Goal: Task Accomplishment & Management: Use online tool/utility

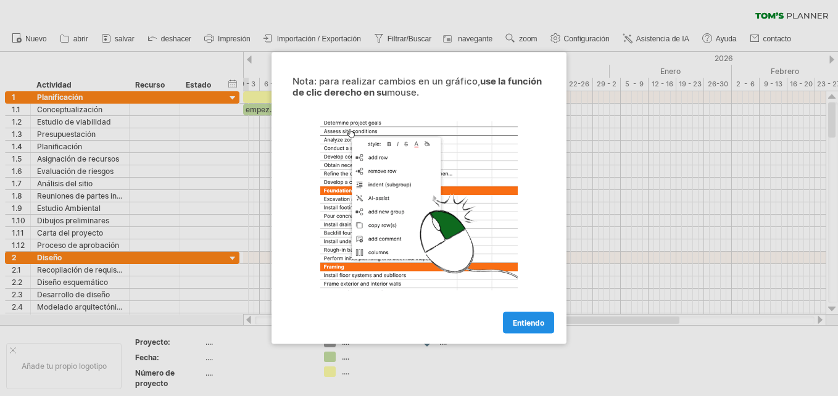
click at [544, 321] on link "Entiendo" at bounding box center [528, 323] width 51 height 22
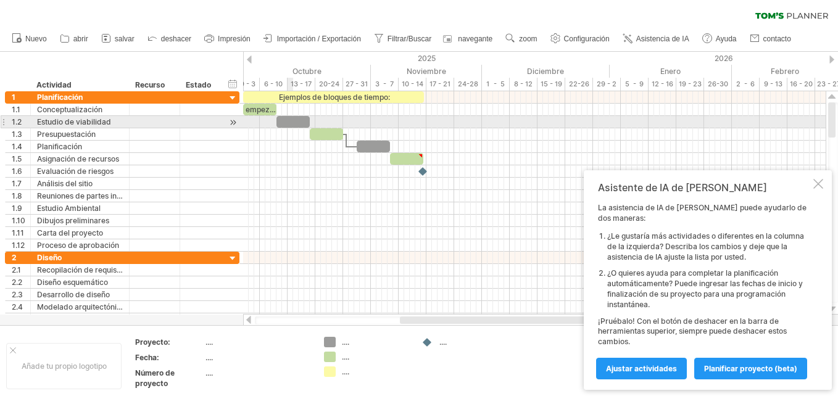
click at [292, 125] on div at bounding box center [292, 122] width 33 height 12
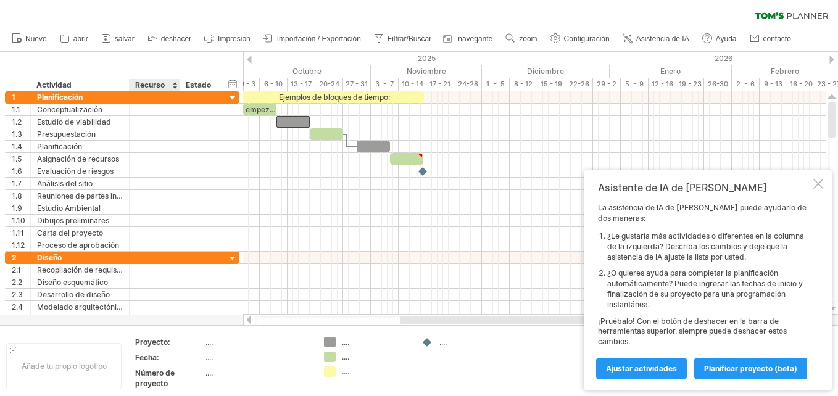
click at [167, 83] on div "Recurso" at bounding box center [154, 85] width 38 height 12
drag, startPoint x: 168, startPoint y: 83, endPoint x: 136, endPoint y: 86, distance: 32.2
click at [136, 86] on input "********" at bounding box center [154, 85] width 38 height 12
click at [137, 84] on input "******" at bounding box center [154, 85] width 38 height 12
type input "******"
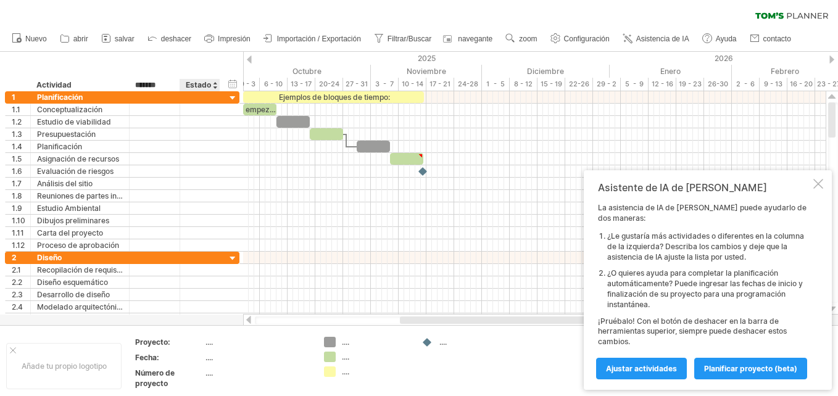
click at [207, 86] on div "Estado" at bounding box center [199, 85] width 27 height 12
click at [207, 86] on input "******" at bounding box center [199, 85] width 27 height 12
type input "*****"
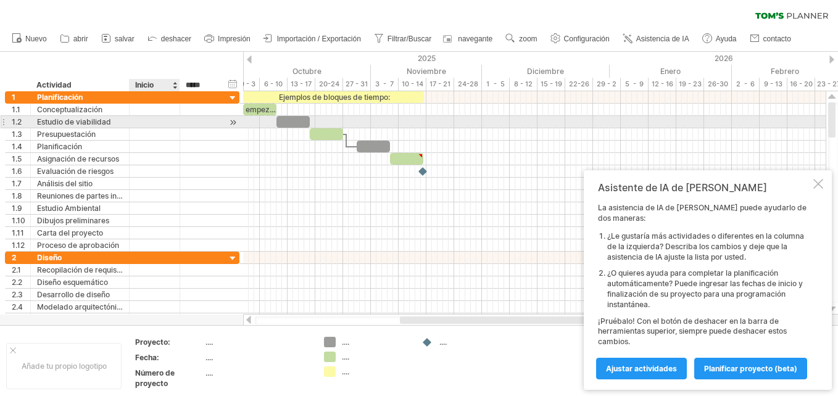
click at [182, 120] on div at bounding box center [200, 122] width 40 height 12
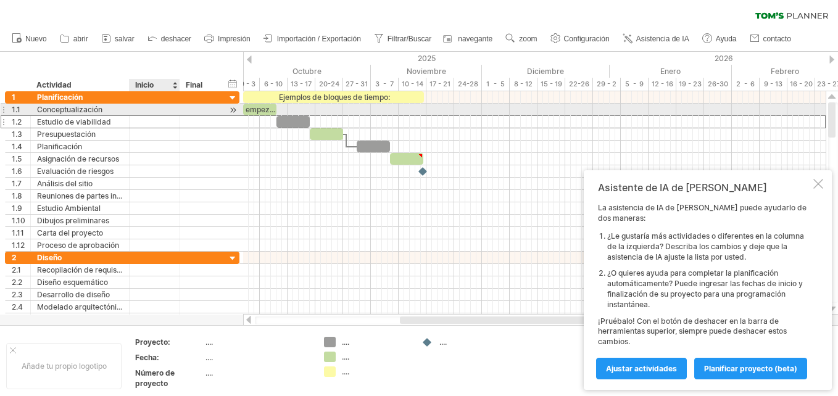
click at [175, 112] on div at bounding box center [155, 110] width 51 height 12
click at [117, 111] on div "Conceptualización" at bounding box center [80, 110] width 86 height 12
click at [117, 111] on input "**********" at bounding box center [80, 110] width 86 height 12
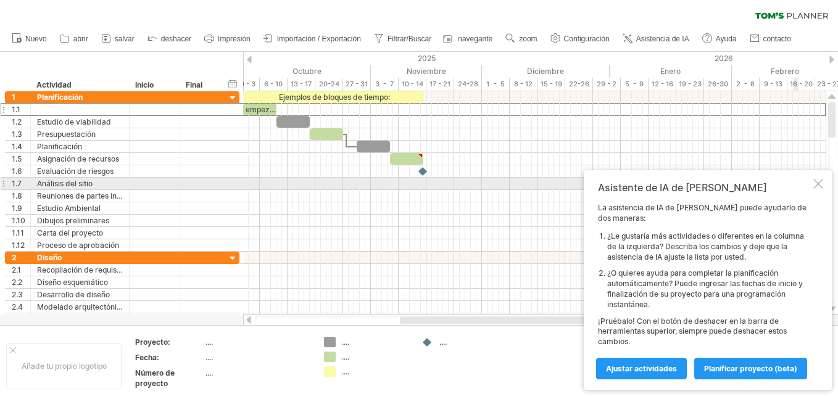
click at [814, 189] on div at bounding box center [818, 184] width 10 height 10
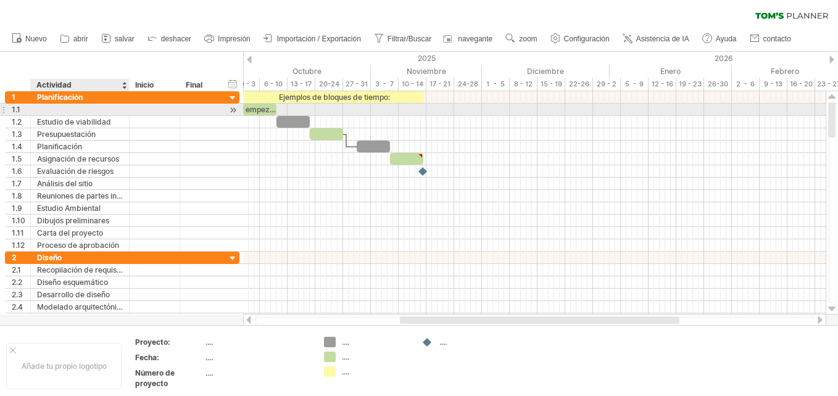
click at [68, 110] on div at bounding box center [80, 110] width 86 height 12
click at [124, 110] on div "*** leva" at bounding box center [80, 110] width 99 height 12
click at [46, 115] on div "leva" at bounding box center [80, 110] width 86 height 12
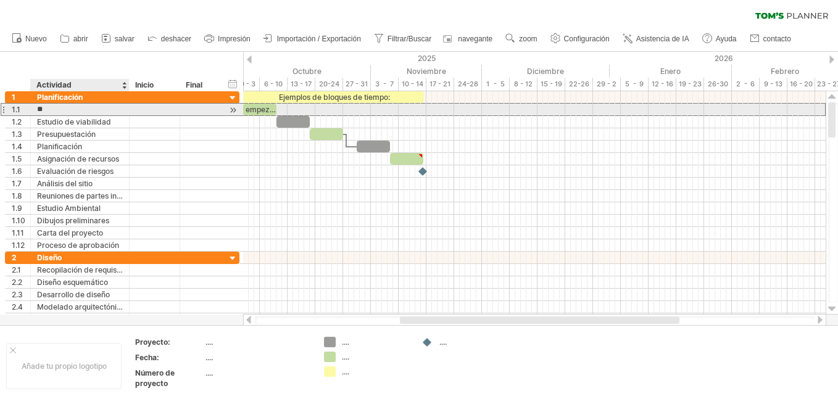
type input "*"
paste input "**********"
click at [41, 112] on input "**********" at bounding box center [80, 110] width 86 height 12
type input "**********"
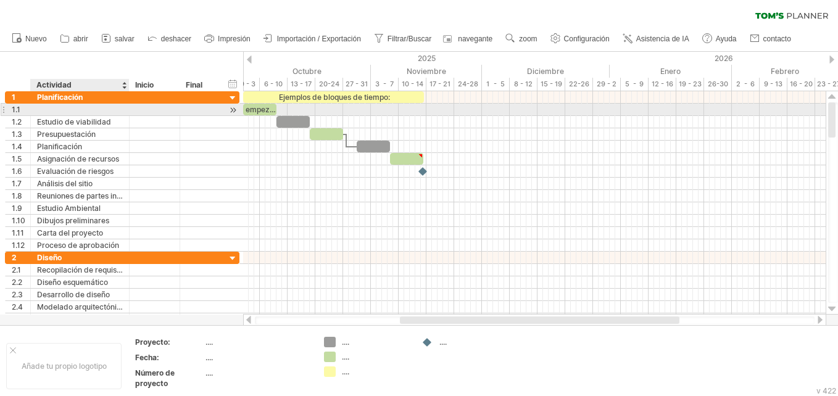
scroll to position [0, 0]
click at [113, 105] on div at bounding box center [80, 110] width 86 height 12
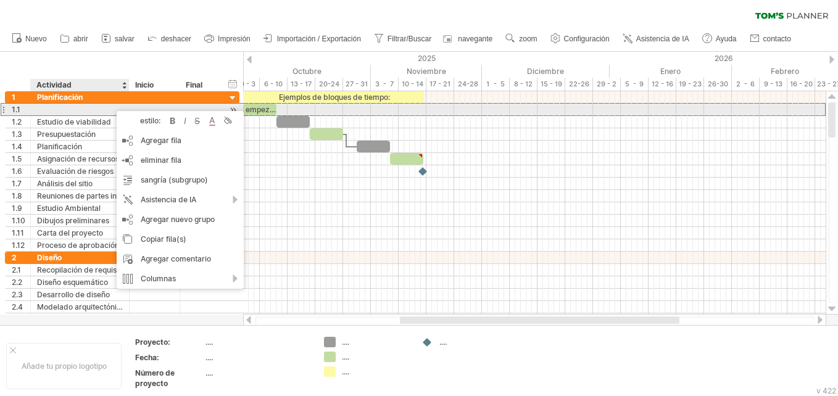
click at [64, 109] on div at bounding box center [80, 110] width 86 height 12
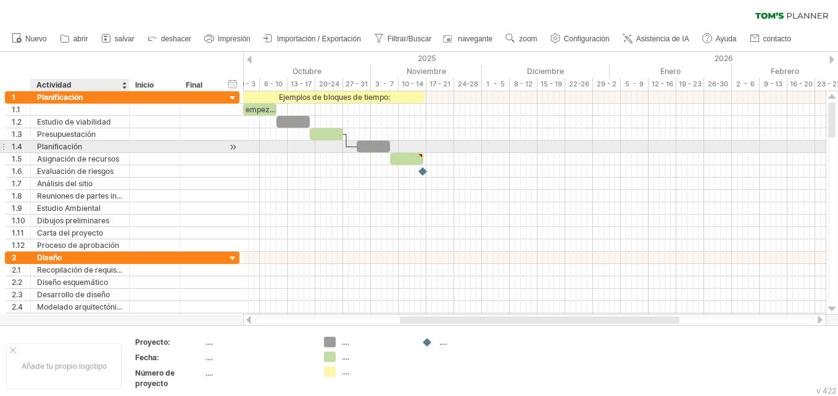
paste input "**********"
type input "**********"
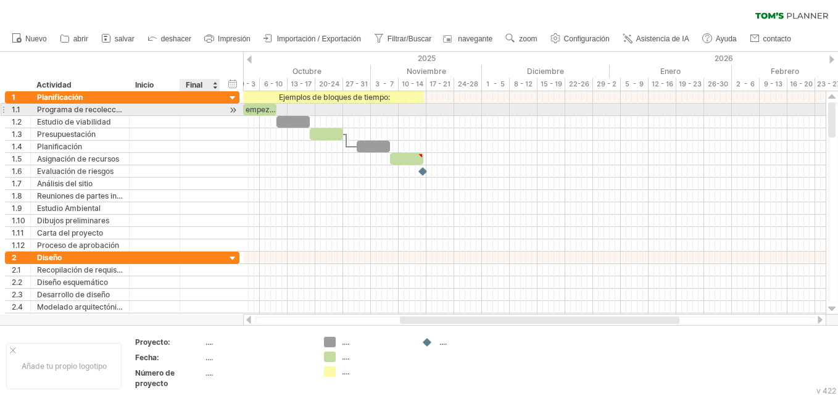
click at [232, 108] on div at bounding box center [233, 110] width 12 height 13
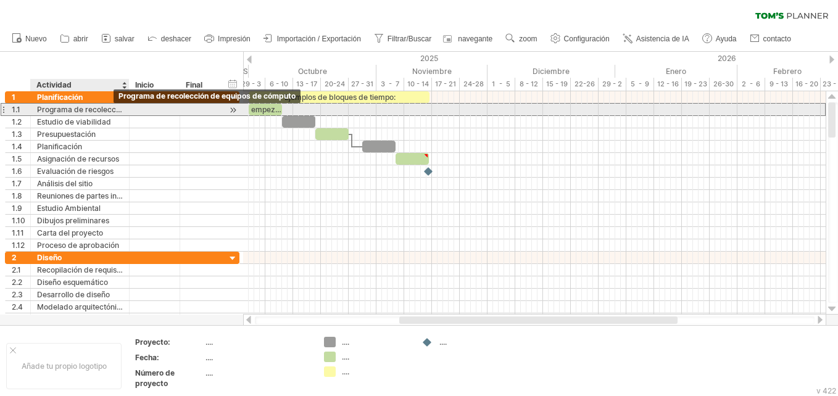
click at [120, 113] on div "Programa de recolección de equipos de cómputo" at bounding box center [80, 110] width 86 height 12
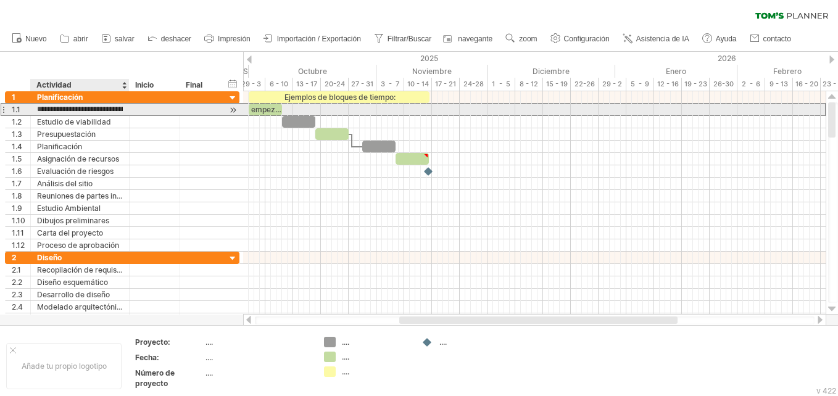
click at [123, 113] on div "**********" at bounding box center [80, 110] width 99 height 12
click at [125, 113] on div at bounding box center [128, 110] width 6 height 12
click at [115, 110] on div "Programa de recolección de equipos de cómputo" at bounding box center [80, 110] width 86 height 12
click at [235, 110] on div at bounding box center [233, 110] width 12 height 13
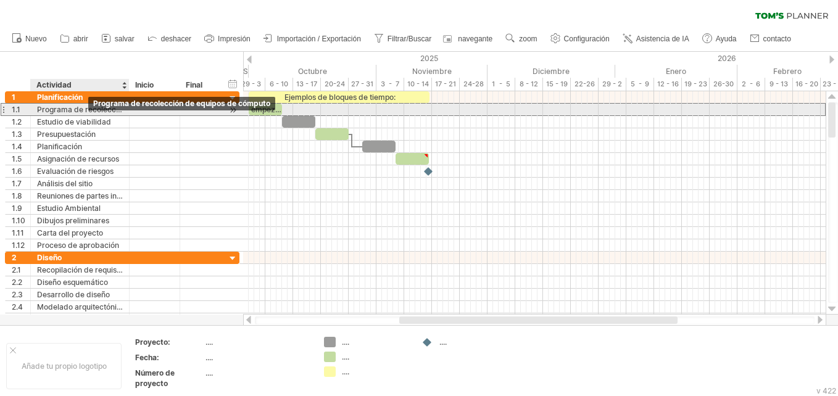
click at [93, 115] on div "Programa de recolección de equipos de cómputo" at bounding box center [80, 110] width 86 height 12
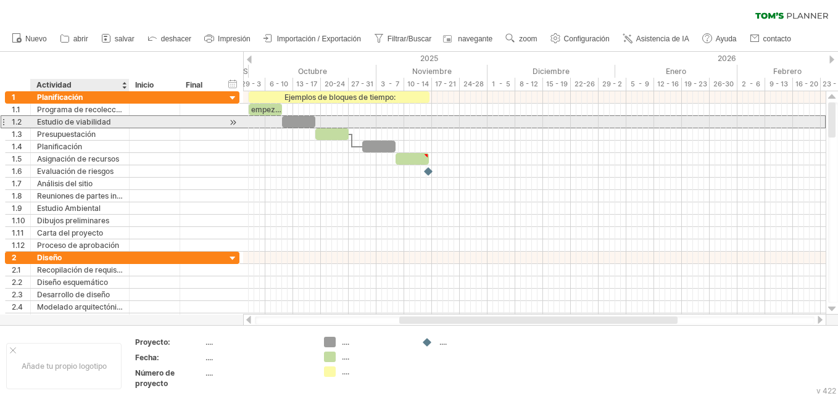
click at [95, 119] on div "Estudio de viabilidad" at bounding box center [80, 122] width 86 height 12
click at [107, 120] on input "**********" at bounding box center [80, 122] width 86 height 12
type input "*"
click at [72, 124] on div at bounding box center [80, 122] width 86 height 12
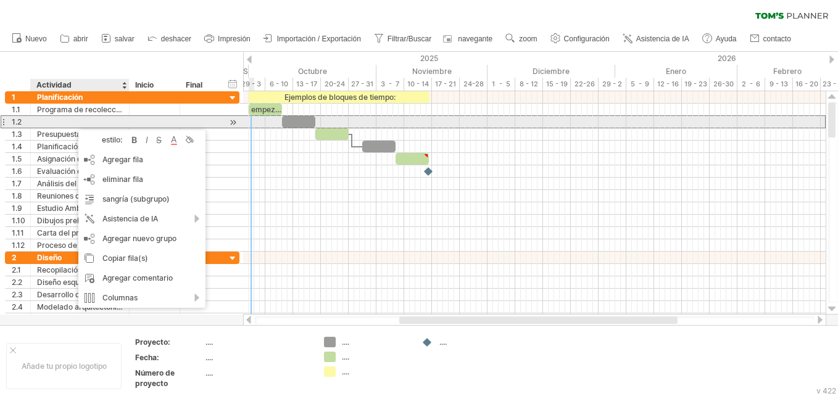
click at [52, 126] on div at bounding box center [80, 122] width 86 height 12
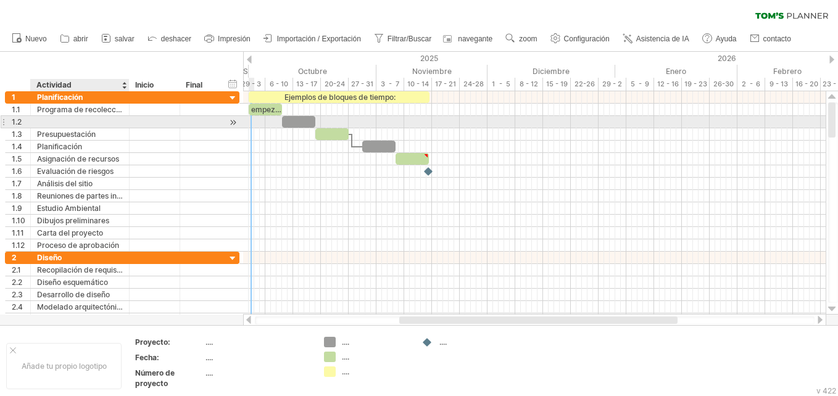
paste input "**********"
type input "**********"
click at [36, 124] on div "**********" at bounding box center [80, 122] width 99 height 12
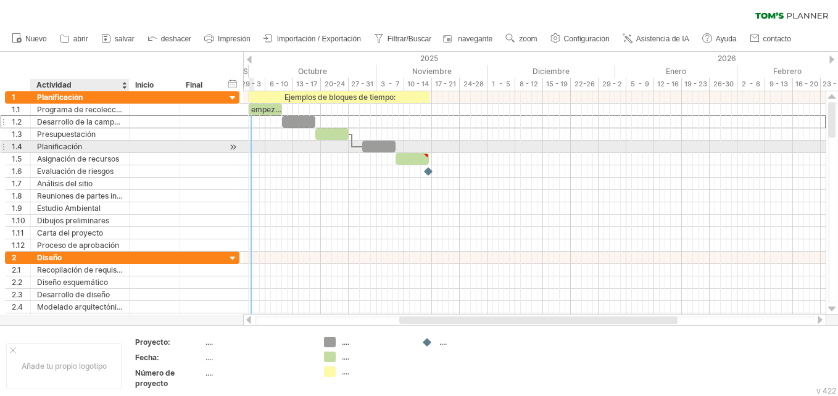
click at [92, 150] on div "Planificación" at bounding box center [80, 147] width 86 height 12
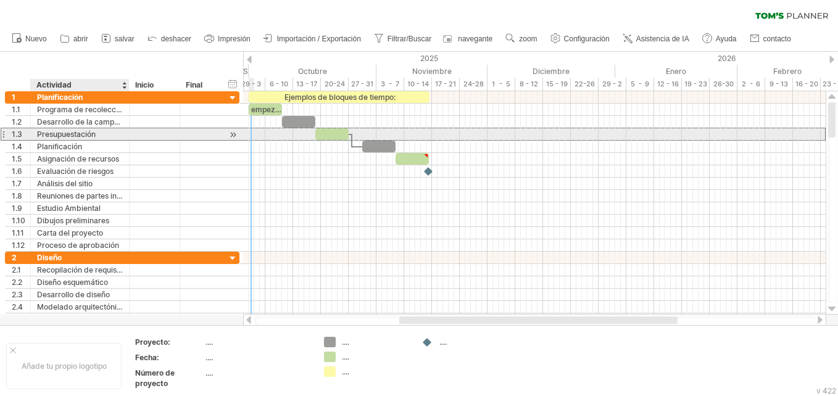
click at [101, 138] on div "Presupuestación" at bounding box center [80, 134] width 86 height 12
type input "*"
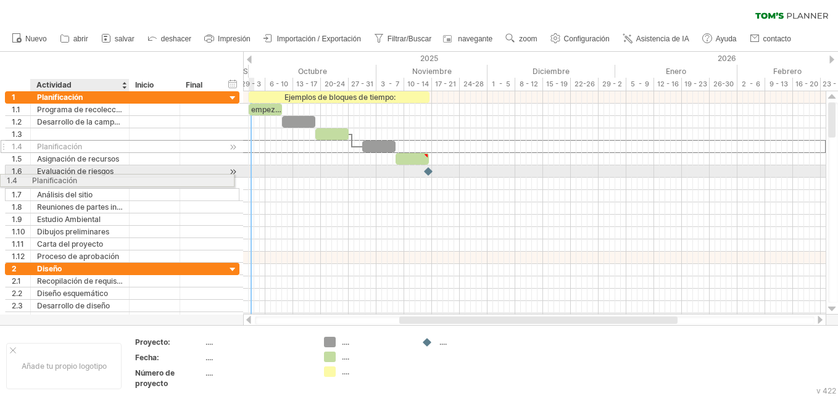
drag, startPoint x: 104, startPoint y: 145, endPoint x: 99, endPoint y: 169, distance: 24.6
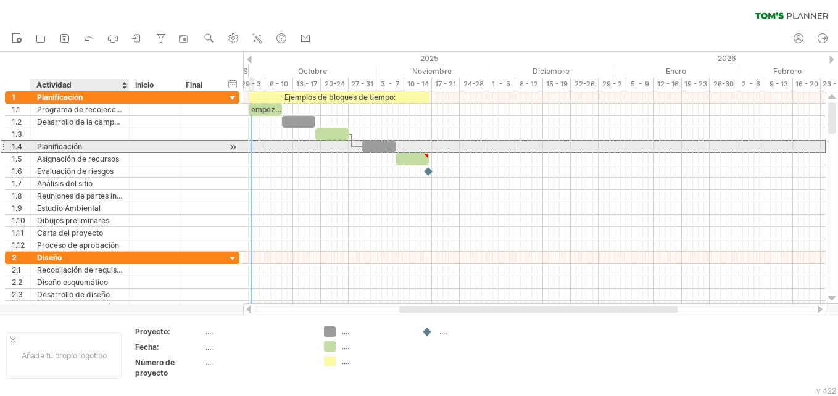
click at [93, 142] on div "Planificación" at bounding box center [80, 147] width 86 height 12
type input "*"
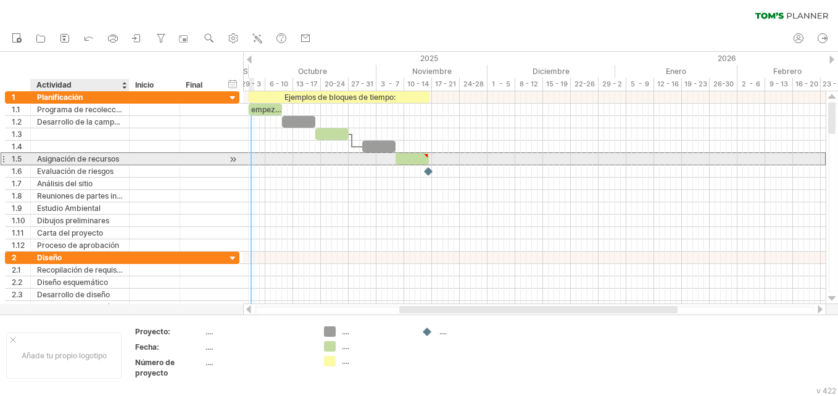
click at [122, 158] on div "Asignación de recursos" at bounding box center [80, 159] width 86 height 12
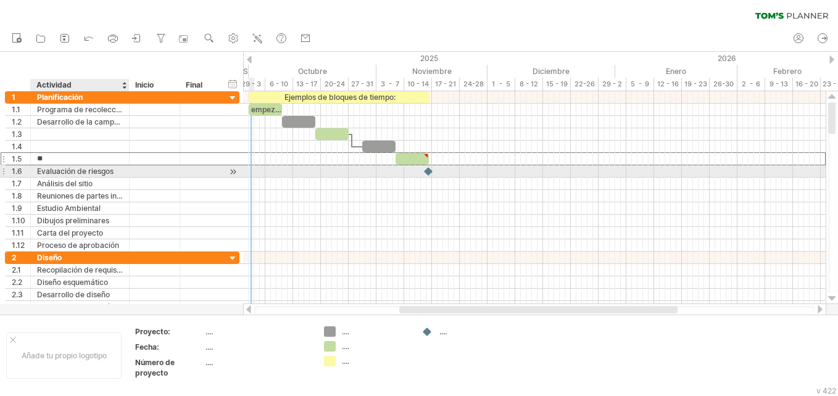
type input "*"
click at [115, 171] on div "Evaluación de riesgos" at bounding box center [80, 171] width 86 height 12
type input "*"
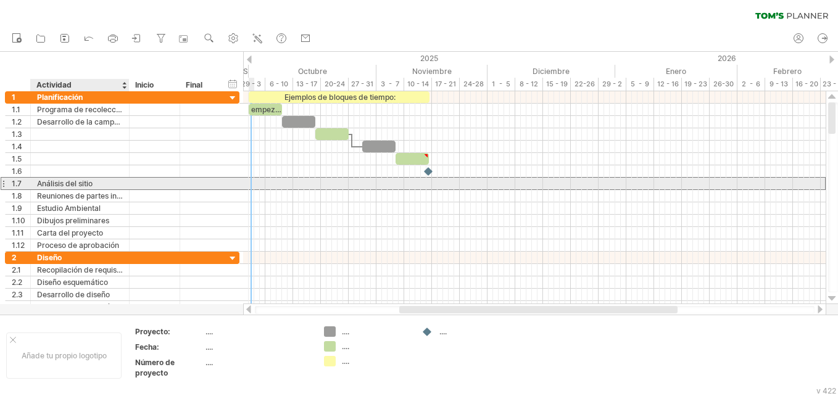
click at [110, 182] on div "Análisis del sitio" at bounding box center [80, 184] width 86 height 12
type input "*"
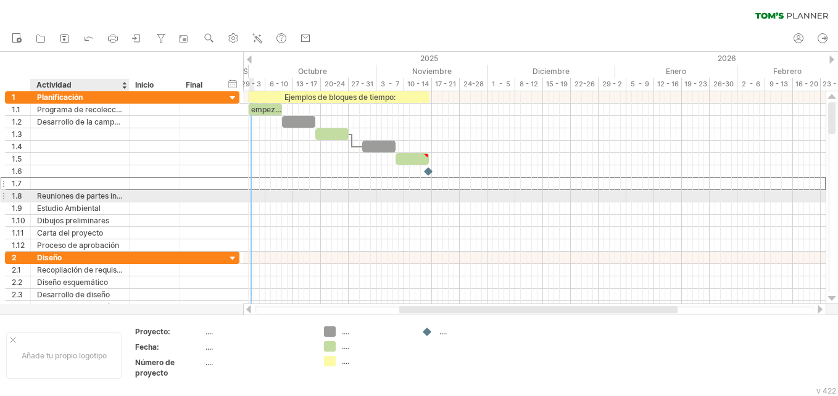
click at [112, 194] on div "Reuniones de partes interesadas" at bounding box center [80, 196] width 86 height 12
type input "*"
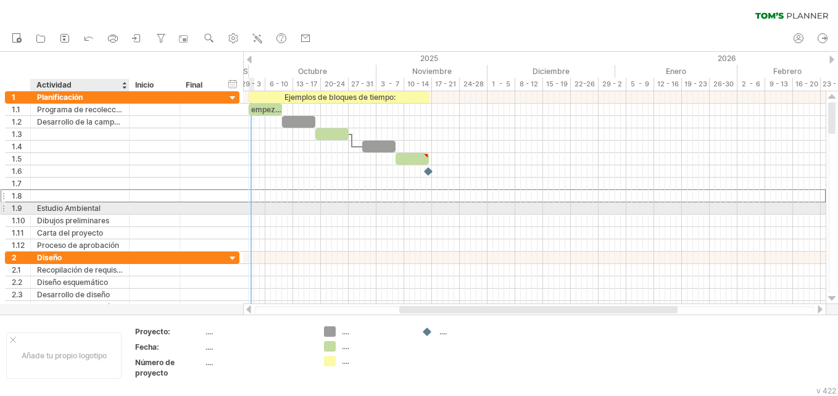
click at [110, 206] on div "Estudio Ambiental" at bounding box center [80, 208] width 86 height 12
click at [110, 206] on input "**********" at bounding box center [80, 208] width 86 height 12
type input "*"
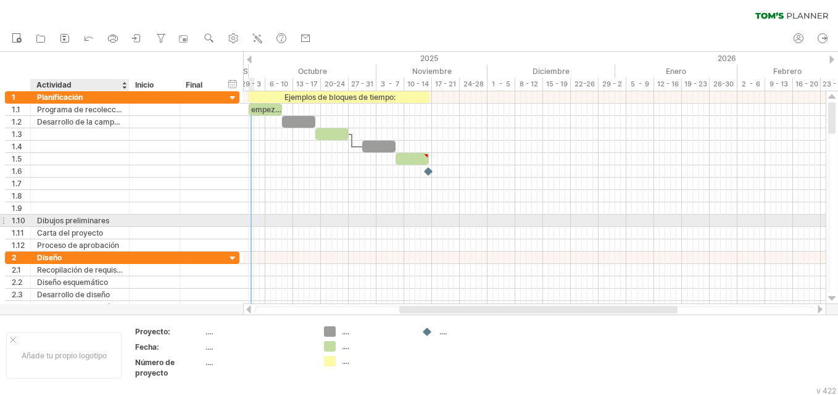
click at [110, 217] on div "Dibujos preliminares" at bounding box center [80, 221] width 86 height 12
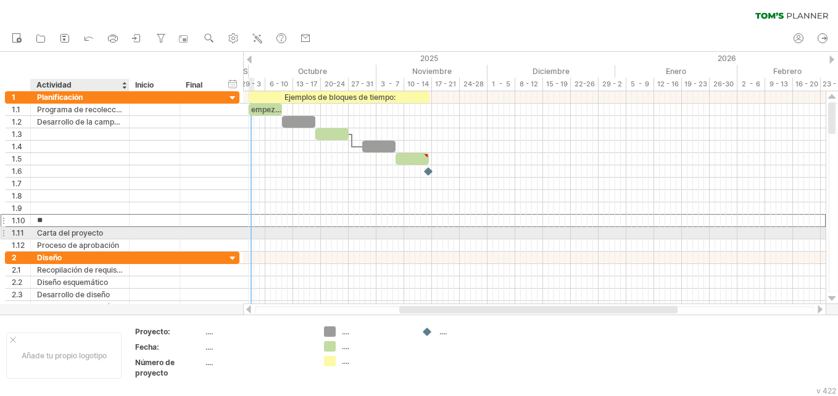
type input "*"
click at [112, 229] on div "Carta del proyecto" at bounding box center [80, 233] width 86 height 12
type input "*"
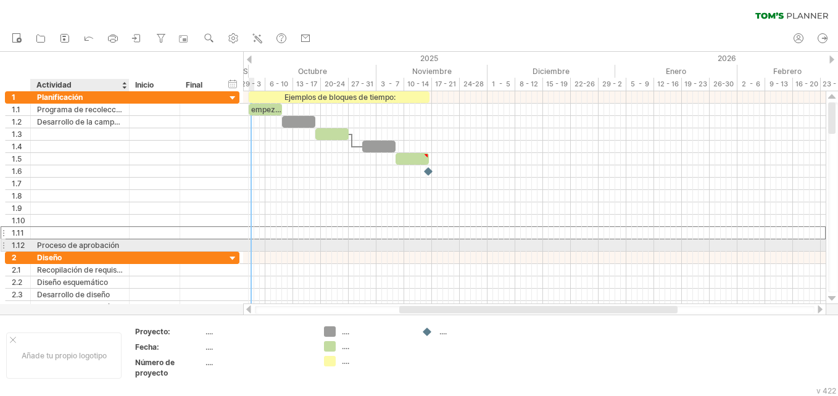
click at [115, 247] on div "Proceso de aprobación" at bounding box center [80, 245] width 86 height 12
type input "*"
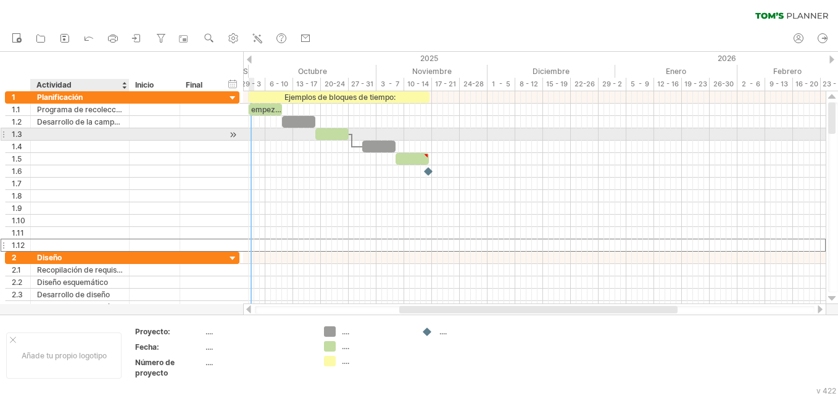
click at [96, 138] on div at bounding box center [80, 134] width 86 height 12
click at [121, 132] on div at bounding box center [80, 134] width 86 height 12
paste input "**********"
type input "**********"
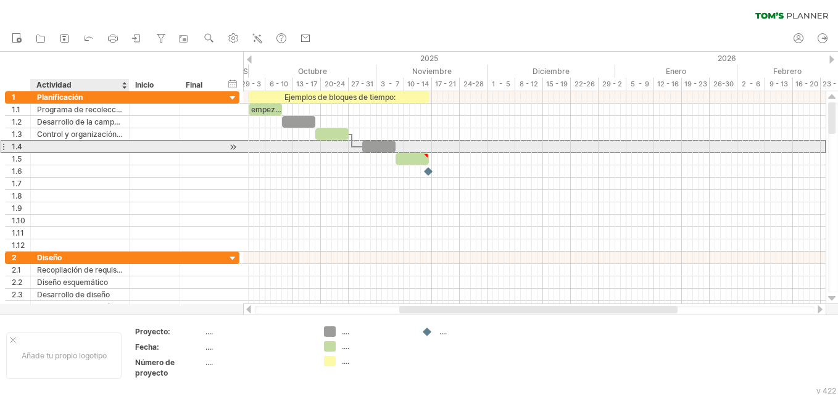
click at [111, 151] on div at bounding box center [80, 147] width 86 height 12
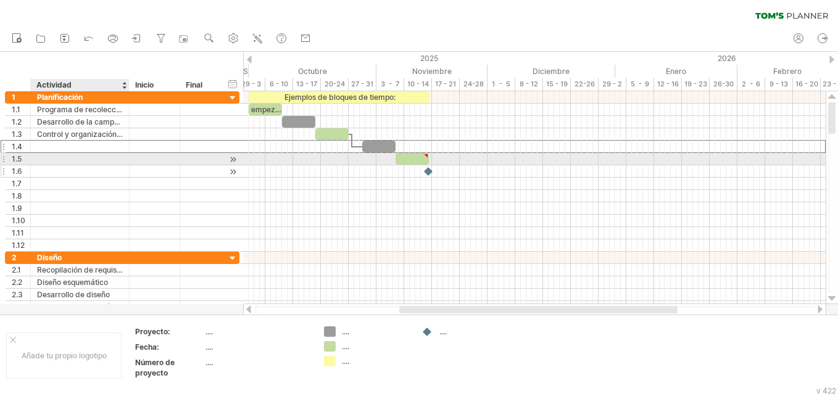
click at [109, 165] on div at bounding box center [80, 171] width 86 height 12
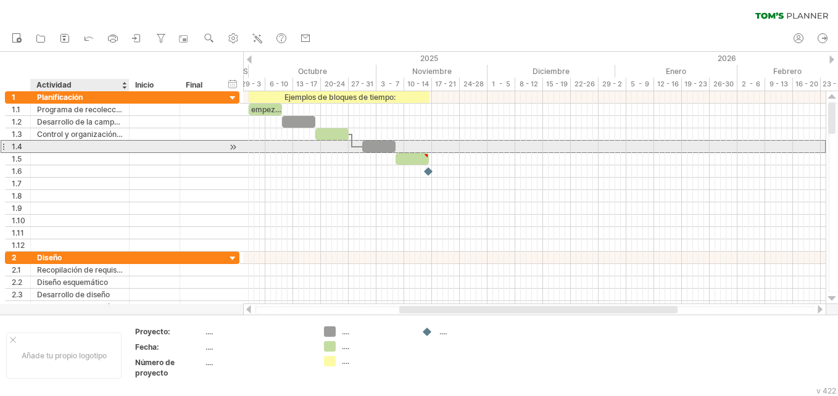
click at [109, 149] on div at bounding box center [80, 147] width 86 height 12
click at [113, 148] on div at bounding box center [80, 147] width 86 height 12
paste input "**********"
type input "**********"
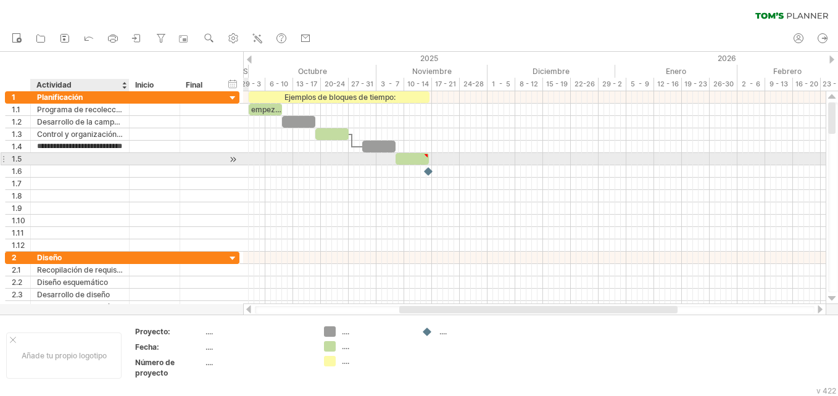
click at [111, 157] on div at bounding box center [80, 159] width 86 height 12
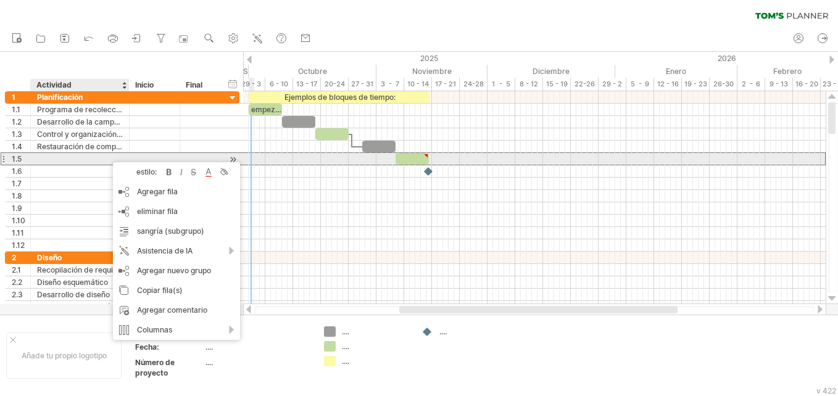
click at [110, 158] on div at bounding box center [80, 159] width 86 height 12
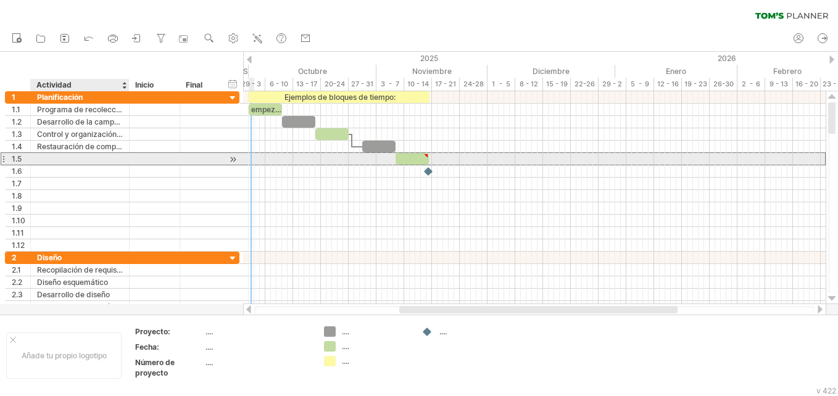
click at [110, 158] on input "text" at bounding box center [80, 159] width 86 height 12
click at [118, 163] on div at bounding box center [80, 159] width 86 height 12
click at [0, 0] on input "text" at bounding box center [0, 0] width 0 height 0
paste input "**********"
type input "**********"
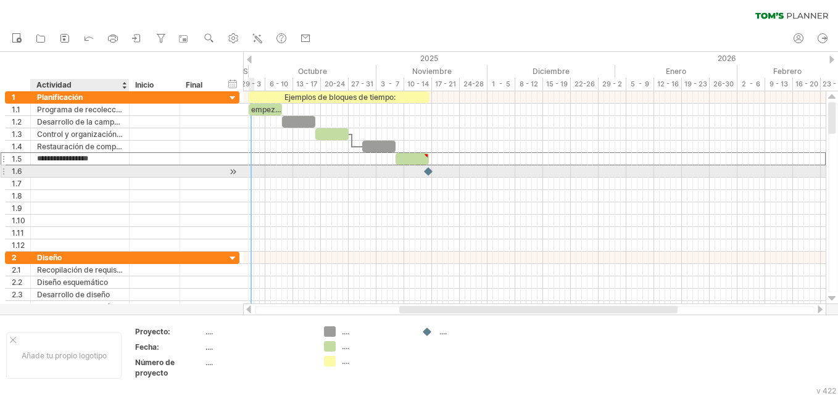
click at [124, 171] on div at bounding box center [80, 171] width 99 height 12
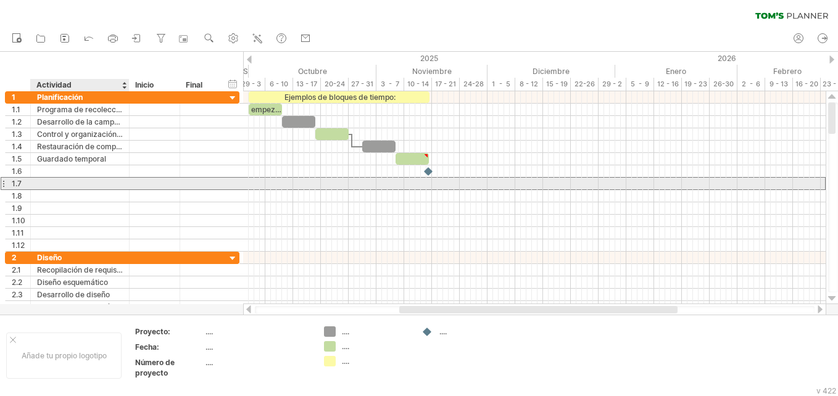
click at [114, 184] on div at bounding box center [80, 184] width 86 height 12
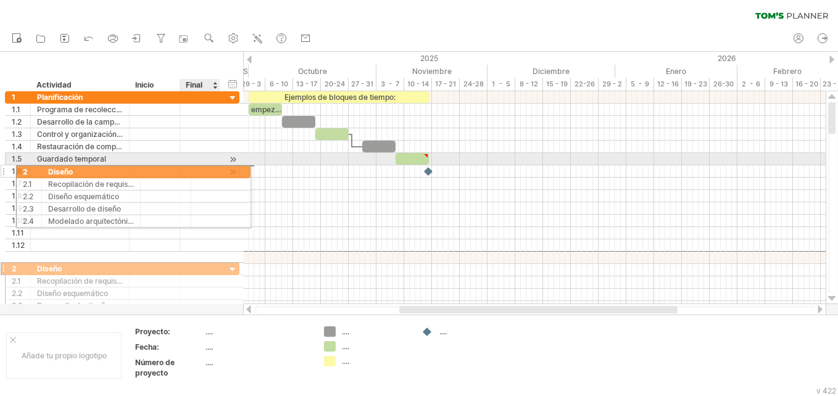
drag, startPoint x: 215, startPoint y: 257, endPoint x: 222, endPoint y: 170, distance: 87.3
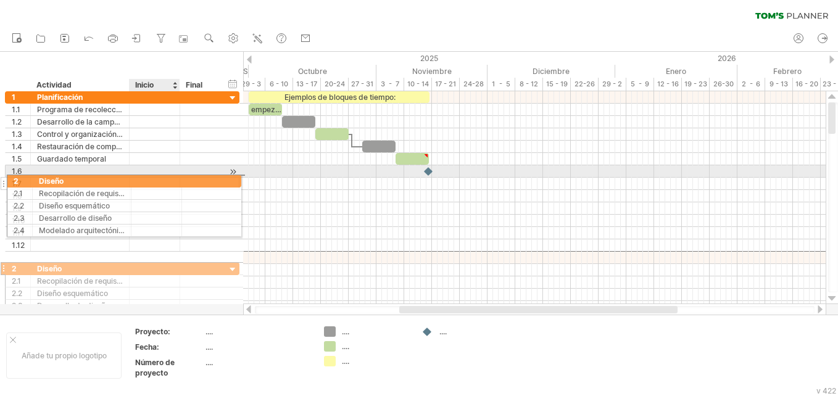
drag, startPoint x: 168, startPoint y: 258, endPoint x: 167, endPoint y: 179, distance: 79.6
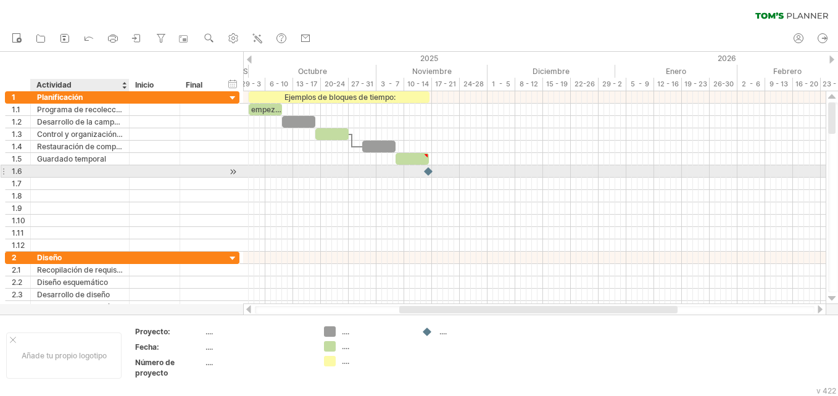
click at [86, 176] on div at bounding box center [80, 171] width 86 height 12
click at [67, 174] on input "text" at bounding box center [80, 171] width 86 height 12
click at [69, 176] on input "text" at bounding box center [80, 171] width 86 height 12
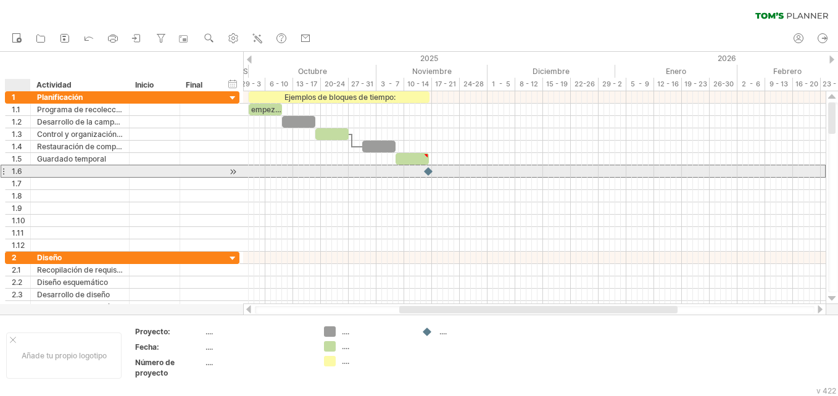
click at [12, 168] on div "1.6" at bounding box center [21, 171] width 19 height 12
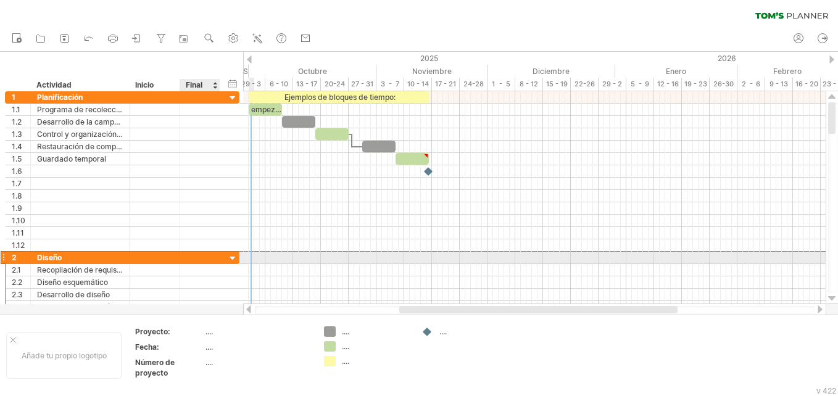
drag, startPoint x: 203, startPoint y: 257, endPoint x: 221, endPoint y: 252, distance: 19.2
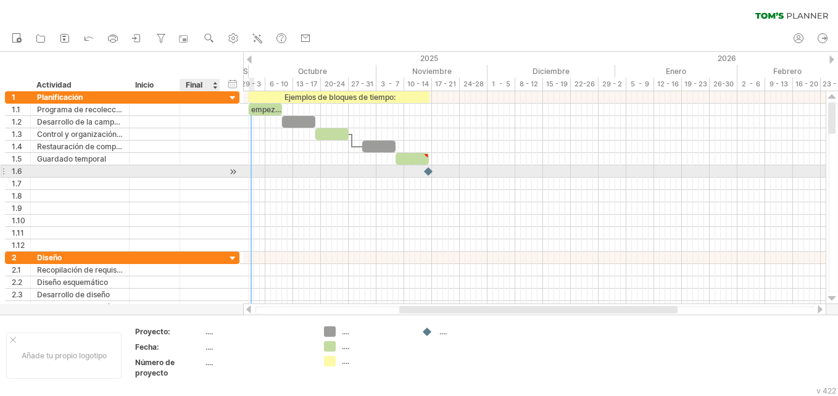
drag, startPoint x: 231, startPoint y: 259, endPoint x: 220, endPoint y: 173, distance: 86.5
click at [220, 173] on div "**********" at bounding box center [122, 202] width 235 height 222
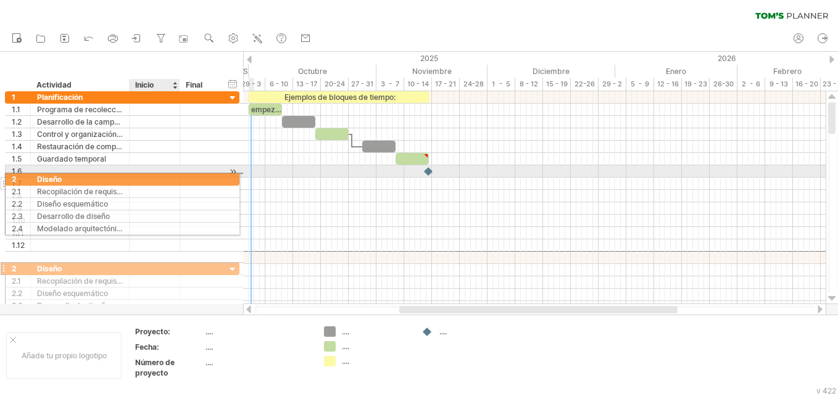
drag, startPoint x: 186, startPoint y: 261, endPoint x: 183, endPoint y: 177, distance: 83.9
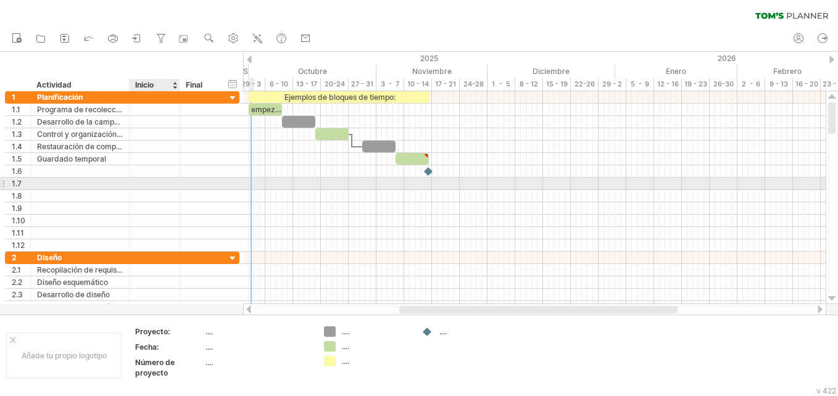
click at [179, 186] on div at bounding box center [178, 184] width 6 height 12
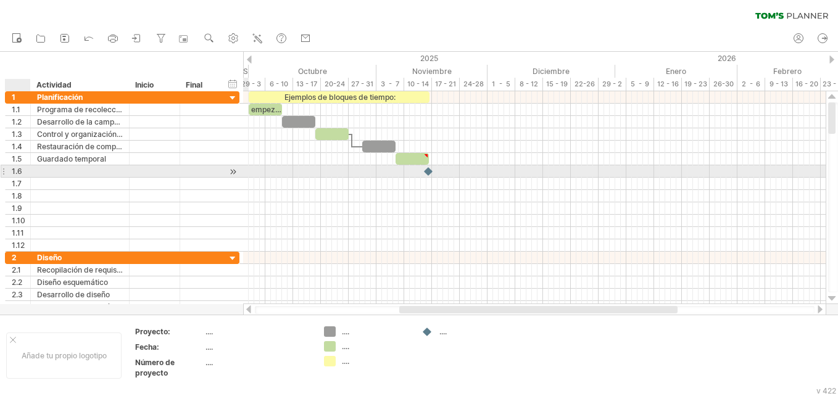
click at [11, 176] on div "1.6" at bounding box center [18, 171] width 25 height 12
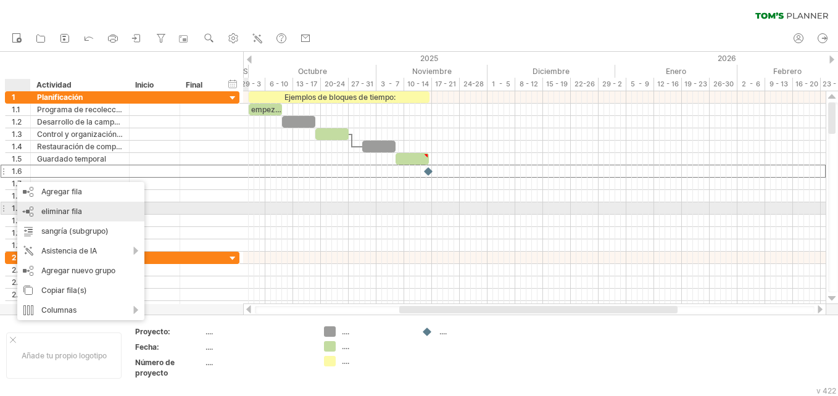
click at [63, 207] on span "eliminar fila" at bounding box center [61, 211] width 41 height 9
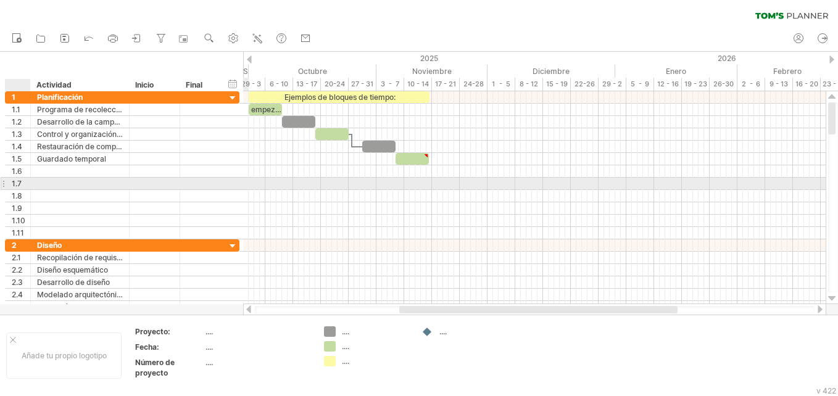
click at [30, 179] on div at bounding box center [29, 184] width 6 height 12
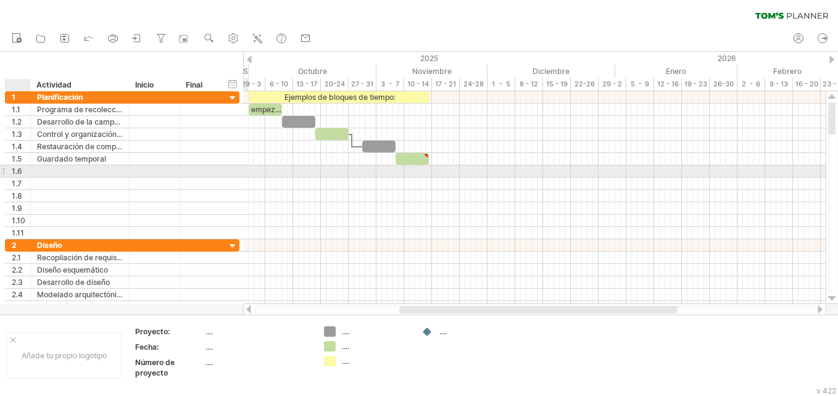
click at [28, 176] on div at bounding box center [29, 171] width 6 height 12
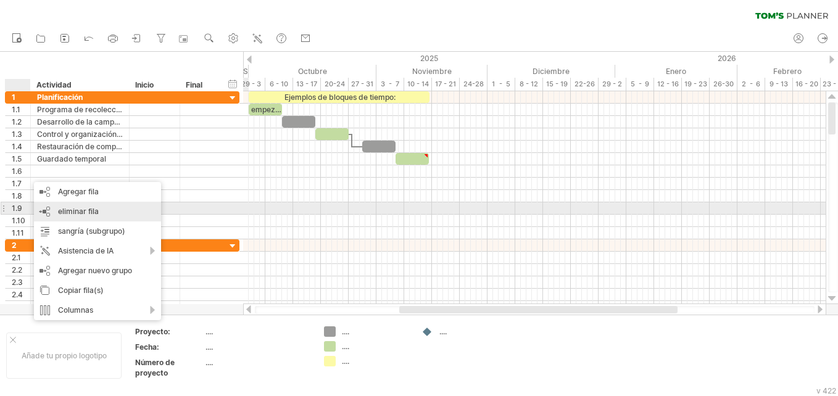
click at [63, 205] on div "eliminar fila remove selected rows" at bounding box center [97, 212] width 127 height 20
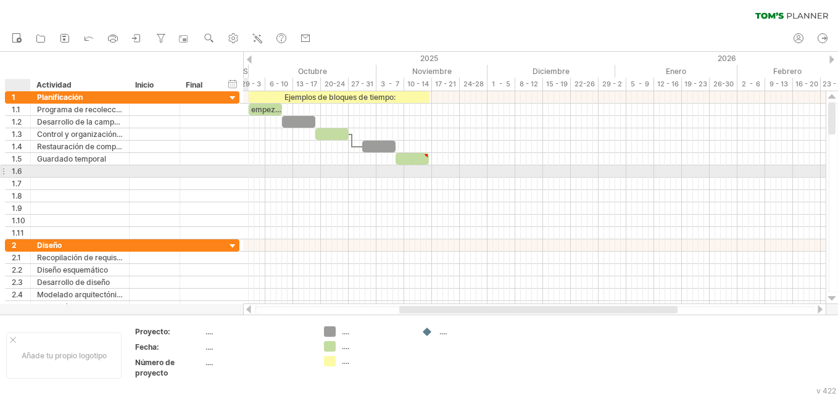
click at [25, 175] on div "1.6" at bounding box center [21, 171] width 19 height 12
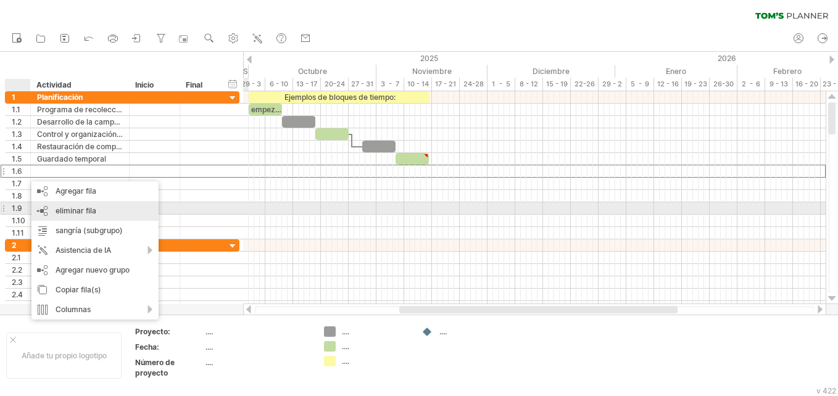
click at [51, 206] on div "eliminar fila remove selected rows" at bounding box center [94, 211] width 127 height 20
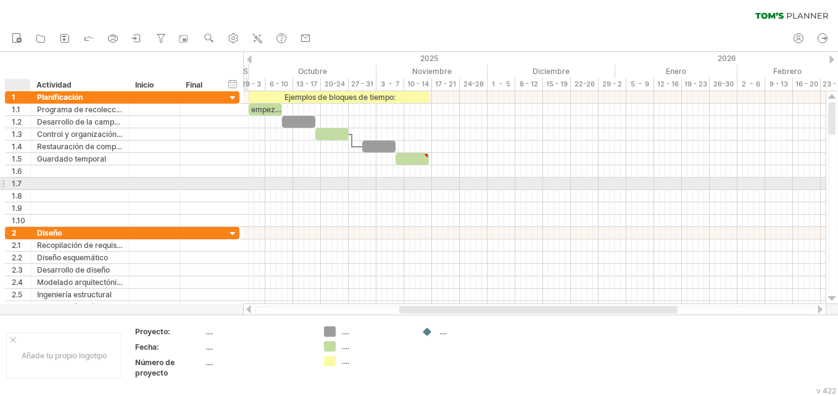
click at [27, 178] on div at bounding box center [29, 184] width 6 height 12
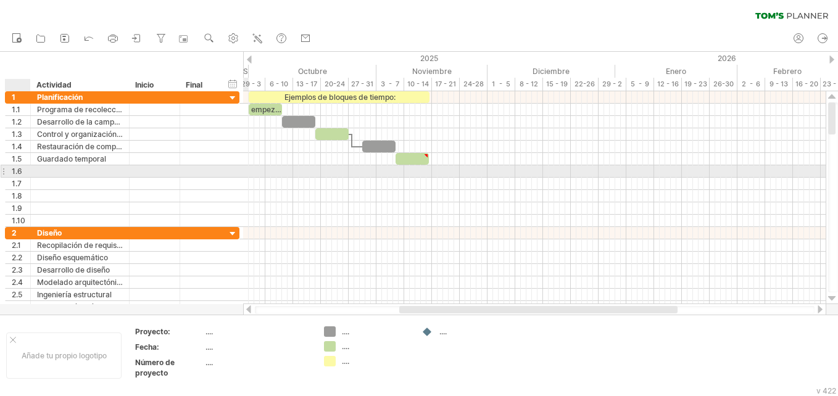
click at [24, 174] on div "1.6" at bounding box center [21, 171] width 19 height 12
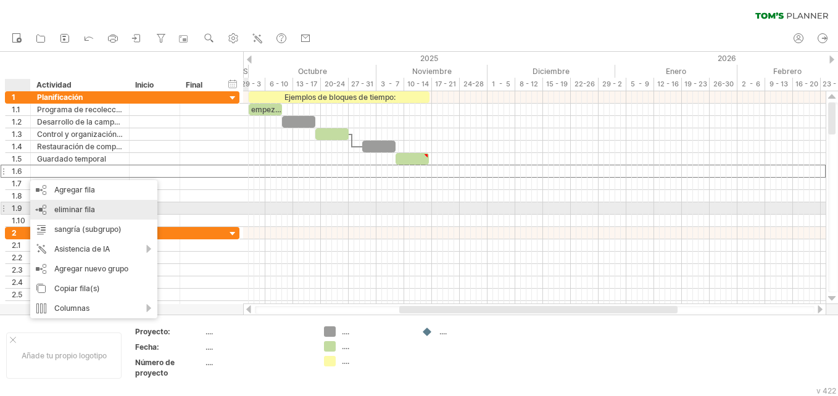
click at [64, 211] on span "eliminar fila" at bounding box center [74, 209] width 41 height 9
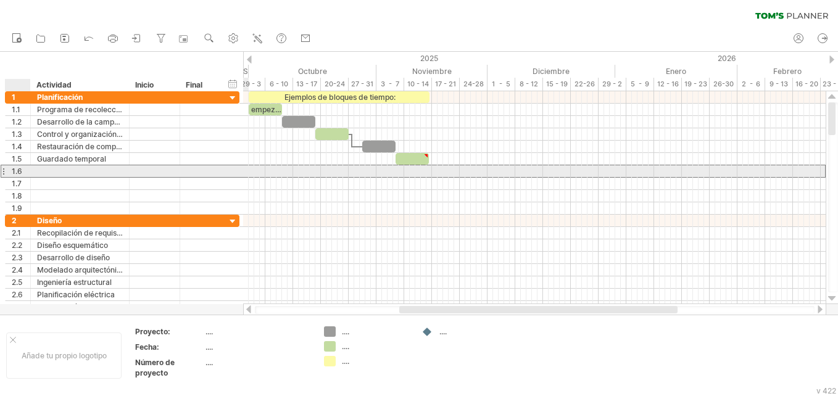
click at [25, 172] on div "1.6" at bounding box center [21, 171] width 19 height 12
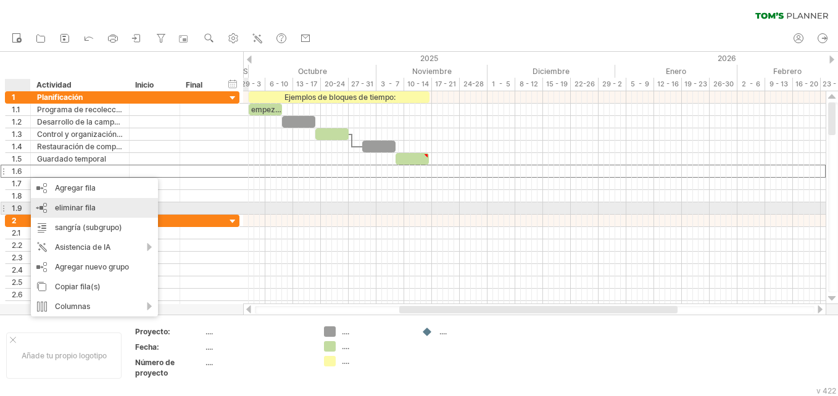
click at [62, 203] on span "eliminar fila" at bounding box center [75, 207] width 41 height 9
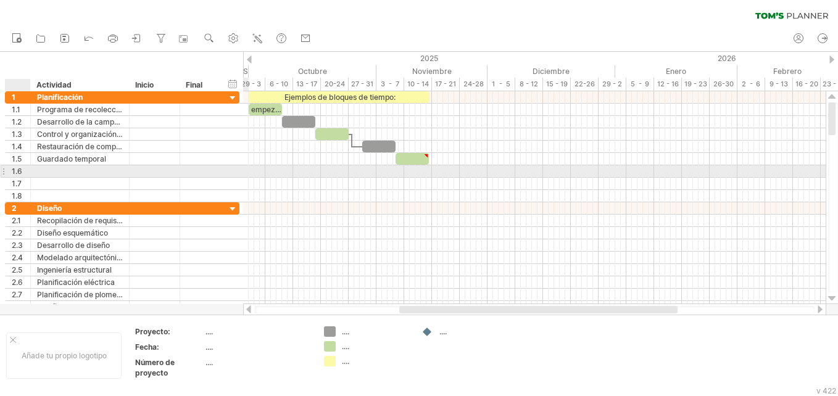
click at [27, 169] on div at bounding box center [29, 171] width 6 height 12
click at [30, 176] on div "1.6" at bounding box center [18, 171] width 25 height 12
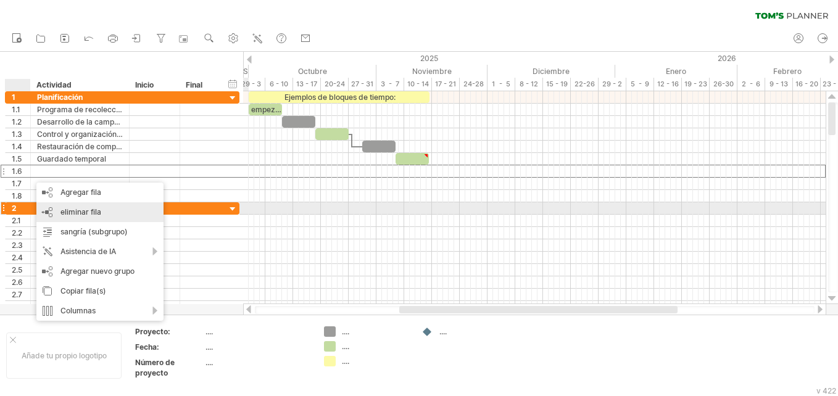
click at [60, 210] on div "eliminar fila remove selected rows" at bounding box center [99, 212] width 127 height 20
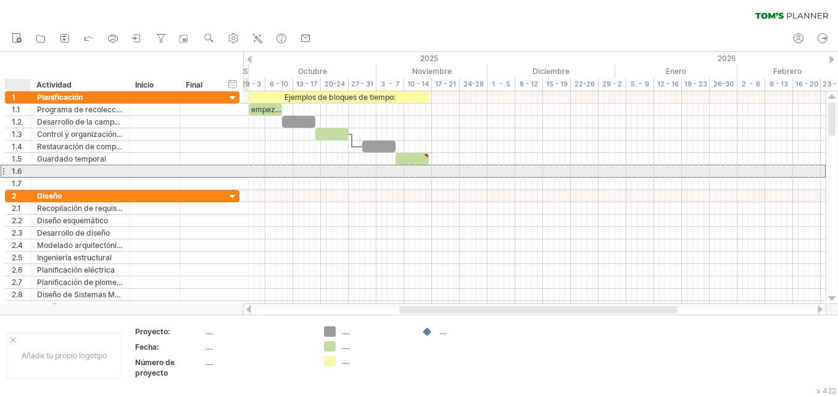
click at [22, 172] on div "1.6" at bounding box center [21, 171] width 19 height 12
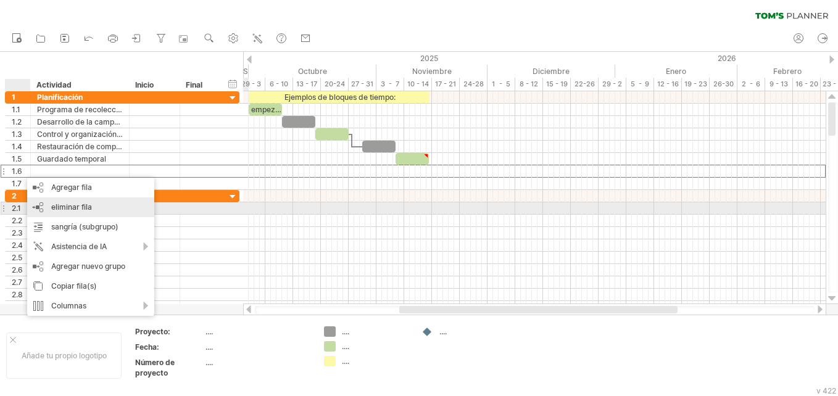
click at [55, 204] on span "eliminar fila" at bounding box center [71, 206] width 41 height 9
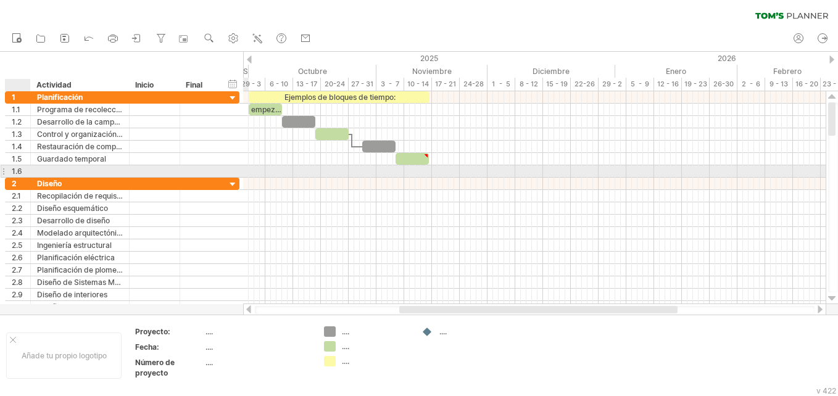
click at [27, 171] on div at bounding box center [29, 171] width 6 height 12
click at [27, 175] on div at bounding box center [29, 171] width 6 height 12
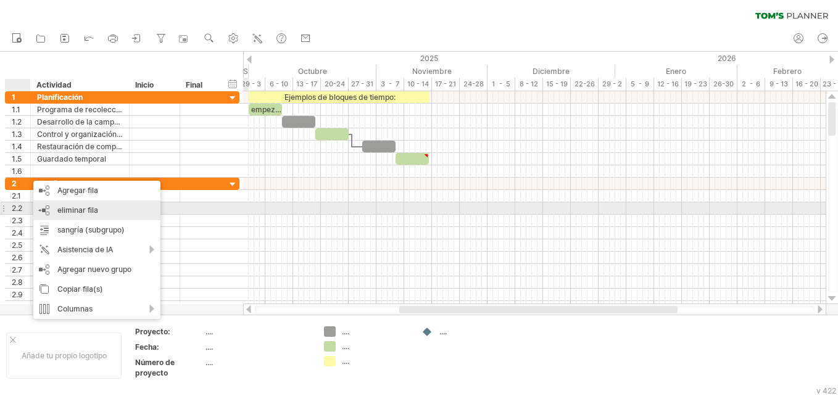
click at [47, 210] on div "eliminar fila remove selected rows" at bounding box center [96, 210] width 127 height 20
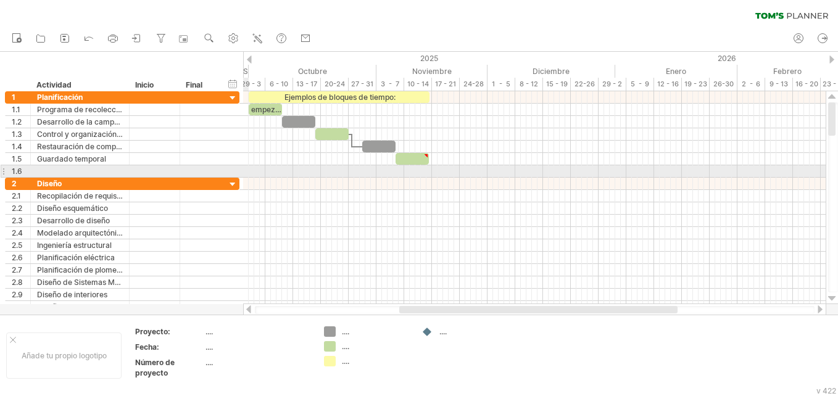
click at [8, 173] on div "1.6" at bounding box center [18, 171] width 25 height 12
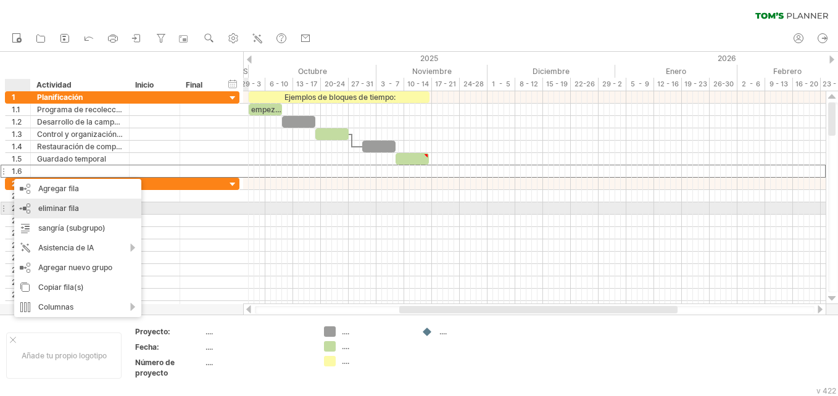
click at [57, 207] on span "eliminar fila" at bounding box center [58, 208] width 41 height 9
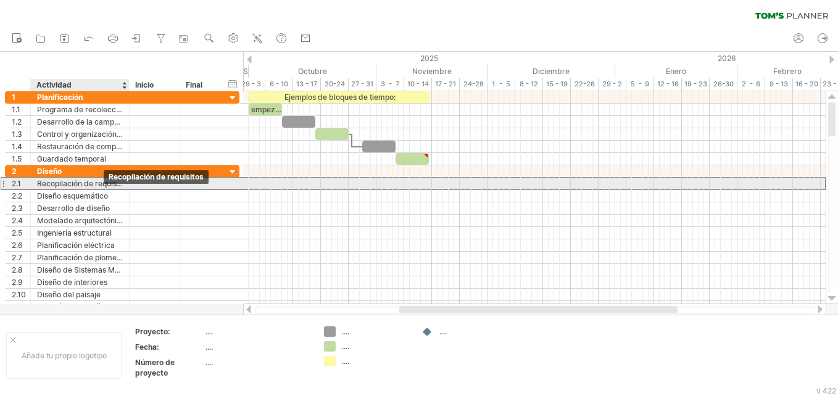
click at [107, 186] on div "Recopilación de requisitos" at bounding box center [80, 184] width 86 height 12
click at [125, 187] on div at bounding box center [128, 184] width 6 height 12
click at [116, 185] on div "Recopilación de requisitos" at bounding box center [80, 184] width 86 height 12
click at [116, 185] on input "**********" at bounding box center [80, 184] width 86 height 12
click at [123, 185] on div "**********" at bounding box center [80, 184] width 99 height 12
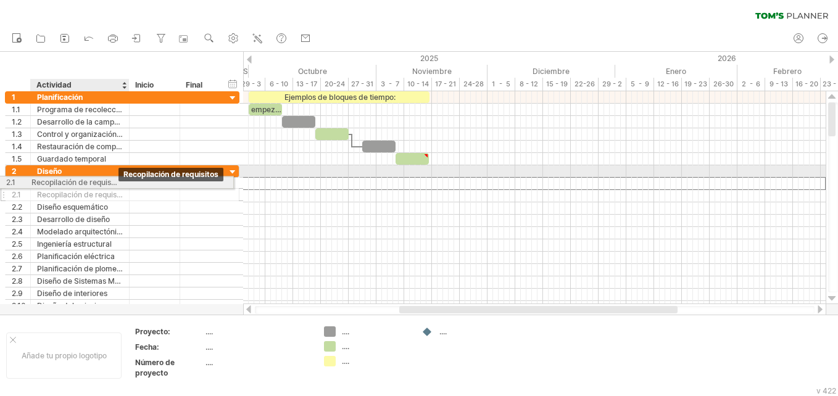
drag, startPoint x: 123, startPoint y: 185, endPoint x: 52, endPoint y: 180, distance: 71.7
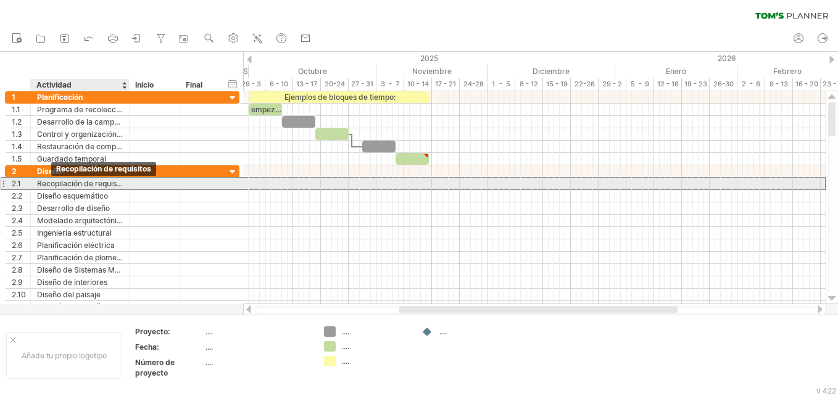
click at [41, 180] on div "Recopilación de requisitos" at bounding box center [80, 184] width 86 height 12
click at [41, 180] on input "**********" at bounding box center [80, 184] width 86 height 12
type input "*********"
click at [71, 184] on input "*********" at bounding box center [80, 184] width 86 height 12
drag, startPoint x: 71, startPoint y: 184, endPoint x: 30, endPoint y: 184, distance: 41.3
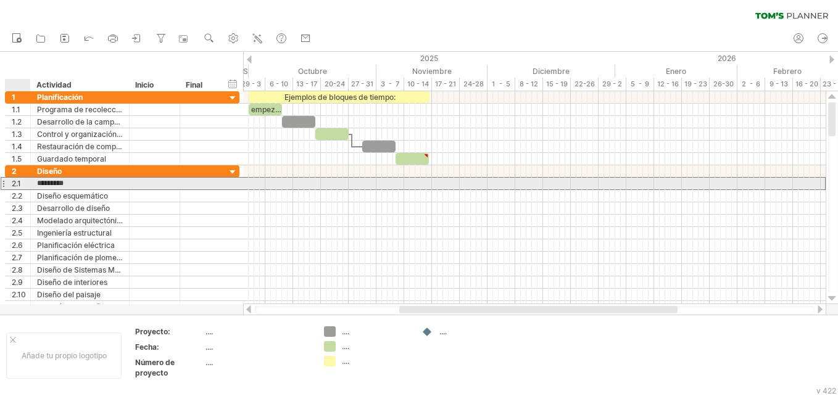
click at [30, 184] on div "2.1 ********* Recopilación de requisitos" at bounding box center [122, 183] width 234 height 13
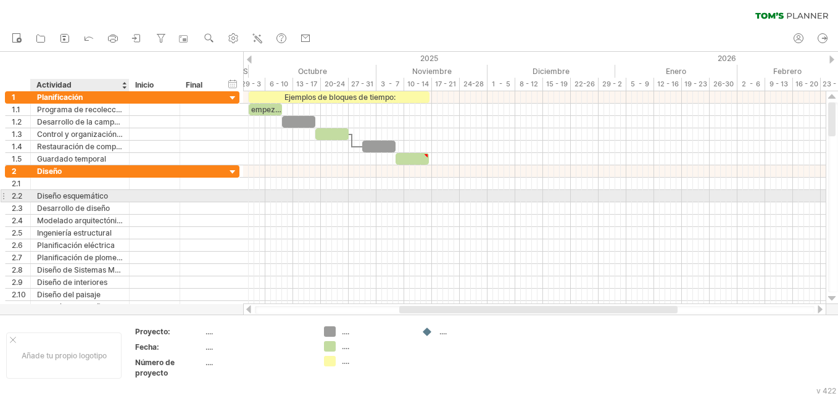
click at [104, 192] on div "Diseño esquemático" at bounding box center [80, 196] width 86 height 12
drag, startPoint x: 105, startPoint y: 195, endPoint x: 34, endPoint y: 194, distance: 71.6
click at [34, 194] on div "**********" at bounding box center [80, 196] width 99 height 12
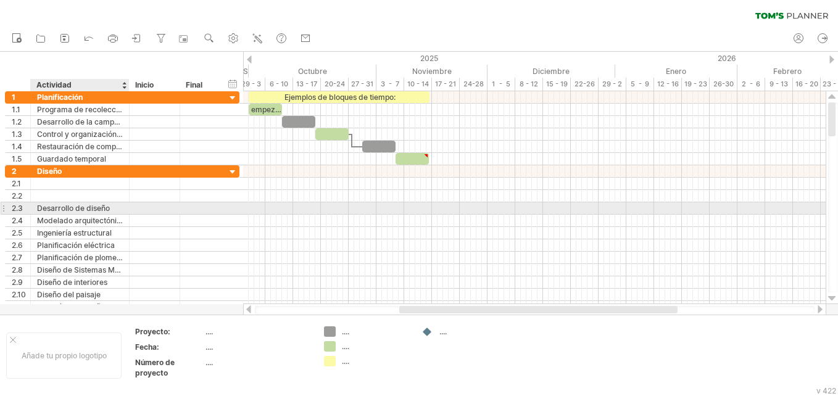
click at [119, 207] on div "Desarrollo de diseño" at bounding box center [80, 208] width 86 height 12
drag, startPoint x: 112, startPoint y: 206, endPoint x: 31, endPoint y: 207, distance: 81.4
click at [25, 211] on div "**********" at bounding box center [122, 208] width 234 height 13
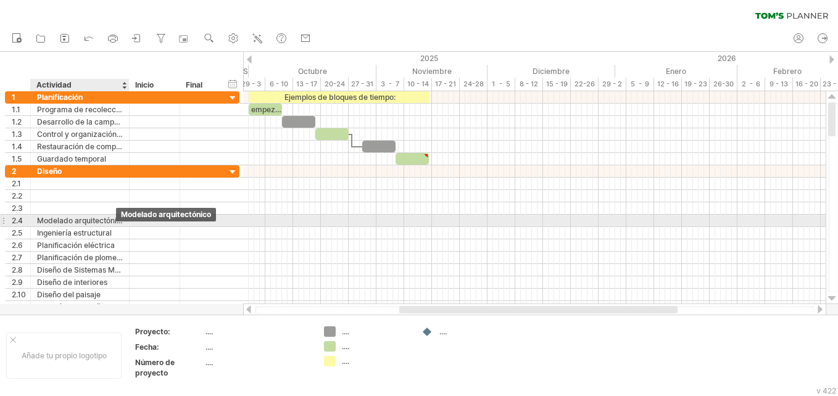
click at [122, 222] on div "Modelado arquitectónico" at bounding box center [80, 221] width 86 height 12
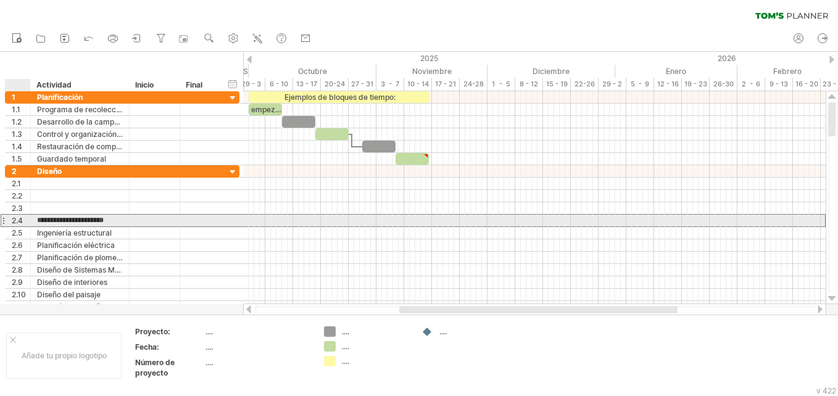
drag, startPoint x: 122, startPoint y: 222, endPoint x: 28, endPoint y: 216, distance: 94.0
click at [28, 216] on div "**********" at bounding box center [122, 220] width 234 height 13
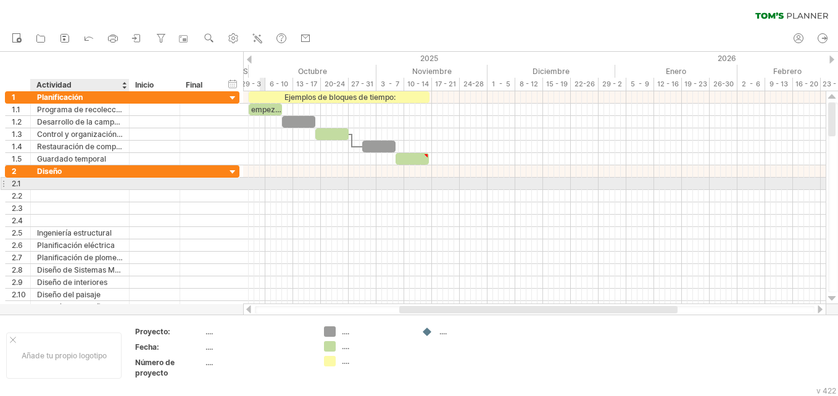
click at [113, 183] on div at bounding box center [80, 184] width 86 height 12
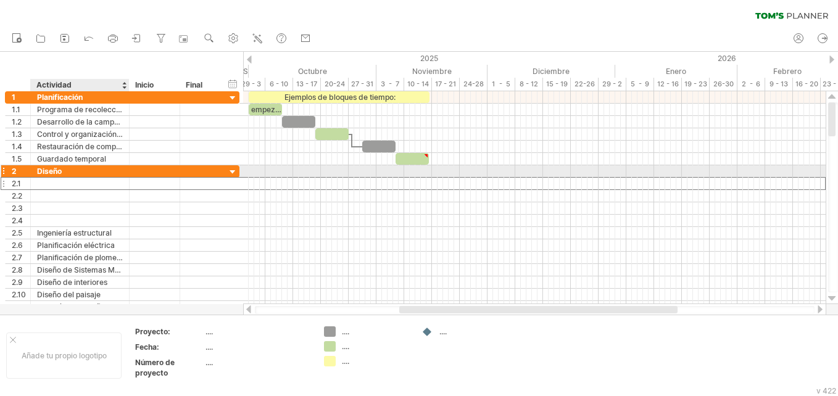
click at [70, 173] on div "Diseño" at bounding box center [80, 171] width 86 height 12
click at [70, 173] on input "******" at bounding box center [80, 171] width 86 height 12
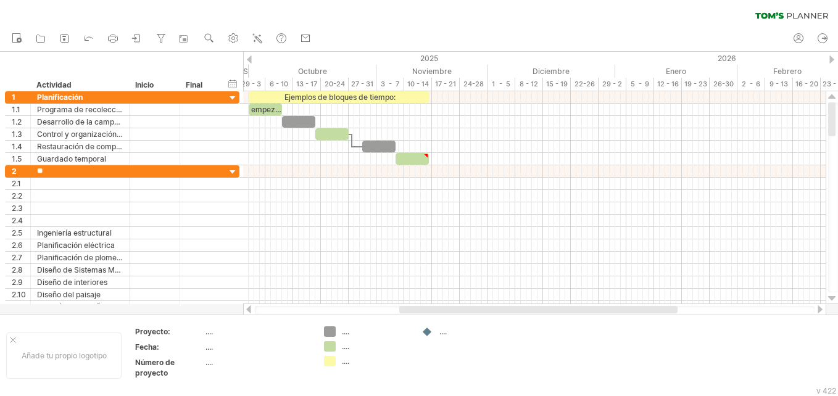
type input "*"
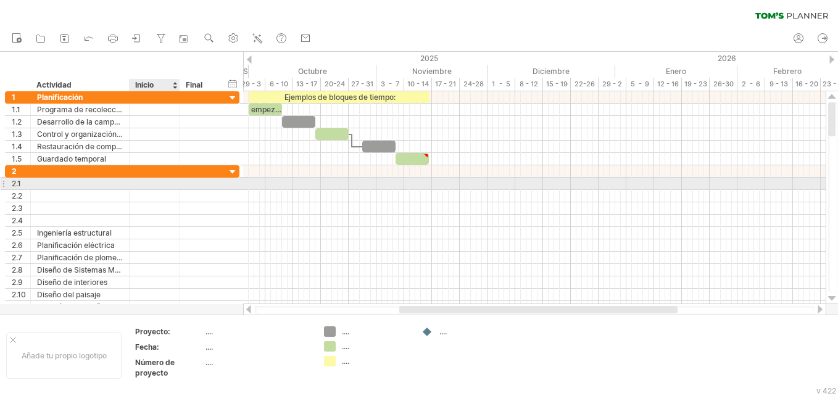
click at [148, 186] on div at bounding box center [155, 184] width 38 height 12
click at [110, 182] on div at bounding box center [80, 184] width 86 height 12
click at [83, 182] on div at bounding box center [80, 184] width 86 height 12
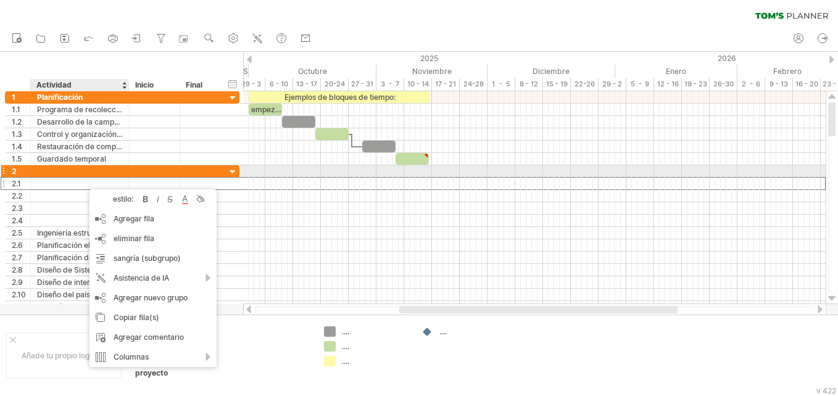
click at [87, 175] on div at bounding box center [80, 171] width 86 height 12
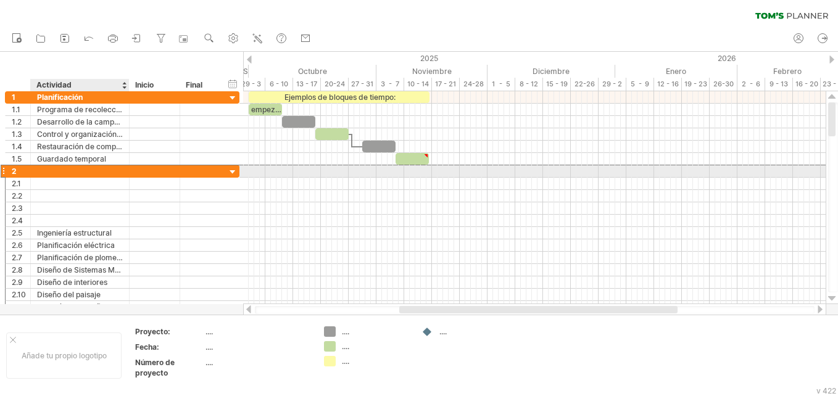
click at [54, 173] on div at bounding box center [80, 171] width 86 height 12
paste input "**********"
type input "**********"
click at [36, 172] on div "**********" at bounding box center [80, 171] width 99 height 12
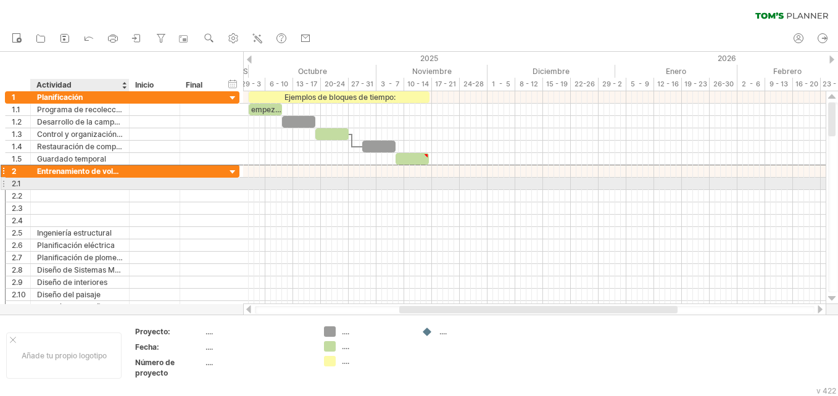
click at [54, 181] on div at bounding box center [80, 184] width 86 height 12
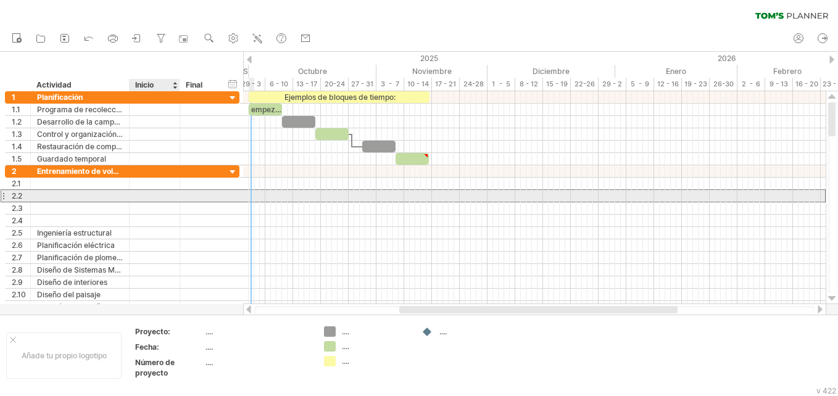
click at [139, 194] on div at bounding box center [155, 196] width 38 height 12
click at [113, 199] on div at bounding box center [80, 196] width 86 height 12
paste input "**********"
type input "**********"
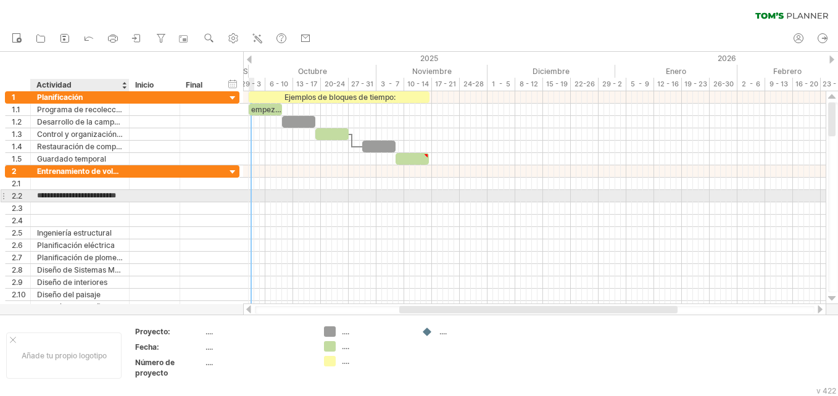
click at [118, 197] on input "**********" at bounding box center [80, 196] width 86 height 12
click at [134, 199] on div at bounding box center [155, 196] width 51 height 12
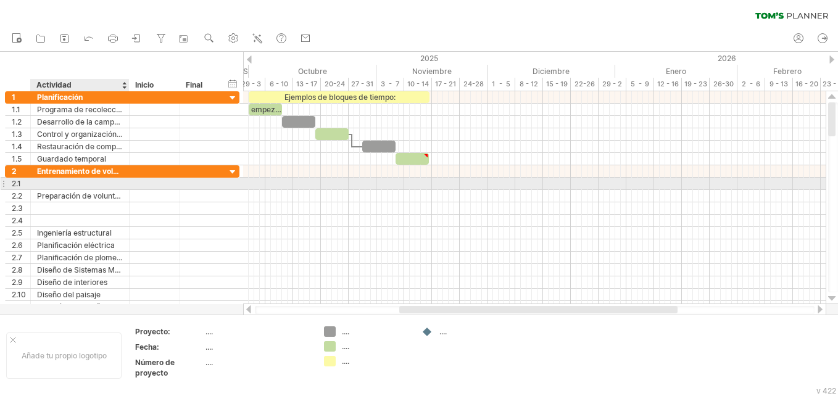
click at [118, 181] on div at bounding box center [80, 184] width 86 height 12
paste input "**********"
type input "**********"
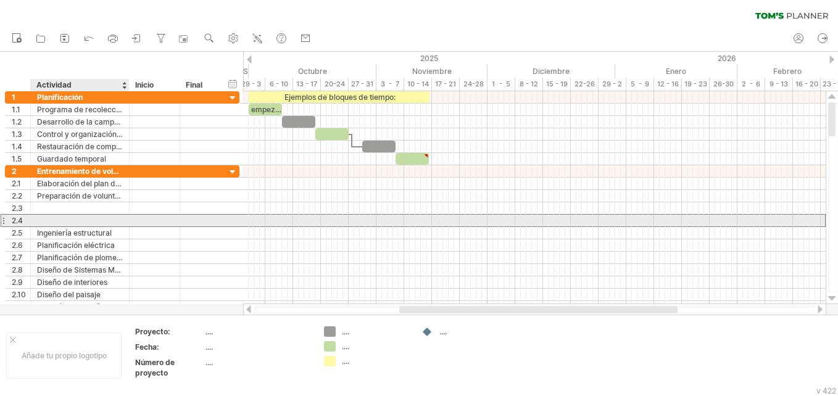
click at [123, 224] on div at bounding box center [80, 221] width 99 height 12
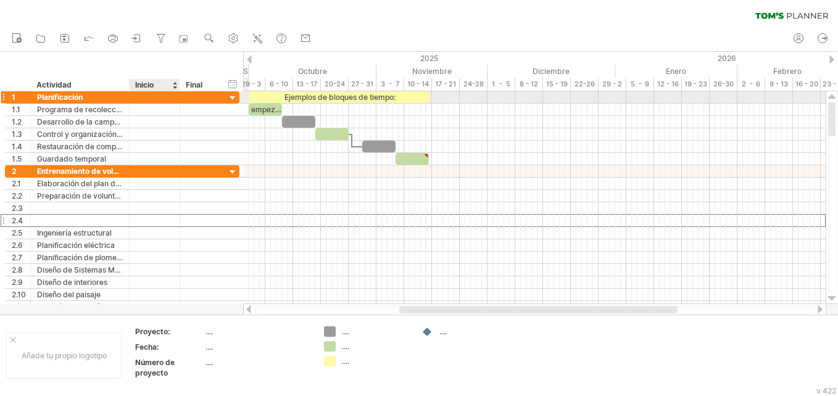
click at [144, 95] on div at bounding box center [155, 97] width 38 height 12
type input "*"
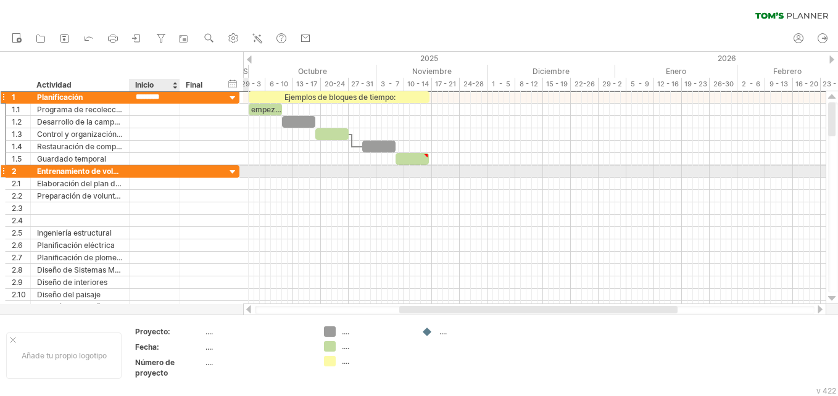
click at [148, 171] on div at bounding box center [155, 171] width 38 height 12
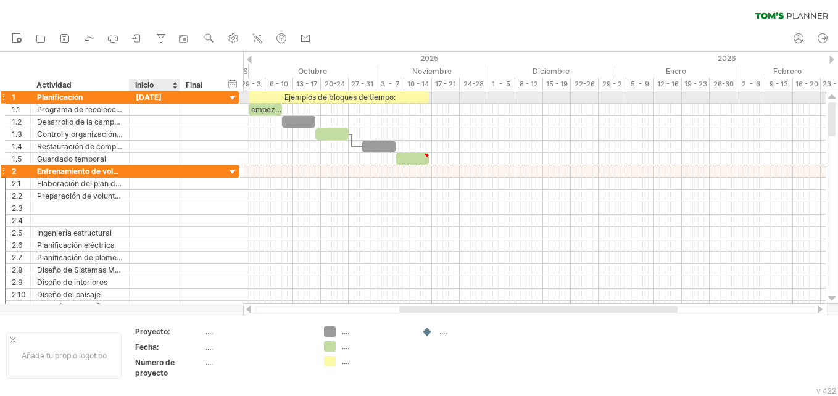
click at [142, 96] on div "[DATE]" at bounding box center [155, 97] width 38 height 12
click at [144, 97] on input "********" at bounding box center [155, 97] width 38 height 12
click at [156, 95] on div "[DATE]" at bounding box center [155, 97] width 38 height 12
type input "********"
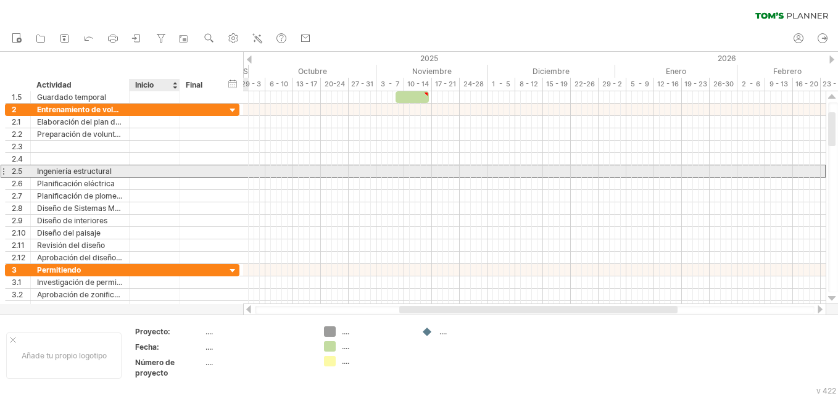
click at [159, 177] on div "**********" at bounding box center [122, 171] width 234 height 13
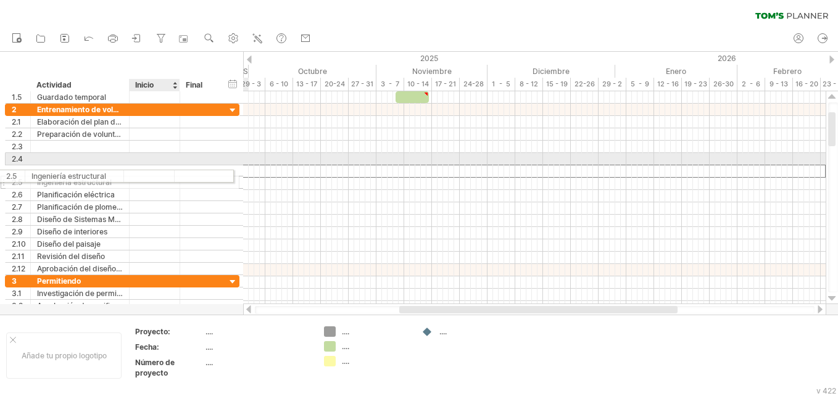
drag, startPoint x: 162, startPoint y: 176, endPoint x: 155, endPoint y: 174, distance: 7.8
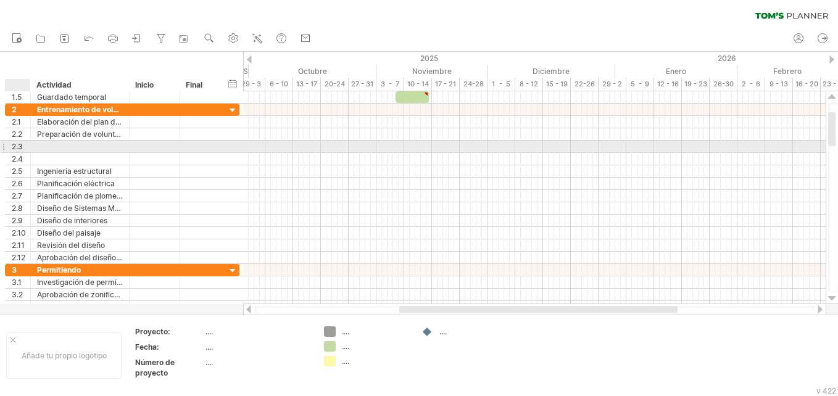
click at [16, 147] on div "2.3" at bounding box center [21, 147] width 19 height 12
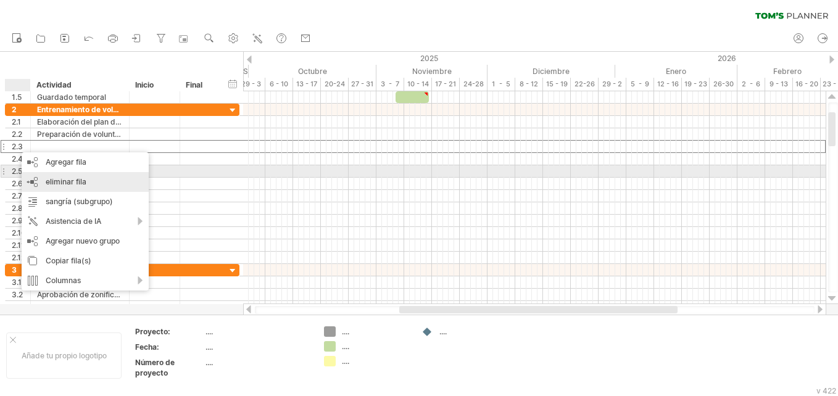
click at [76, 177] on span "eliminar fila" at bounding box center [66, 181] width 41 height 9
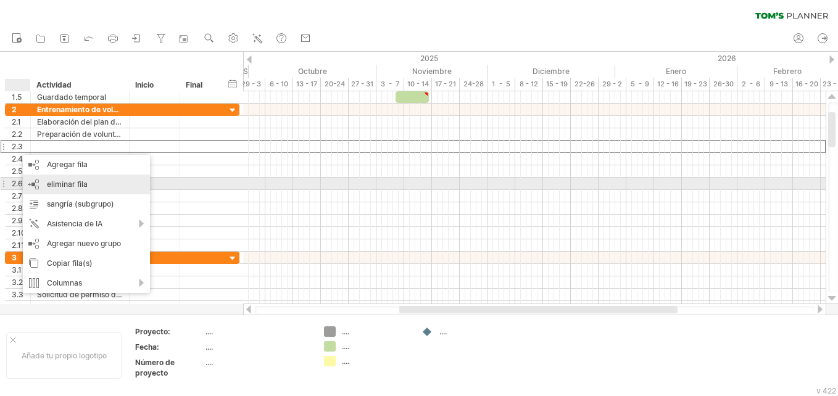
click at [51, 179] on div "eliminar fila remove selected rows" at bounding box center [86, 185] width 127 height 20
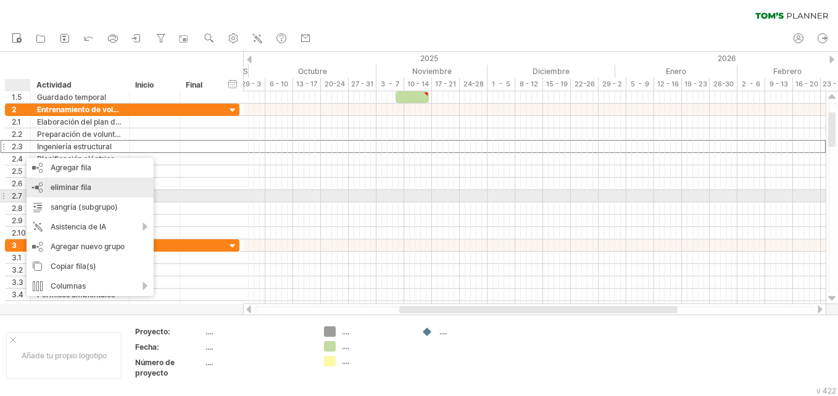
click at [62, 191] on span "eliminar fila" at bounding box center [71, 187] width 41 height 9
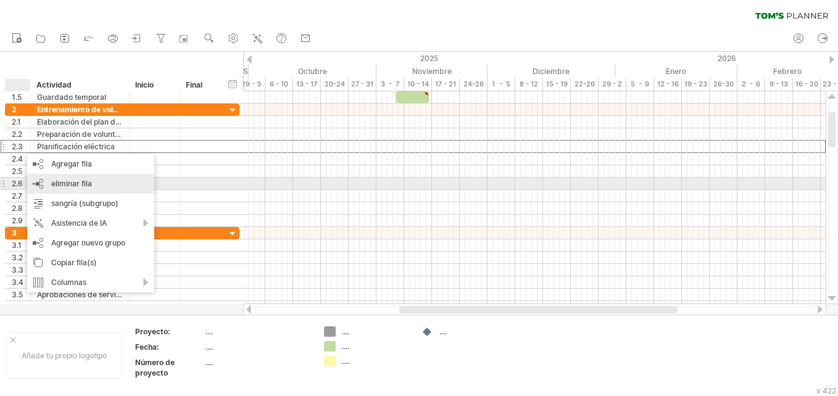
click at [73, 189] on div "eliminar fila remove selected rows" at bounding box center [90, 184] width 127 height 20
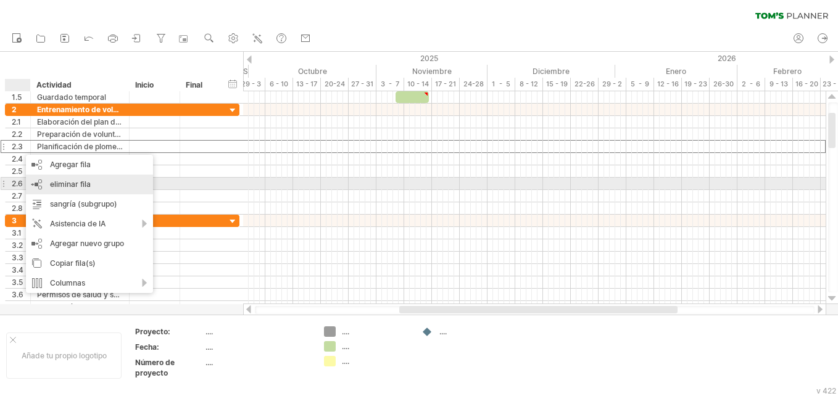
click at [58, 183] on span "eliminar fila" at bounding box center [70, 183] width 41 height 9
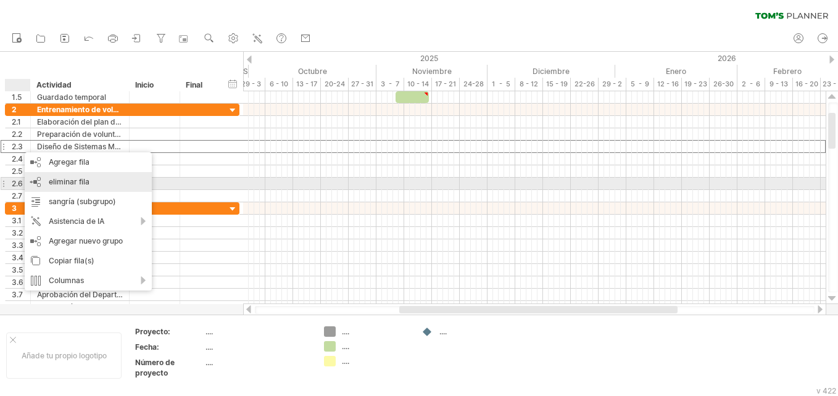
click at [59, 183] on span "eliminar fila" at bounding box center [69, 181] width 41 height 9
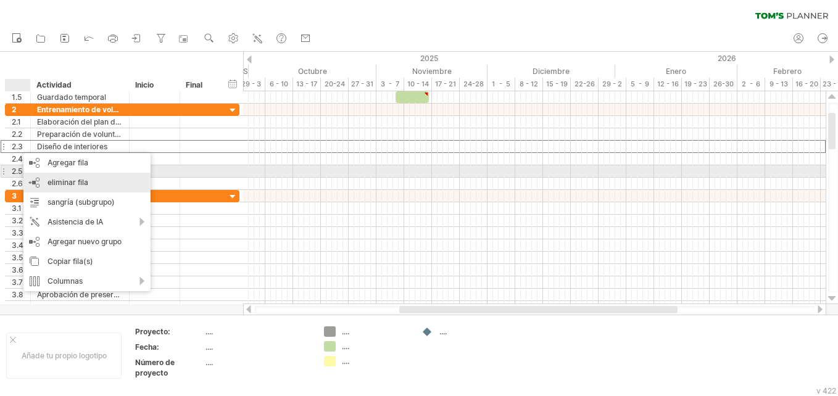
click at [53, 176] on div "eliminar fila remove selected rows" at bounding box center [86, 183] width 127 height 20
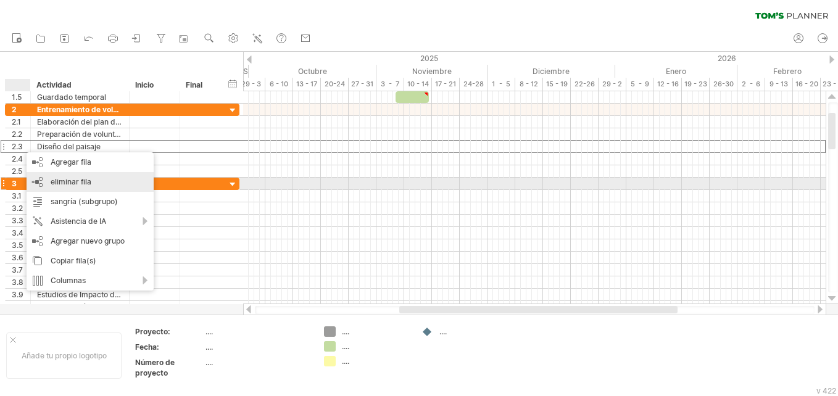
click at [47, 178] on div "eliminar fila remove selected rows" at bounding box center [90, 182] width 127 height 20
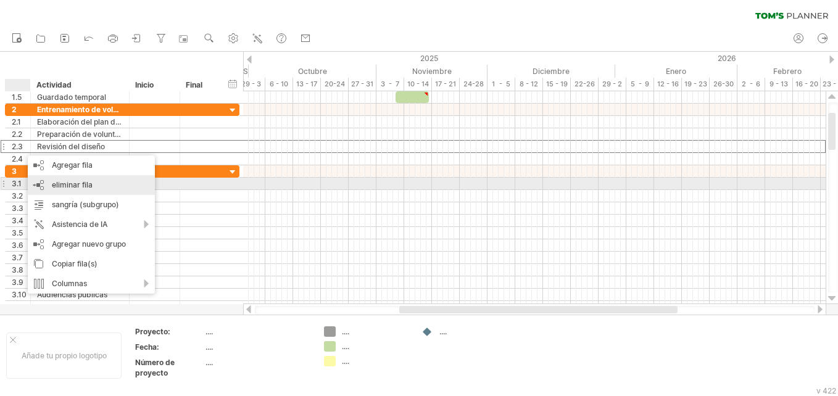
click at [47, 187] on div "eliminar fila remove selected rows" at bounding box center [91, 185] width 127 height 20
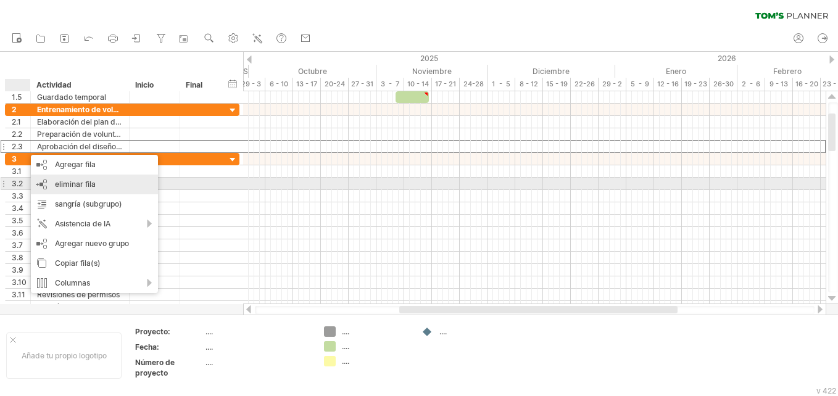
click at [59, 181] on span "eliminar fila" at bounding box center [75, 183] width 41 height 9
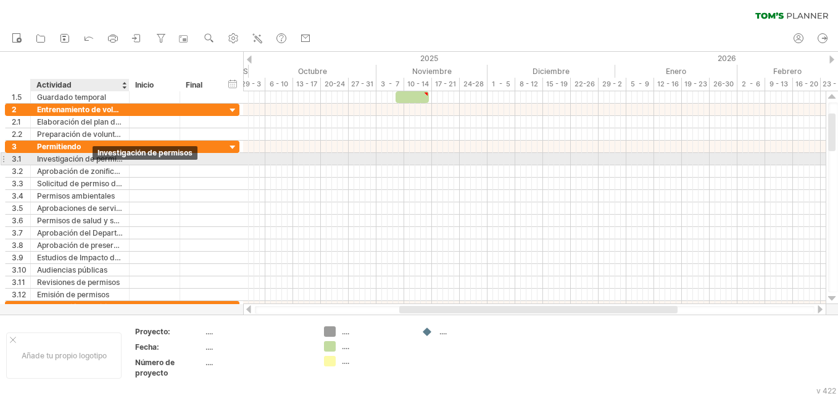
click at [100, 161] on div "Investigación de permisos" at bounding box center [80, 159] width 86 height 12
click at [138, 158] on div at bounding box center [155, 159] width 38 height 12
click at [23, 157] on div "3.1" at bounding box center [21, 159] width 19 height 12
click at [136, 161] on div at bounding box center [155, 159] width 38 height 12
click at [0, 0] on input "text" at bounding box center [0, 0] width 0 height 0
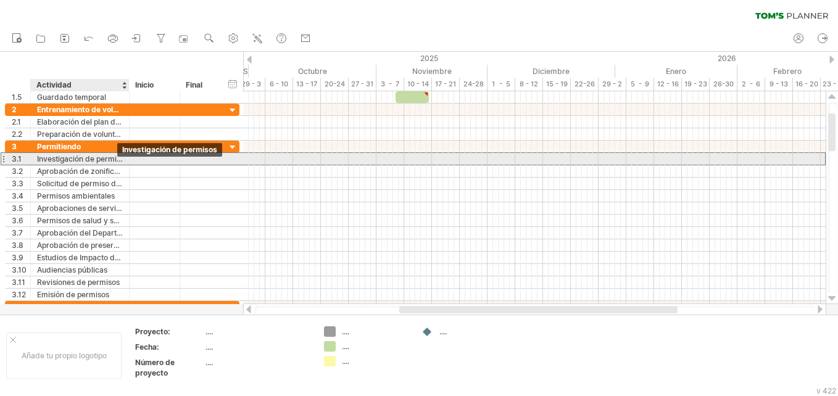
drag, startPoint x: 136, startPoint y: 161, endPoint x: 75, endPoint y: 160, distance: 61.1
click at [75, 160] on div "**********" at bounding box center [122, 158] width 234 height 13
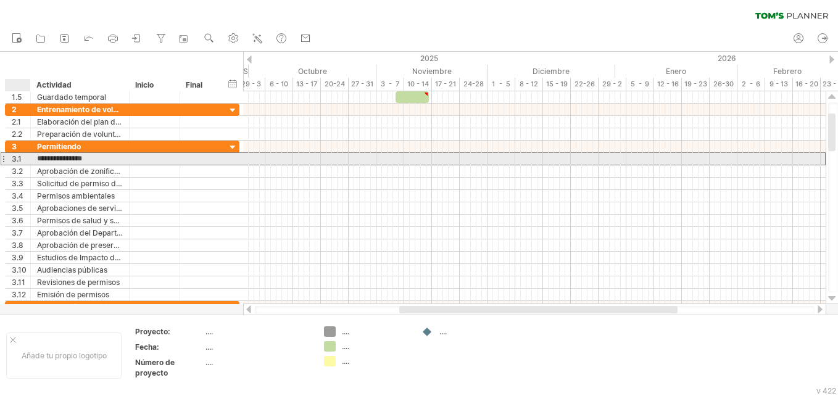
drag, startPoint x: 102, startPoint y: 157, endPoint x: 26, endPoint y: 157, distance: 75.9
click at [25, 157] on div "**********" at bounding box center [122, 158] width 234 height 13
click at [36, 155] on div "Investigación de permisos" at bounding box center [80, 159] width 99 height 12
click at [36, 155] on div at bounding box center [80, 159] width 99 height 12
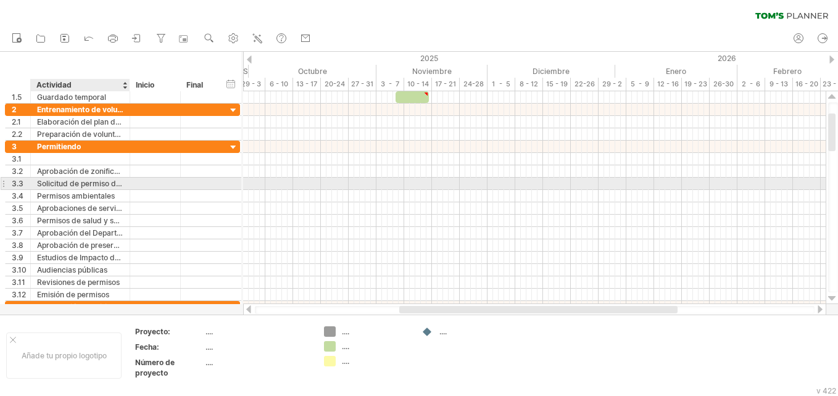
click at [126, 184] on div at bounding box center [128, 184] width 6 height 12
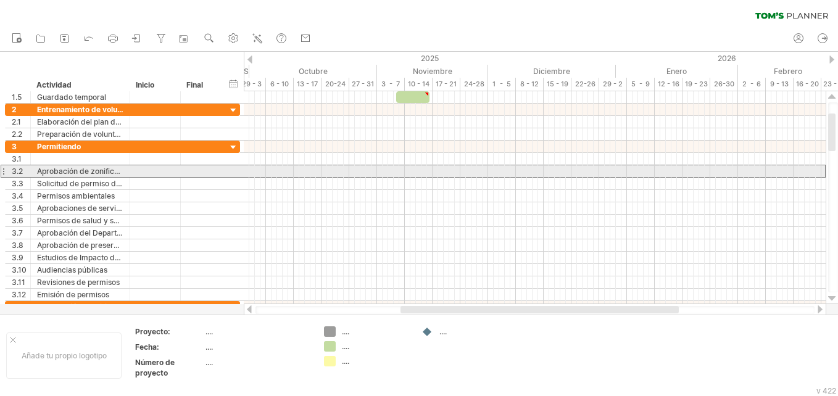
click at [120, 173] on div "Aprobación de zonificación" at bounding box center [80, 171] width 86 height 12
click at [0, 0] on input "**********" at bounding box center [0, 0] width 0 height 0
type input "*"
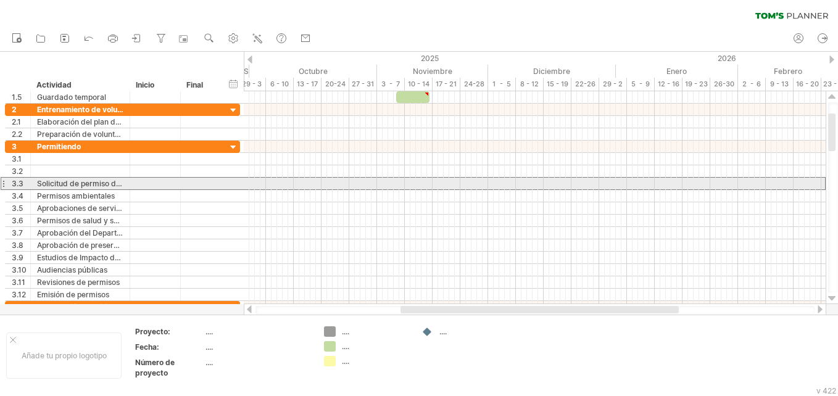
click at [114, 181] on div "Solicitud de permiso de construcción" at bounding box center [80, 184] width 86 height 12
click at [0, 0] on input "**********" at bounding box center [0, 0] width 0 height 0
type input "*"
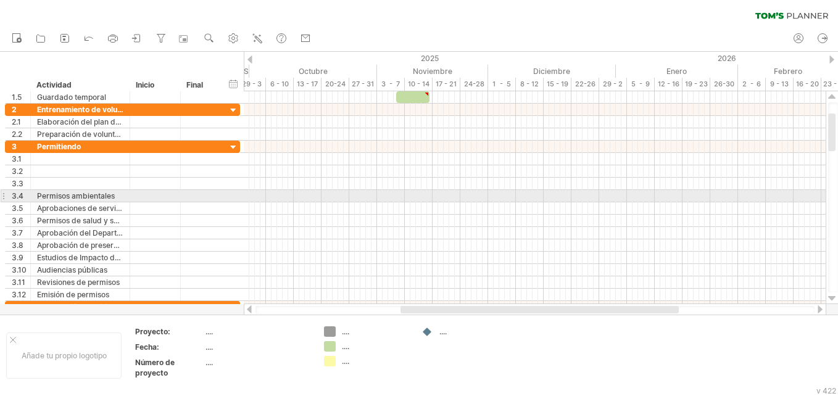
click at [120, 197] on div "Permisos ambientales" at bounding box center [80, 196] width 86 height 12
drag, startPoint x: 120, startPoint y: 196, endPoint x: 33, endPoint y: 197, distance: 86.4
click at [33, 197] on div "**********" at bounding box center [80, 196] width 99 height 12
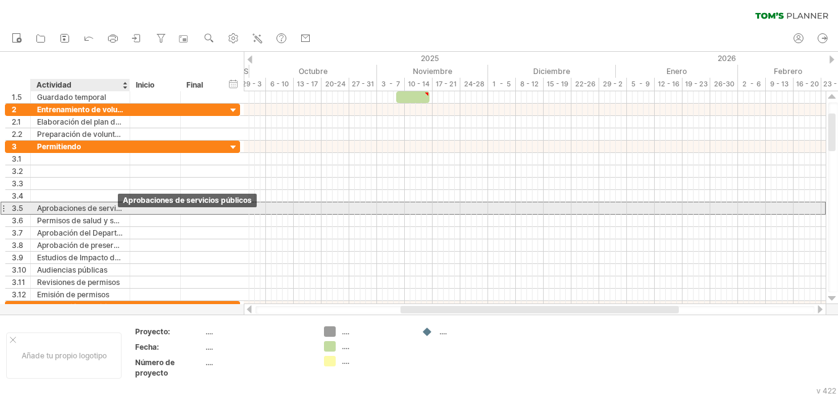
click at [118, 210] on div "Aprobaciones de servicios públicos" at bounding box center [80, 208] width 86 height 12
click at [0, 0] on input "**********" at bounding box center [0, 0] width 0 height 0
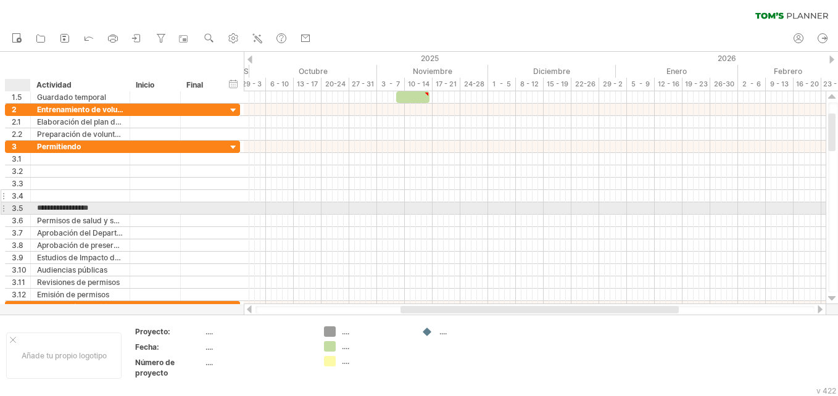
drag, startPoint x: 20, startPoint y: 205, endPoint x: 14, endPoint y: 192, distance: 14.6
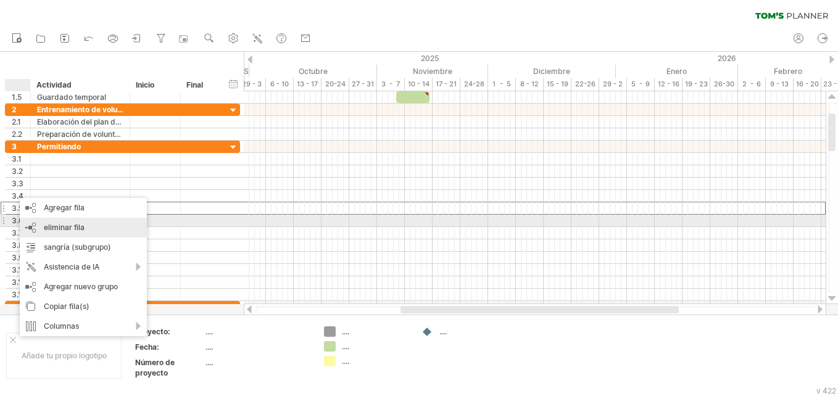
click at [48, 222] on div "eliminar fila remove selected rows" at bounding box center [83, 228] width 127 height 20
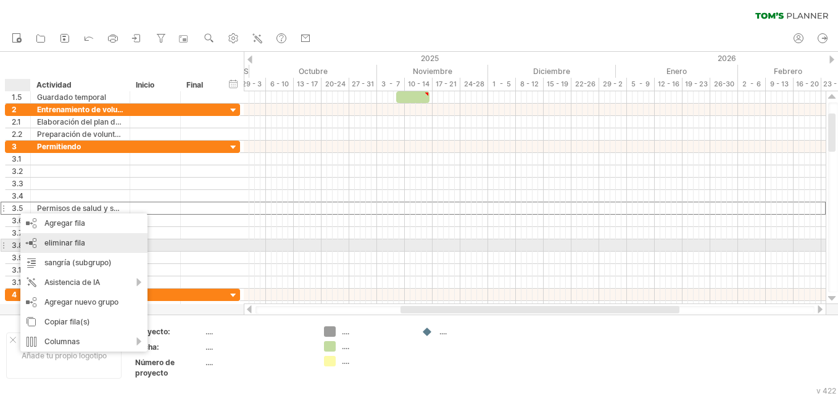
click at [45, 241] on span "eliminar fila" at bounding box center [64, 242] width 41 height 9
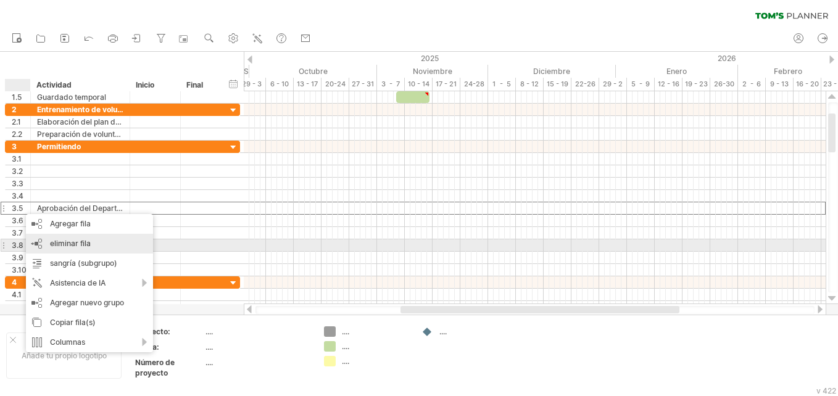
click at [49, 243] on div "eliminar fila remove selected rows" at bounding box center [89, 244] width 127 height 20
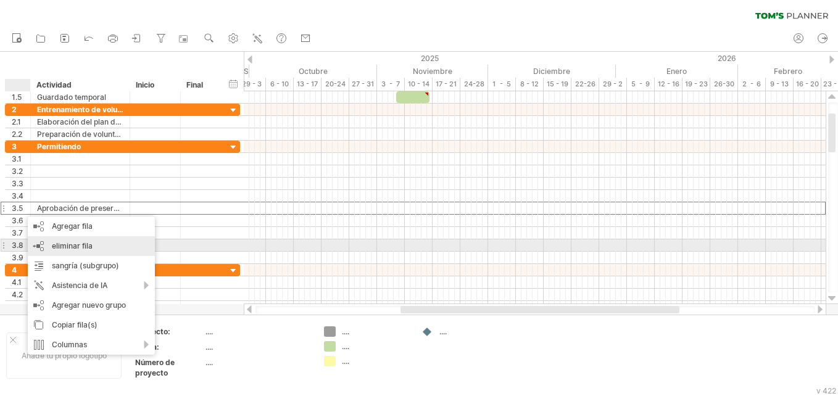
click at [46, 244] on div "eliminar fila remove selected rows" at bounding box center [91, 246] width 127 height 20
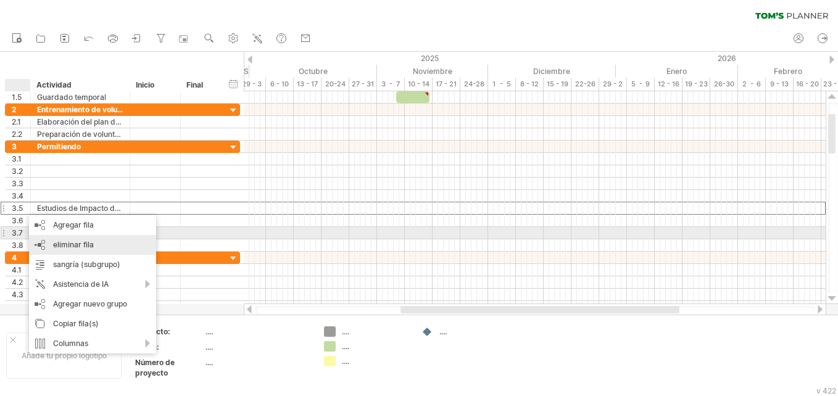
click at [58, 237] on div "eliminar fila remove selected rows" at bounding box center [92, 245] width 127 height 20
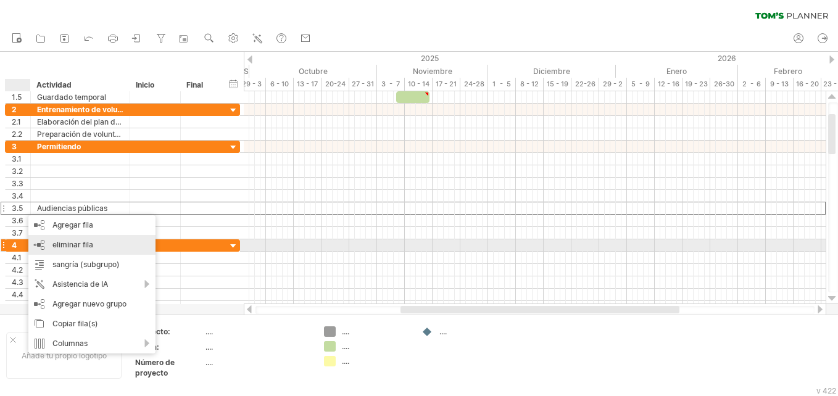
click at [76, 243] on span "eliminar fila" at bounding box center [72, 244] width 41 height 9
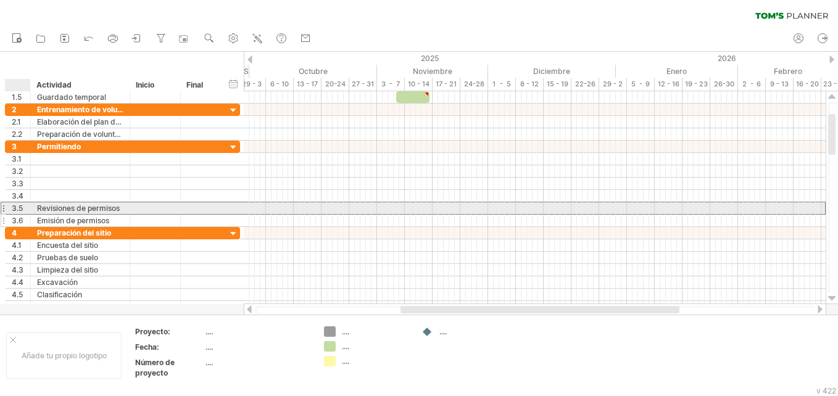
drag, startPoint x: 20, startPoint y: 212, endPoint x: 2, endPoint y: 219, distance: 18.6
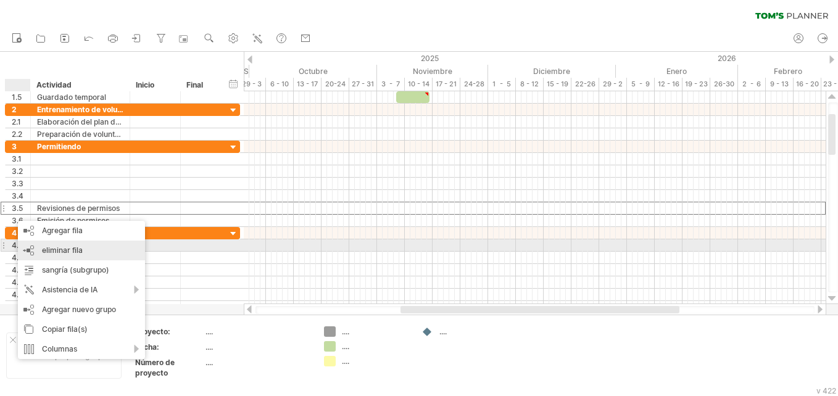
click at [70, 247] on span "eliminar fila" at bounding box center [62, 249] width 41 height 9
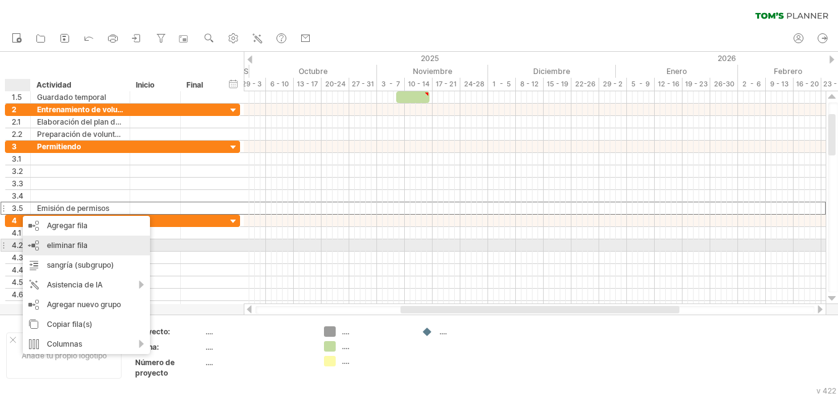
click at [55, 245] on span "eliminar fila" at bounding box center [67, 245] width 41 height 9
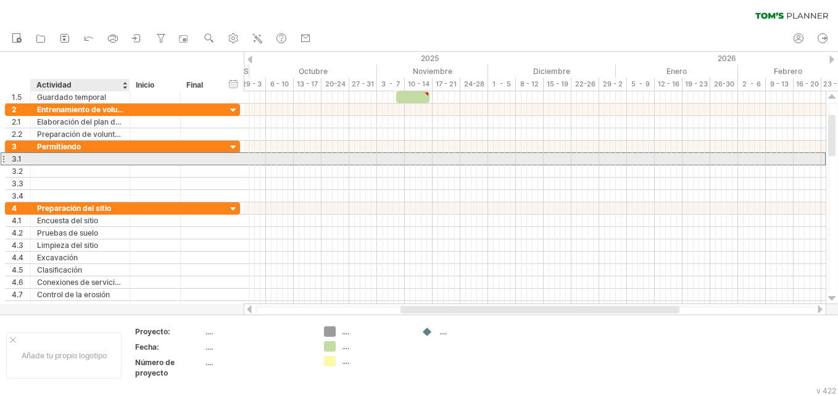
click at [63, 160] on div at bounding box center [80, 159] width 86 height 12
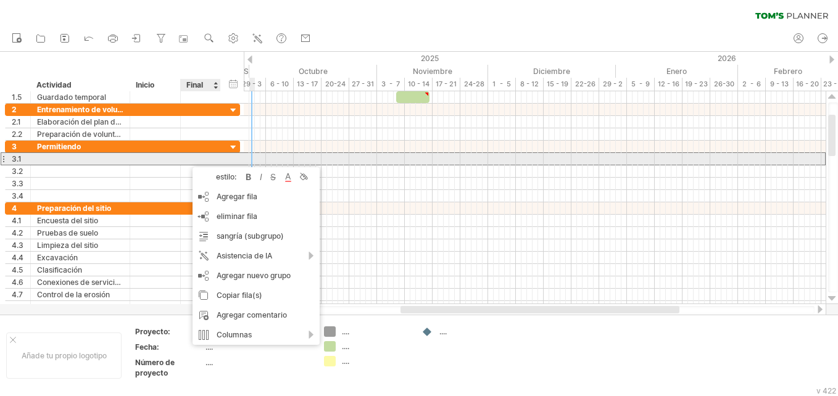
click at [100, 159] on div at bounding box center [80, 159] width 86 height 12
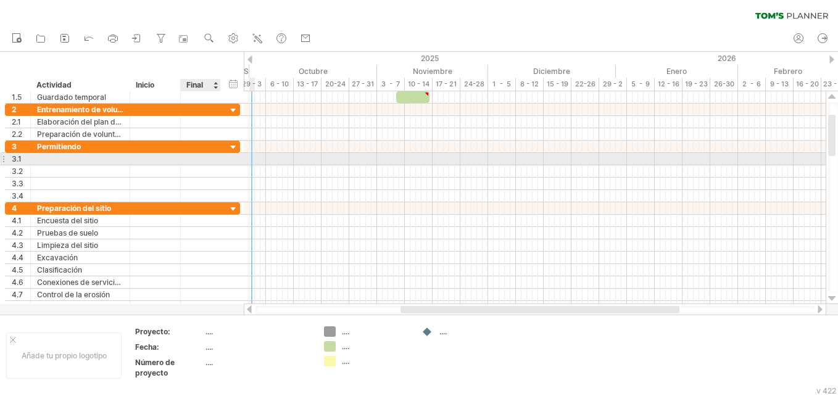
click at [100, 159] on input "text" at bounding box center [80, 159] width 86 height 12
paste input "**********"
type input "**********"
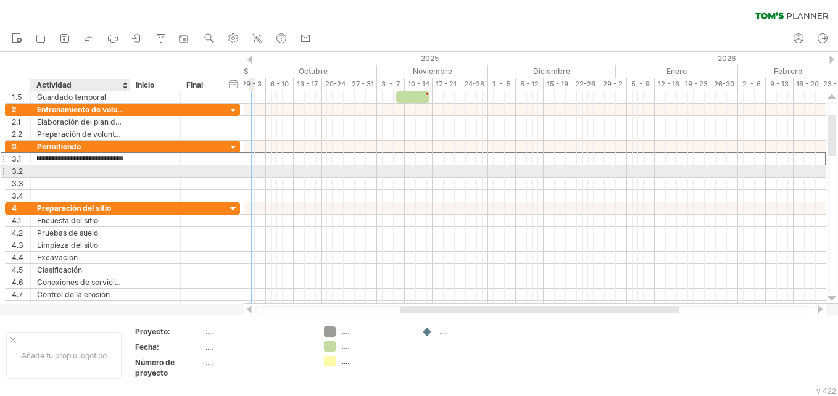
click at [101, 171] on div at bounding box center [80, 171] width 86 height 12
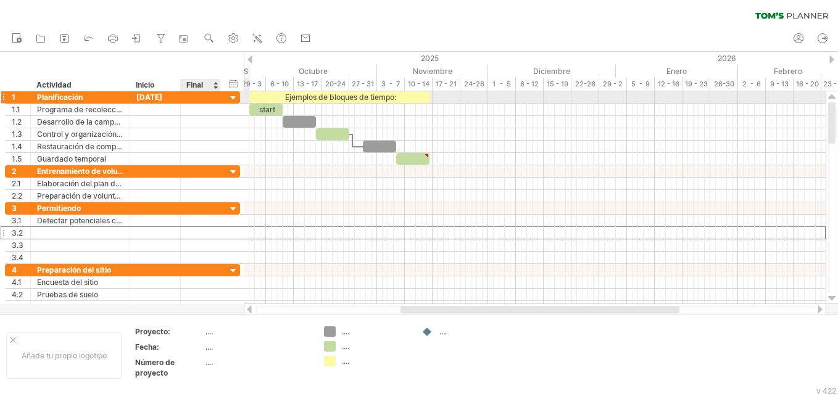
click at [189, 101] on div at bounding box center [200, 97] width 27 height 12
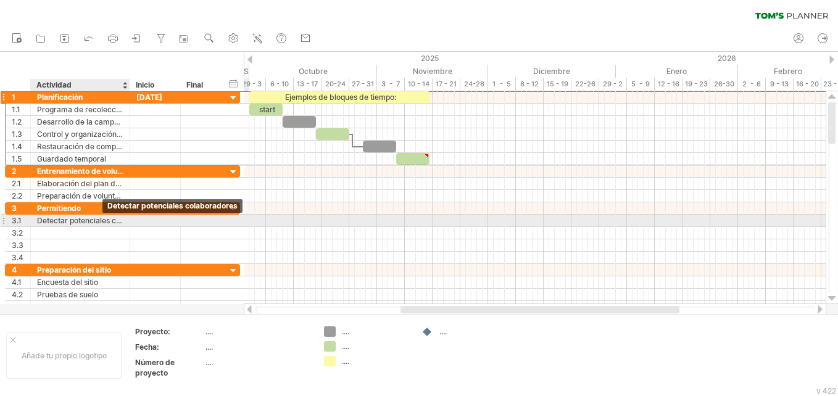
click at [91, 226] on div "Detectar potenciales colaboradores" at bounding box center [80, 221] width 86 height 12
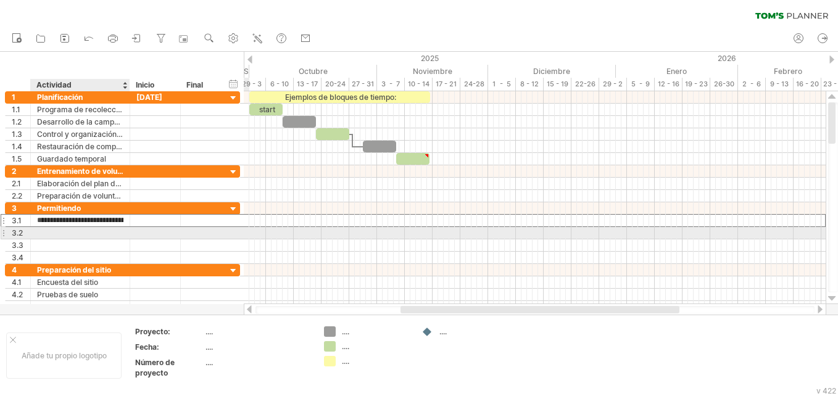
click at [86, 233] on div at bounding box center [80, 233] width 86 height 12
click at [86, 233] on input "text" at bounding box center [80, 233] width 86 height 12
paste input "**********"
type input "**********"
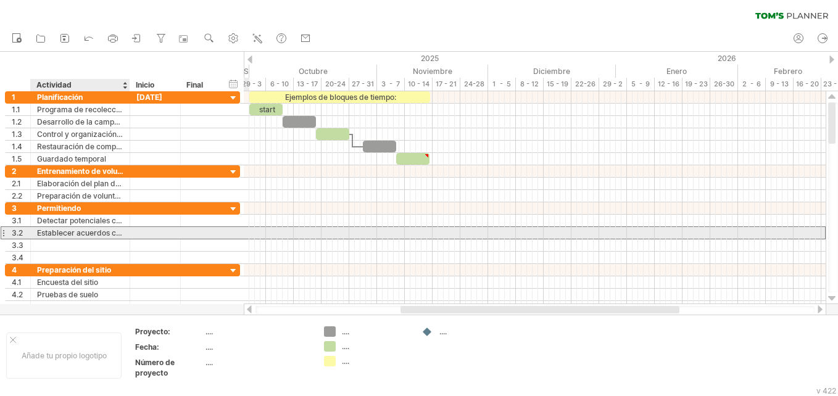
click at [86, 239] on div "**********" at bounding box center [122, 232] width 235 height 13
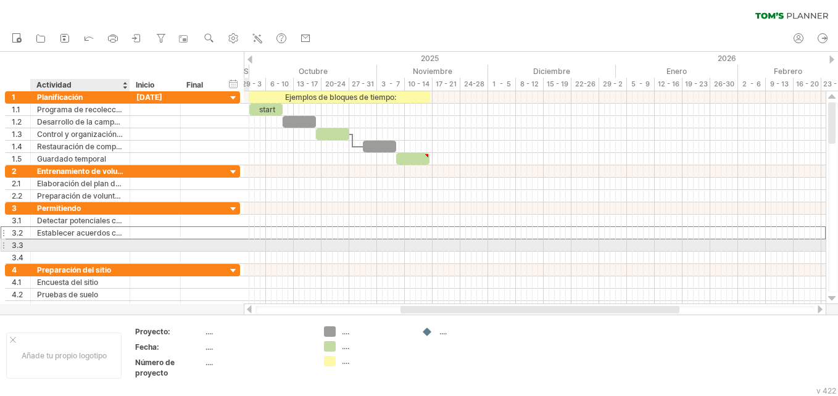
click at [83, 247] on div at bounding box center [80, 245] width 86 height 12
click at [82, 245] on div at bounding box center [80, 245] width 86 height 12
click at [81, 244] on input "text" at bounding box center [80, 245] width 86 height 12
paste input "**********"
type input "**********"
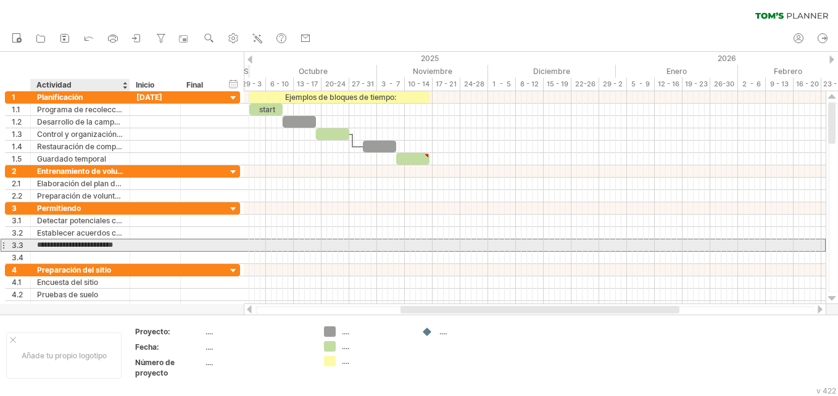
scroll to position [0, 2]
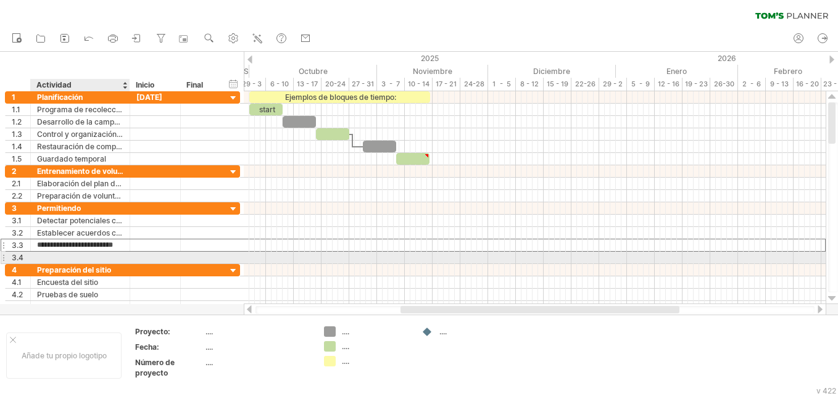
click at [79, 255] on div at bounding box center [80, 258] width 86 height 12
click at [71, 260] on div at bounding box center [80, 258] width 86 height 12
paste input "**********"
type input "**********"
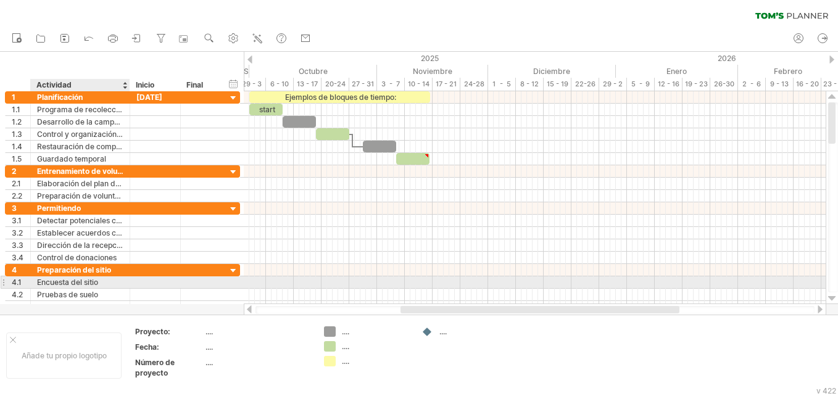
click at [110, 286] on div "Encuesta del sitio" at bounding box center [80, 282] width 86 height 12
click at [110, 286] on input "**********" at bounding box center [80, 282] width 86 height 12
type input "*"
paste input "**********"
type input "**********"
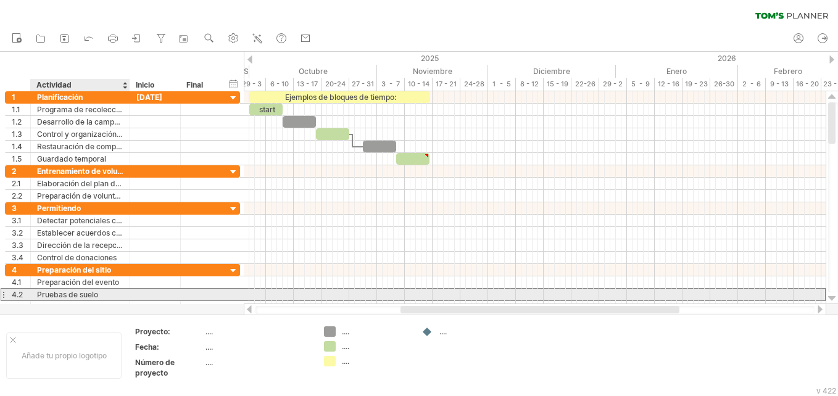
click at [105, 297] on div "Pruebas de suelo" at bounding box center [80, 295] width 86 height 12
click at [119, 295] on div "Pruebas de suelo" at bounding box center [80, 295] width 86 height 12
click at [0, 0] on input "**********" at bounding box center [0, 0] width 0 height 0
type input "*"
paste input "**********"
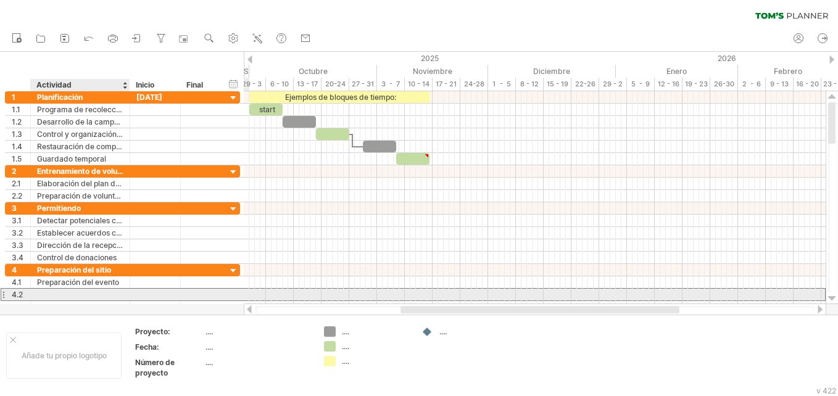
type input "**********"
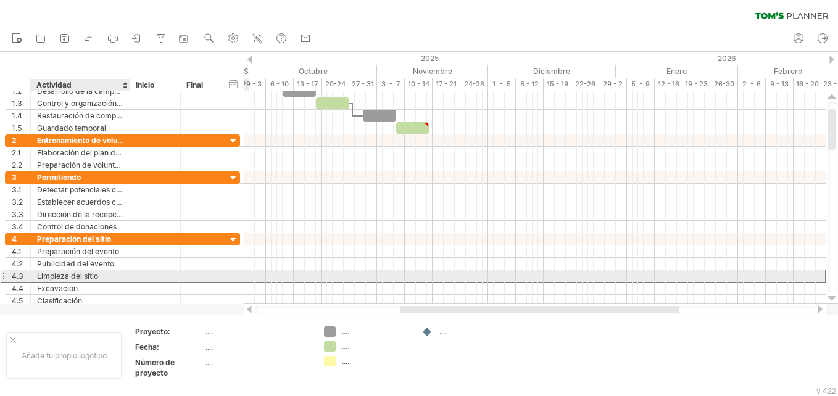
click at [102, 275] on div "Limpieza del sitio" at bounding box center [80, 276] width 86 height 12
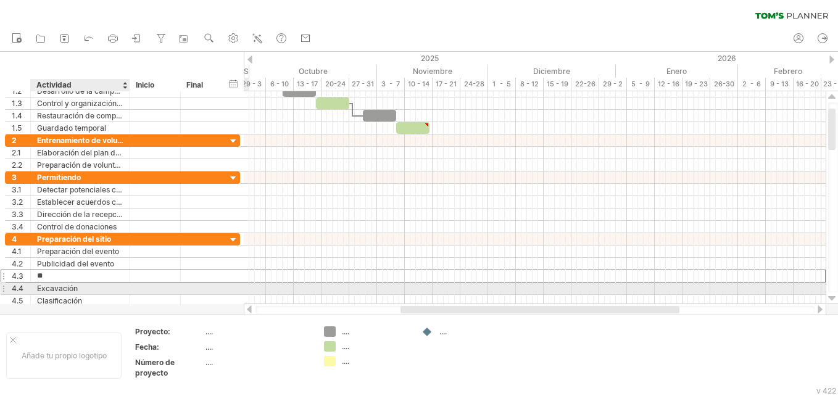
type input "*"
click at [97, 290] on div "Excavación" at bounding box center [80, 289] width 86 height 12
type input "*"
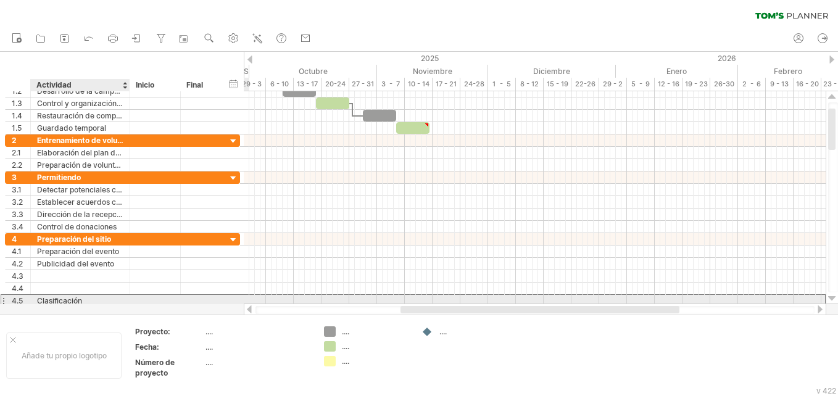
click at [90, 299] on div "Clasificación" at bounding box center [80, 301] width 86 height 12
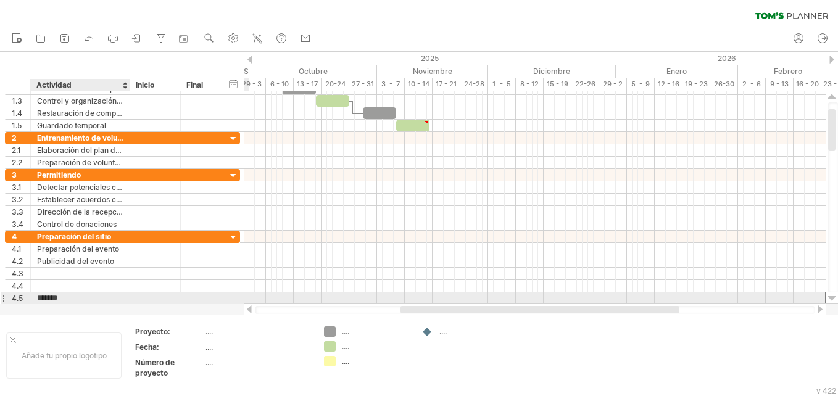
scroll to position [0, 0]
type input "*"
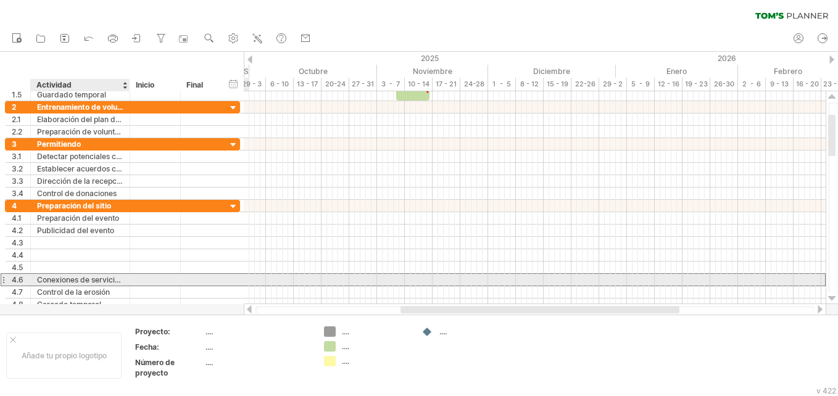
click at [94, 284] on div "Conexiones de servicios públicos" at bounding box center [80, 280] width 86 height 12
type input "**********"
drag, startPoint x: 103, startPoint y: 278, endPoint x: 20, endPoint y: 278, distance: 82.7
click at [20, 278] on div "**********" at bounding box center [122, 279] width 235 height 13
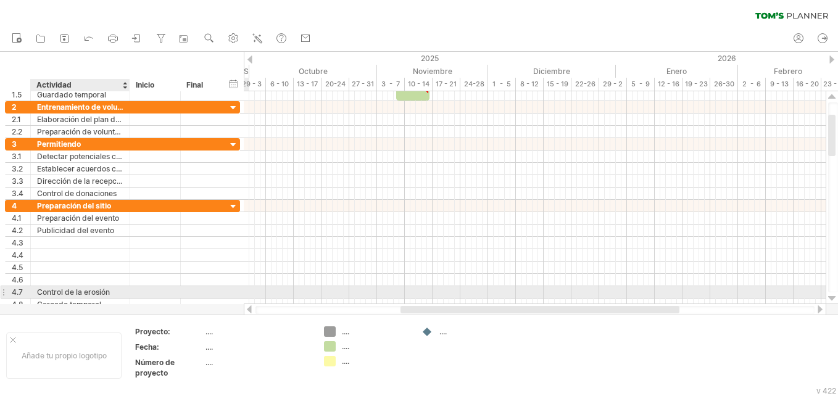
click at [101, 291] on div "Control de la erosión" at bounding box center [80, 292] width 86 height 12
drag, startPoint x: 80, startPoint y: 287, endPoint x: 36, endPoint y: 286, distance: 43.8
click at [36, 286] on div "**********" at bounding box center [80, 292] width 99 height 12
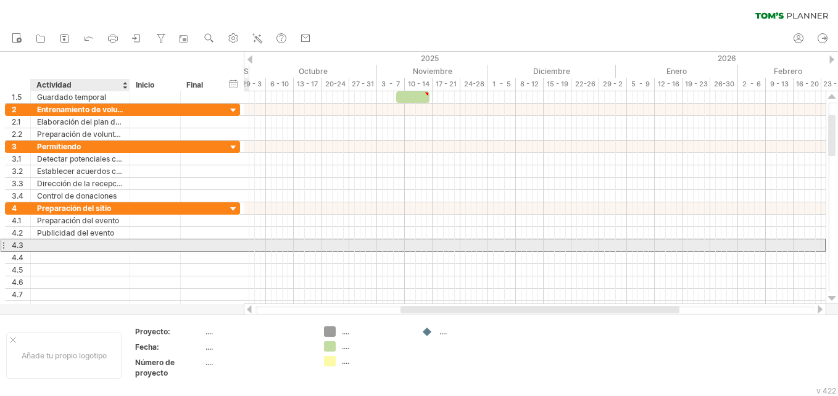
click at [80, 247] on div at bounding box center [80, 245] width 86 height 12
click at [115, 243] on div at bounding box center [80, 245] width 86 height 12
paste input "**********"
type input "**********"
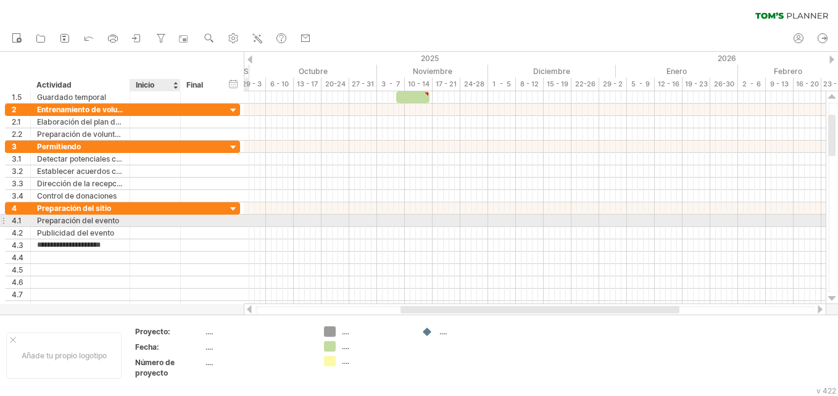
click at [171, 215] on div at bounding box center [155, 221] width 38 height 12
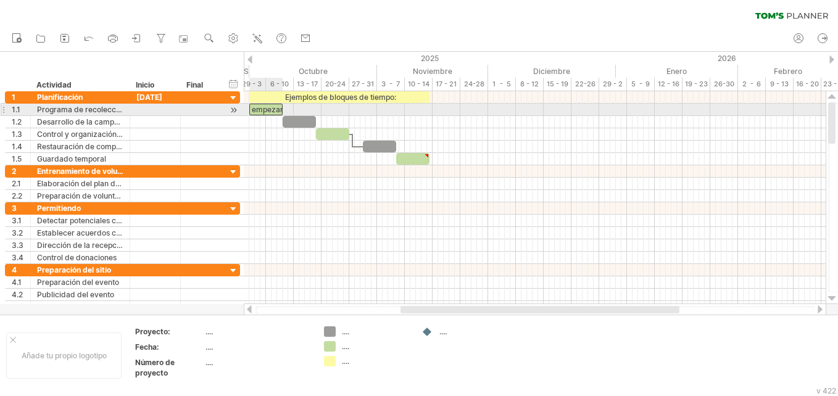
click at [266, 110] on div "empezar" at bounding box center [265, 110] width 33 height 12
click at [278, 106] on div "*******" at bounding box center [265, 110] width 33 height 12
drag, startPoint x: 278, startPoint y: 108, endPoint x: 257, endPoint y: 107, distance: 20.4
click at [257, 107] on div "*******" at bounding box center [265, 110] width 33 height 12
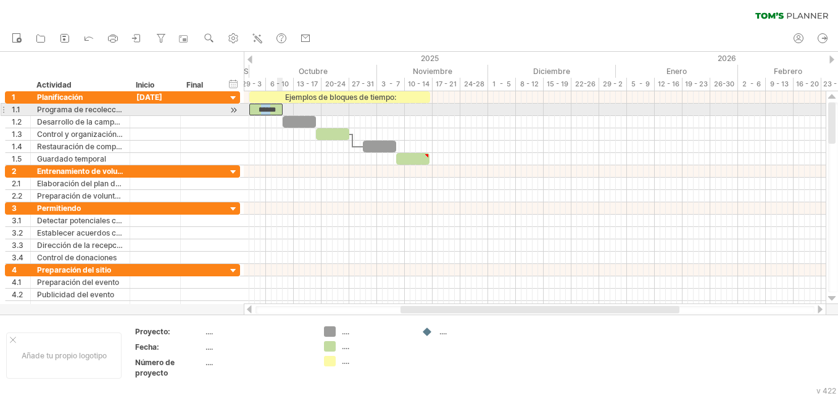
drag, startPoint x: 257, startPoint y: 107, endPoint x: 275, endPoint y: 112, distance: 18.4
click at [275, 112] on div "******" at bounding box center [265, 110] width 33 height 12
click at [277, 113] on div "Ejemplos de bloques de tiempo: *** [DATE] [DATE]" at bounding box center [535, 197] width 582 height 213
click at [278, 110] on div "***" at bounding box center [268, 110] width 33 height 12
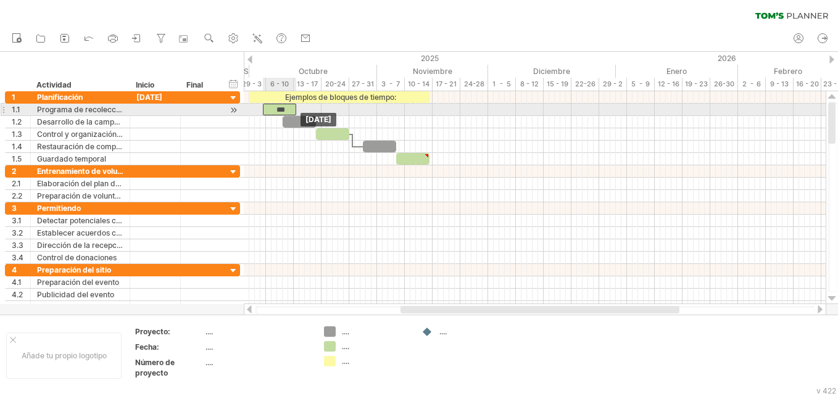
drag, startPoint x: 278, startPoint y: 110, endPoint x: 288, endPoint y: 109, distance: 10.5
click at [288, 109] on div "***" at bounding box center [279, 110] width 33 height 12
click at [284, 109] on div "***" at bounding box center [279, 110] width 33 height 12
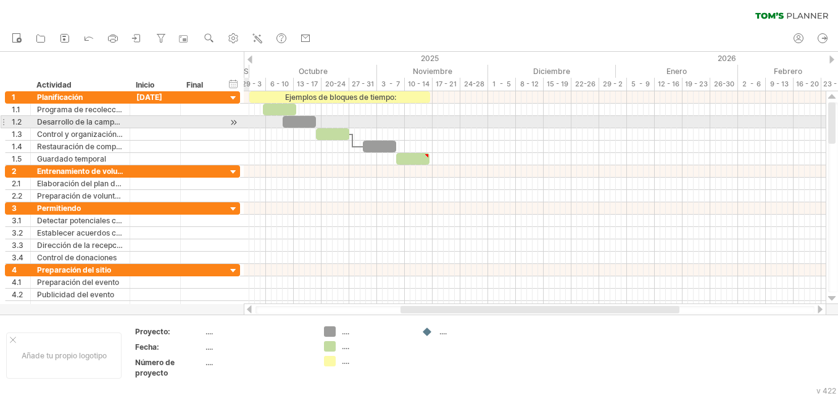
click at [247, 121] on div at bounding box center [535, 122] width 582 height 12
click at [310, 124] on div at bounding box center [299, 122] width 33 height 12
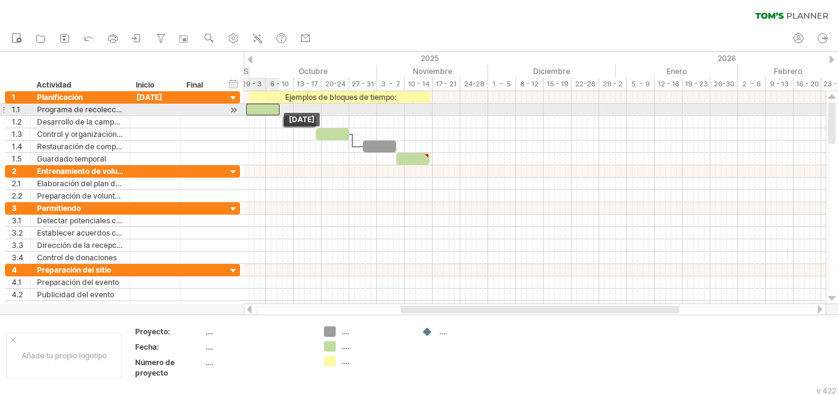
drag, startPoint x: 276, startPoint y: 112, endPoint x: 260, endPoint y: 112, distance: 16.0
click at [260, 112] on div at bounding box center [262, 110] width 33 height 12
click at [279, 109] on span at bounding box center [279, 110] width 5 height 12
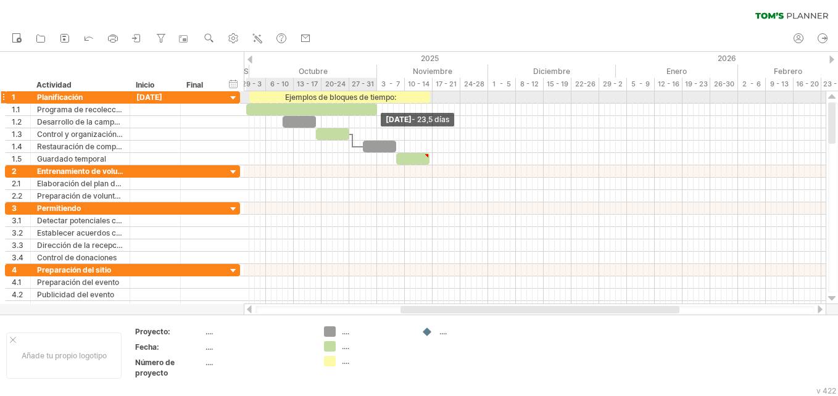
drag, startPoint x: 279, startPoint y: 109, endPoint x: 376, endPoint y: 101, distance: 97.7
click at [321, 101] on div "Ejemplos de bloques de tiempo:" at bounding box center [321, 128] width 0 height 74
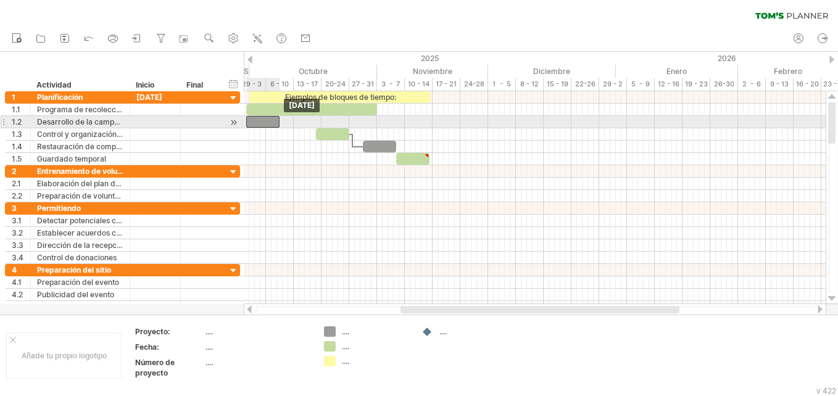
drag, startPoint x: 295, startPoint y: 120, endPoint x: 259, endPoint y: 117, distance: 36.5
click at [259, 117] on div at bounding box center [262, 122] width 33 height 12
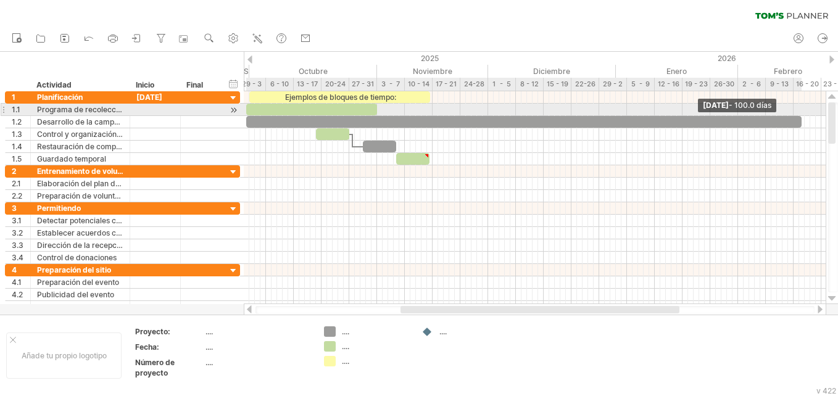
drag, startPoint x: 278, startPoint y: 121, endPoint x: 799, endPoint y: 110, distance: 520.7
click at [799, 110] on div "Ejemplos de bloques de tiempo: [DATE] - 100.0 días [DATE]" at bounding box center [535, 197] width 582 height 213
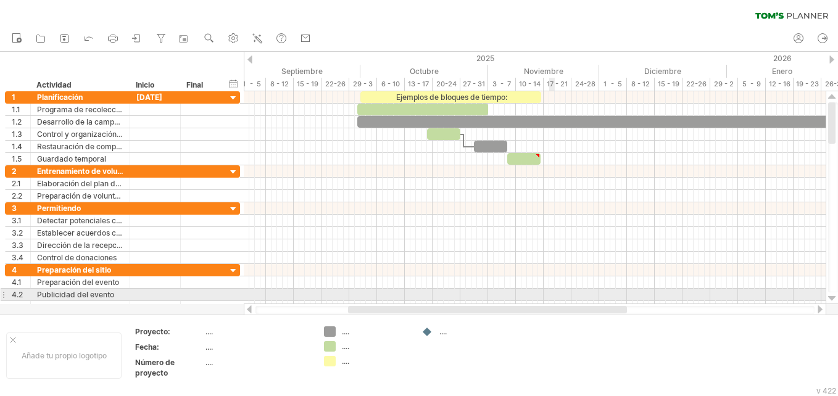
drag, startPoint x: 604, startPoint y: 307, endPoint x: 551, endPoint y: 300, distance: 52.9
click at [551, 300] on div "Trying to reach [DOMAIN_NAME] Connected again... 0% clear filter Nuevo" at bounding box center [419, 198] width 838 height 396
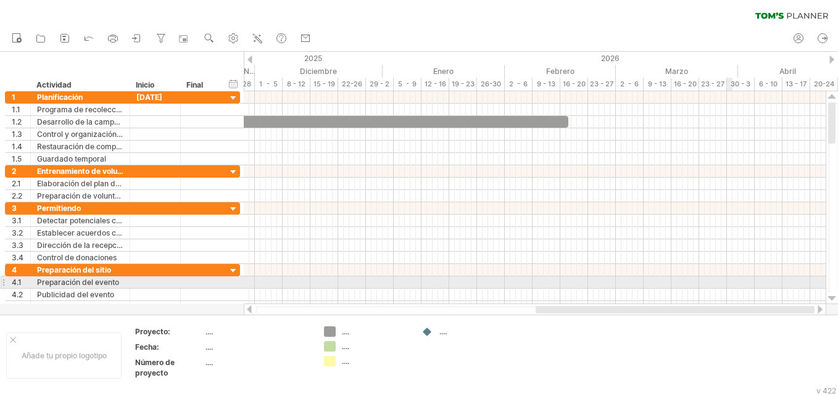
drag, startPoint x: 550, startPoint y: 307, endPoint x: 728, endPoint y: 279, distance: 180.5
click at [728, 279] on div "Trying to reach [DOMAIN_NAME] Connected again... 0% clear filter Nuevo" at bounding box center [419, 198] width 838 height 396
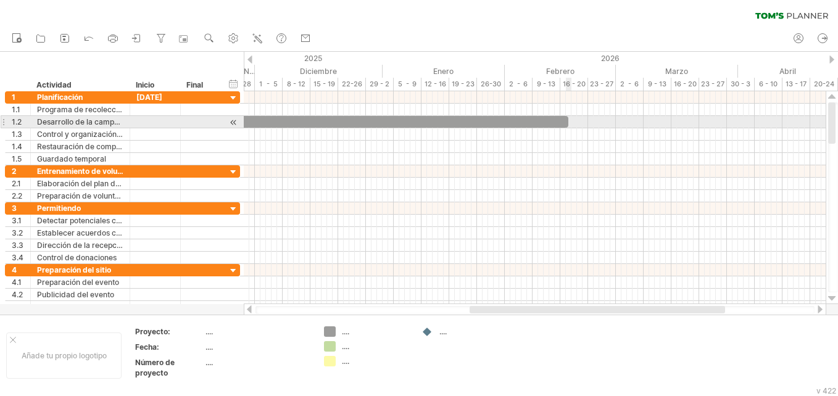
click at [567, 123] on span at bounding box center [568, 122] width 5 height 12
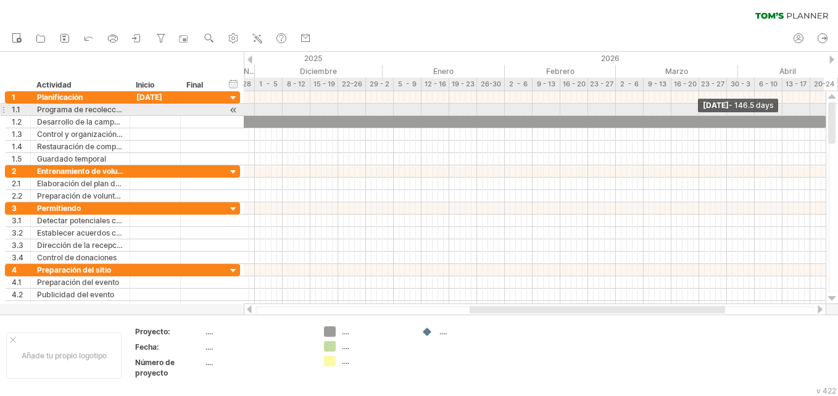
drag, startPoint x: 567, startPoint y: 123, endPoint x: 826, endPoint y: 108, distance: 258.9
click at [826, 108] on div "Trying to reach [DOMAIN_NAME] Connected again... 0% clear filter Nuevo" at bounding box center [419, 198] width 838 height 396
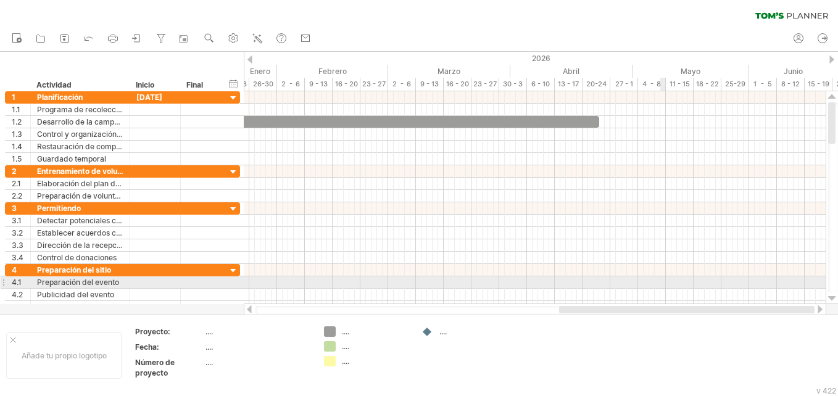
drag, startPoint x: 537, startPoint y: 313, endPoint x: 663, endPoint y: 288, distance: 128.2
click at [663, 288] on div "Trying to reach [DOMAIN_NAME] Connected again... 0% clear filter Nuevo" at bounding box center [419, 198] width 838 height 396
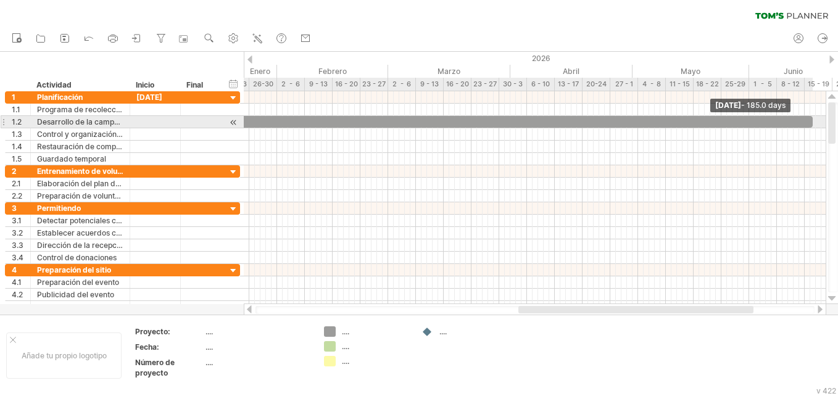
drag, startPoint x: 600, startPoint y: 120, endPoint x: 816, endPoint y: 120, distance: 216.5
click at [815, 120] on span at bounding box center [812, 122] width 5 height 12
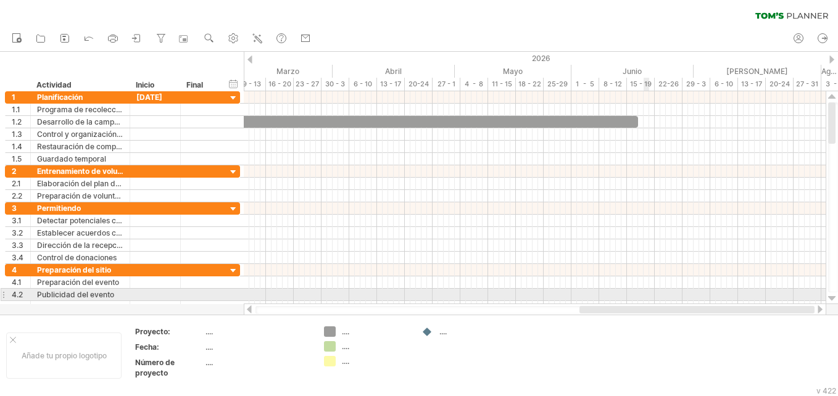
drag, startPoint x: 567, startPoint y: 311, endPoint x: 645, endPoint y: 294, distance: 80.2
click at [645, 294] on div "Trying to reach [DOMAIN_NAME] Connected again... 0% clear filter Nuevo" at bounding box center [419, 198] width 838 height 396
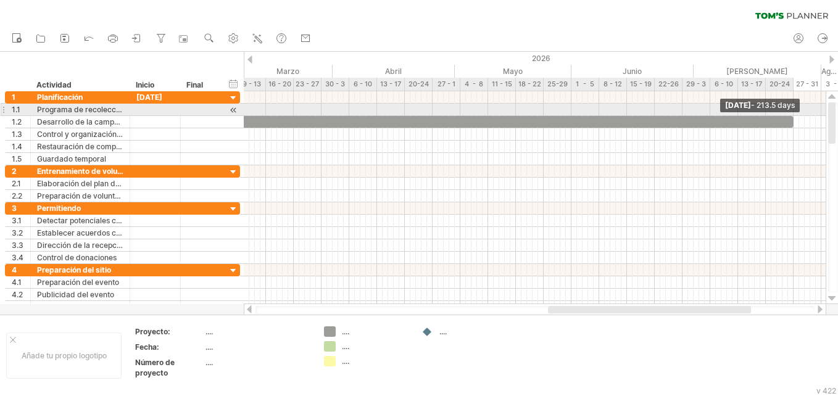
drag, startPoint x: 638, startPoint y: 125, endPoint x: 794, endPoint y: 113, distance: 155.9
click at [794, 113] on div "Ejemplos de bloques de tiempo: [DATE] - 213.5 days [DATE]" at bounding box center [535, 197] width 582 height 213
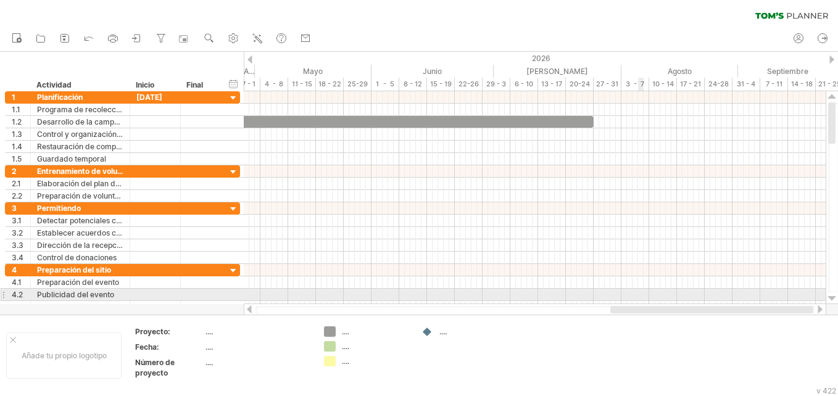
drag, startPoint x: 580, startPoint y: 308, endPoint x: 643, endPoint y: 291, distance: 64.6
click at [643, 291] on div "Trying to reach [DOMAIN_NAME] Connected again... 0% clear filter Nuevo" at bounding box center [419, 198] width 838 height 396
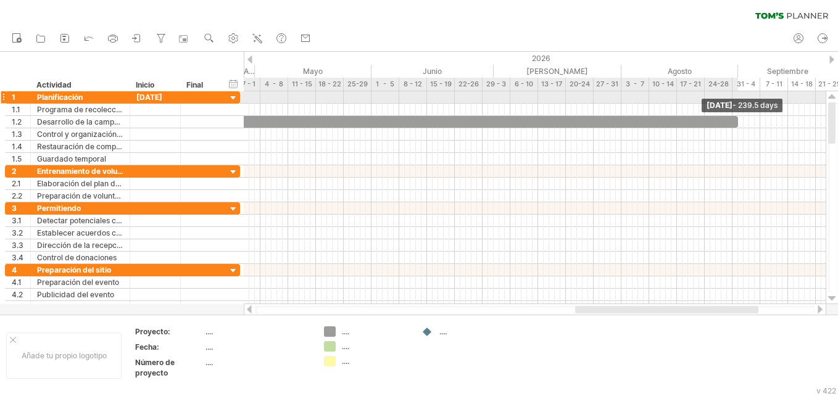
drag, startPoint x: 592, startPoint y: 118, endPoint x: 735, endPoint y: 103, distance: 143.9
click at [736, 102] on div "Ejemplos de bloques de tiempo: [DATE] - 239.5 days [DATE]" at bounding box center [535, 197] width 582 height 213
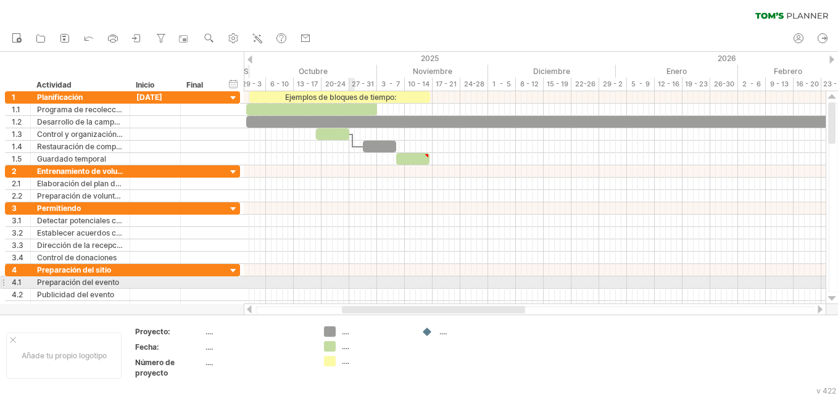
drag, startPoint x: 585, startPoint y: 310, endPoint x: 352, endPoint y: 287, distance: 234.3
click at [352, 287] on div "Trying to reach [DOMAIN_NAME] Connected again... 0% clear filter Nuevo" at bounding box center [419, 198] width 838 height 396
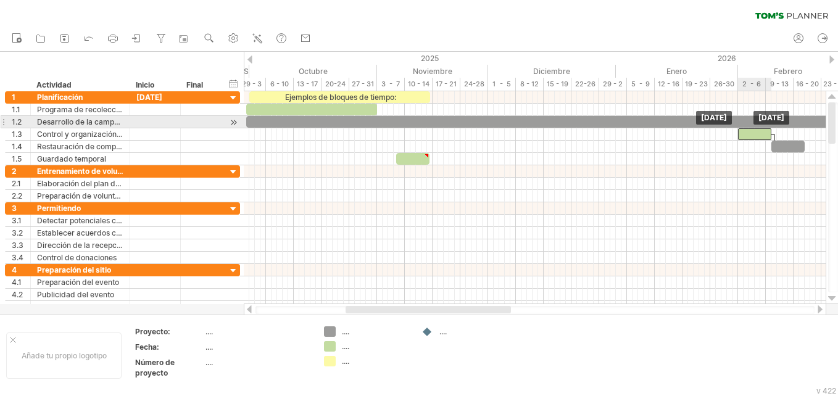
drag, startPoint x: 343, startPoint y: 131, endPoint x: 765, endPoint y: 128, distance: 421.9
click at [765, 128] on div at bounding box center [754, 134] width 33 height 12
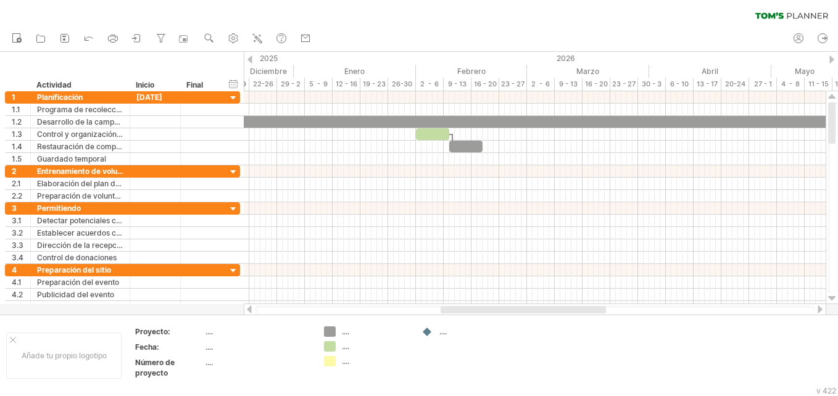
drag, startPoint x: 462, startPoint y: 308, endPoint x: 557, endPoint y: 306, distance: 95.0
click at [557, 306] on div at bounding box center [522, 309] width 165 height 7
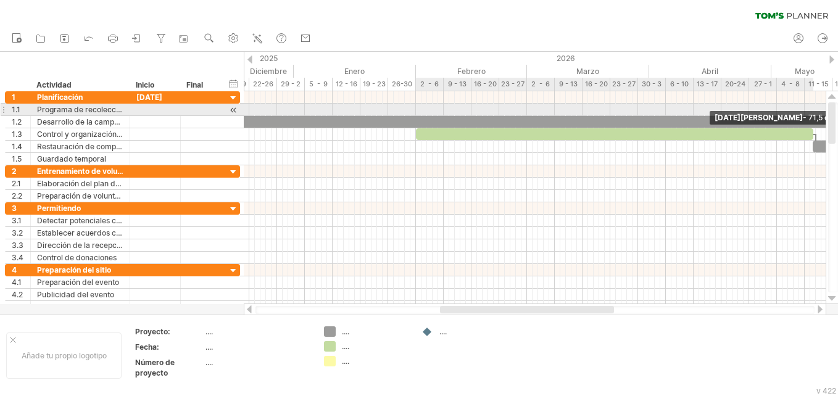
drag, startPoint x: 448, startPoint y: 133, endPoint x: 811, endPoint y: 108, distance: 364.2
click at [811, 108] on div "Ejemplos de bloques de tiempo: [DATE][PERSON_NAME] - 71,5 días [DATE]" at bounding box center [535, 197] width 582 height 213
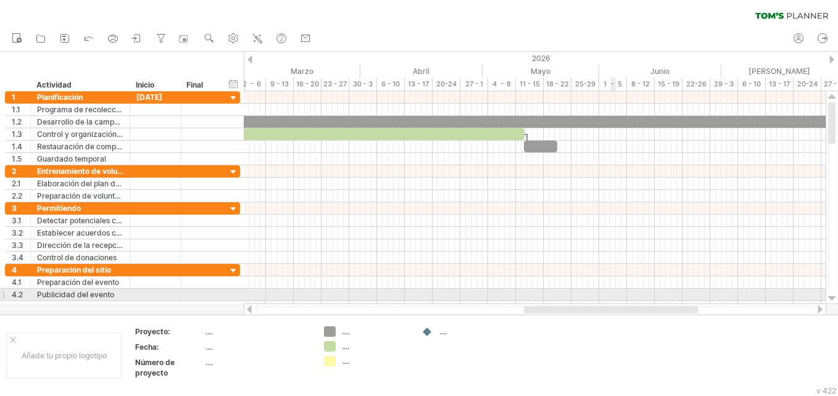
drag, startPoint x: 526, startPoint y: 308, endPoint x: 613, endPoint y: 299, distance: 87.5
click at [613, 299] on div "Trying to reach [DOMAIN_NAME] Connected again... 0% clear filter Nuevo" at bounding box center [419, 198] width 838 height 396
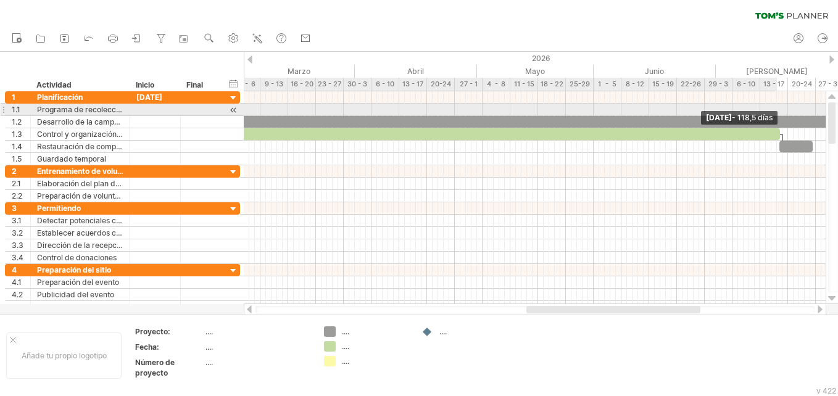
drag, startPoint x: 518, startPoint y: 134, endPoint x: 777, endPoint y: 107, distance: 261.1
click at [777, 107] on div "Ejemplos de bloques de tiempo: [DATE] - 118,5 días [DATE]" at bounding box center [535, 197] width 582 height 213
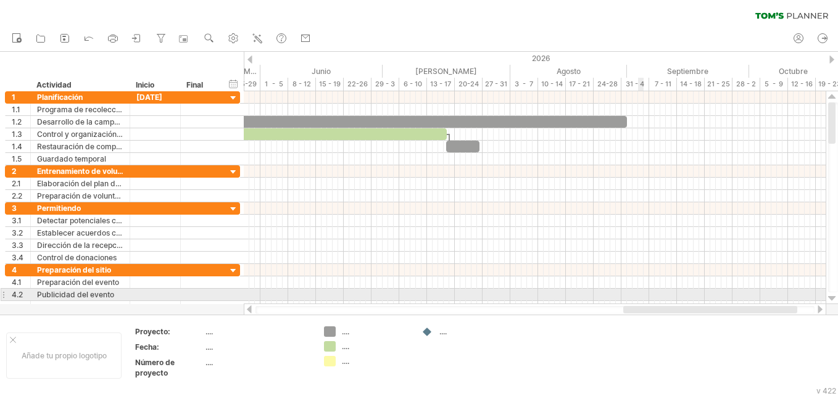
drag, startPoint x: 543, startPoint y: 307, endPoint x: 640, endPoint y: 291, distance: 98.2
click at [640, 291] on div "Trying to reach [DOMAIN_NAME] Connected again... 0% clear filter Nuevo" at bounding box center [419, 198] width 838 height 396
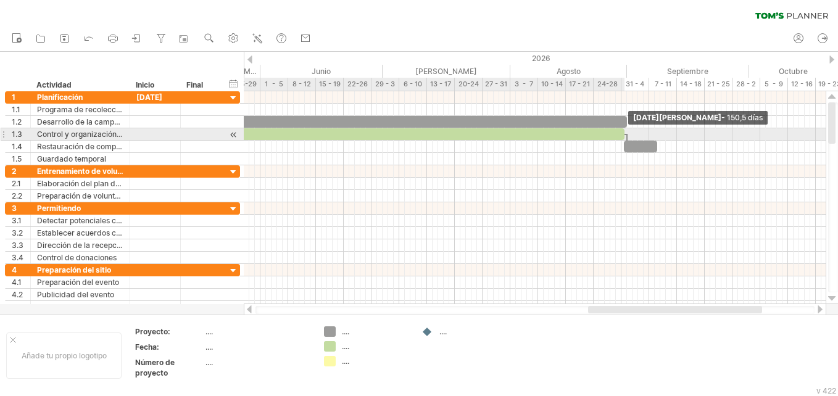
drag, startPoint x: 445, startPoint y: 137, endPoint x: 622, endPoint y: 129, distance: 177.8
click at [622, 129] on span at bounding box center [624, 134] width 5 height 12
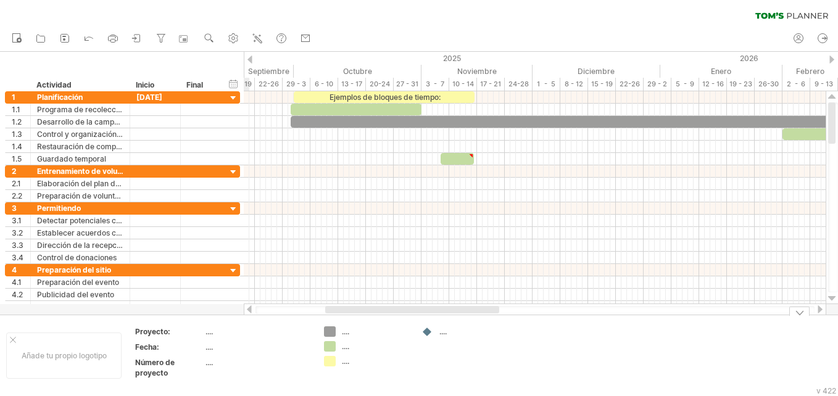
drag, startPoint x: 621, startPoint y: 310, endPoint x: 358, endPoint y: 334, distance: 263.9
click at [358, 334] on div "Trying to reach [DOMAIN_NAME] Connected again... 0% clear filter Nuevo" at bounding box center [419, 198] width 838 height 396
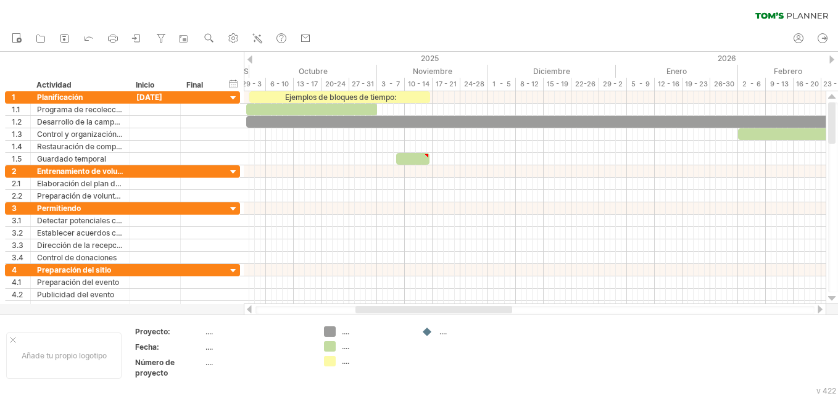
drag, startPoint x: 390, startPoint y: 313, endPoint x: 403, endPoint y: 313, distance: 13.0
click at [403, 313] on div at bounding box center [433, 309] width 157 height 7
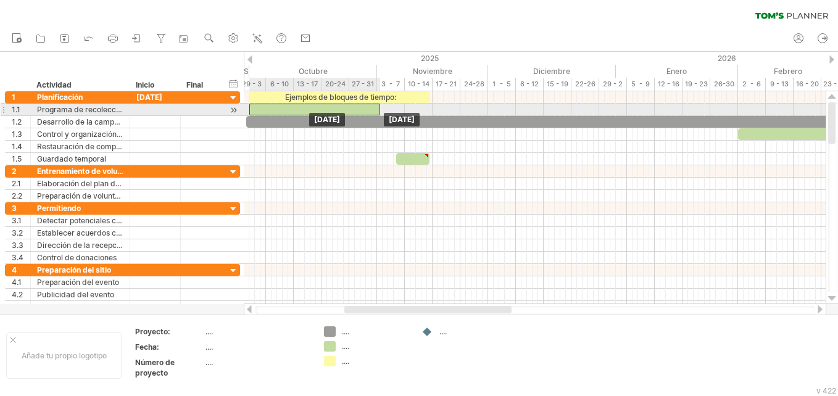
click at [273, 112] on div at bounding box center [314, 110] width 131 height 12
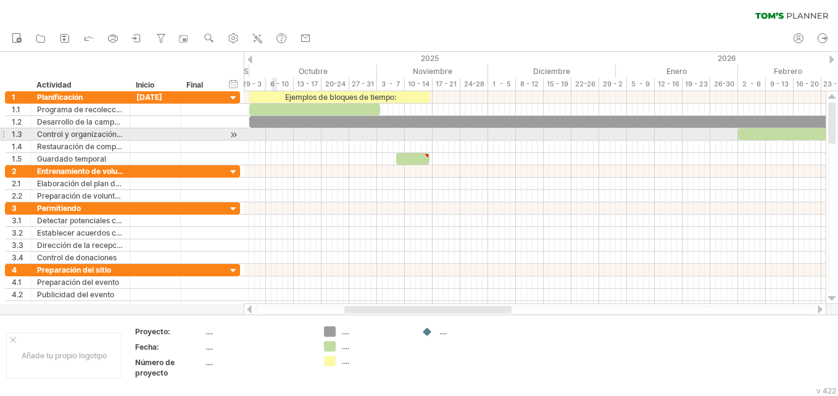
click at [274, 134] on div at bounding box center [535, 134] width 582 height 12
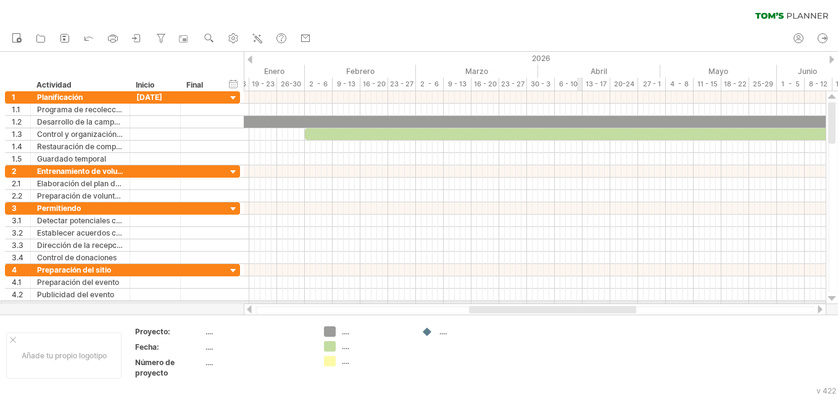
drag, startPoint x: 457, startPoint y: 311, endPoint x: 582, endPoint y: 303, distance: 124.9
click at [582, 303] on div "Trying to reach [DOMAIN_NAME] Connected again... 0% clear filter Nuevo" at bounding box center [419, 198] width 838 height 396
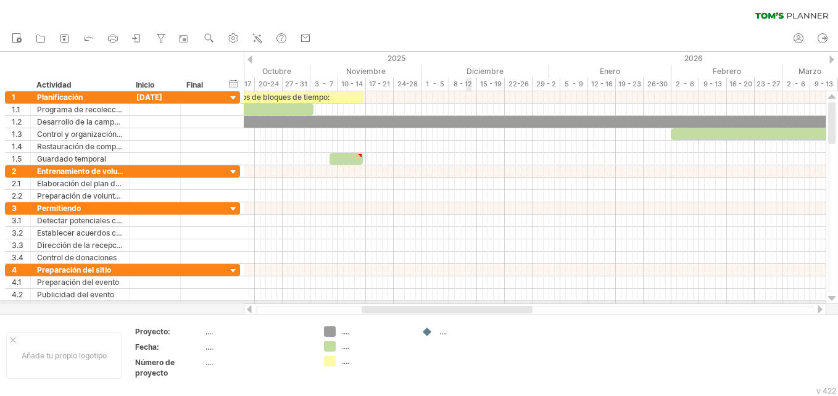
drag, startPoint x: 585, startPoint y: 309, endPoint x: 479, endPoint y: 303, distance: 106.2
click at [479, 303] on div at bounding box center [535, 309] width 582 height 12
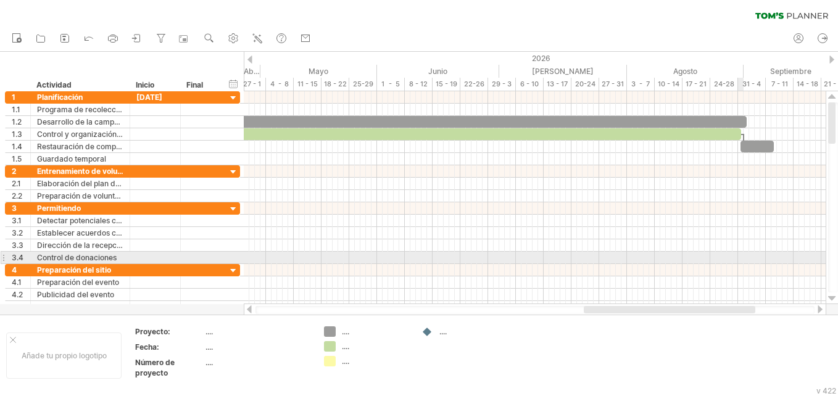
drag, startPoint x: 519, startPoint y: 307, endPoint x: 741, endPoint y: 254, distance: 227.7
click at [741, 254] on div "Trying to reach [DOMAIN_NAME] Connected again... 0% clear filter Nuevo" at bounding box center [419, 198] width 838 height 396
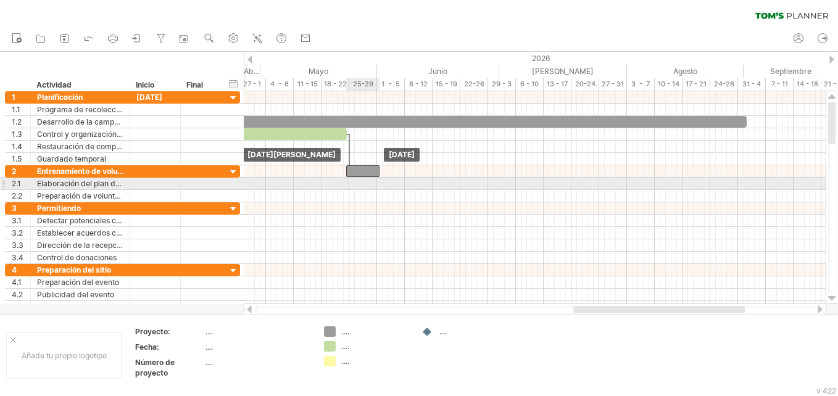
drag, startPoint x: 754, startPoint y: 149, endPoint x: 359, endPoint y: 179, distance: 395.9
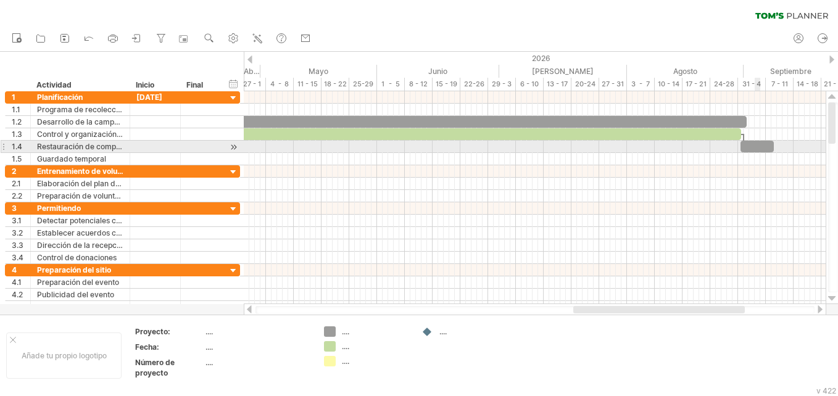
click at [753, 147] on div at bounding box center [756, 147] width 33 height 12
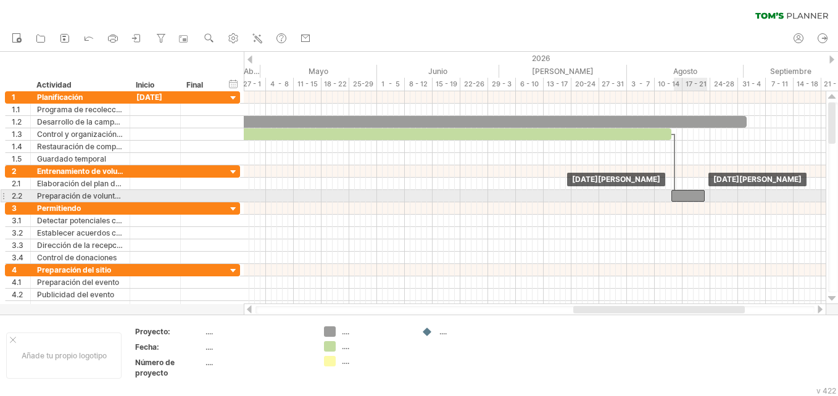
drag, startPoint x: 752, startPoint y: 148, endPoint x: 682, endPoint y: 200, distance: 87.2
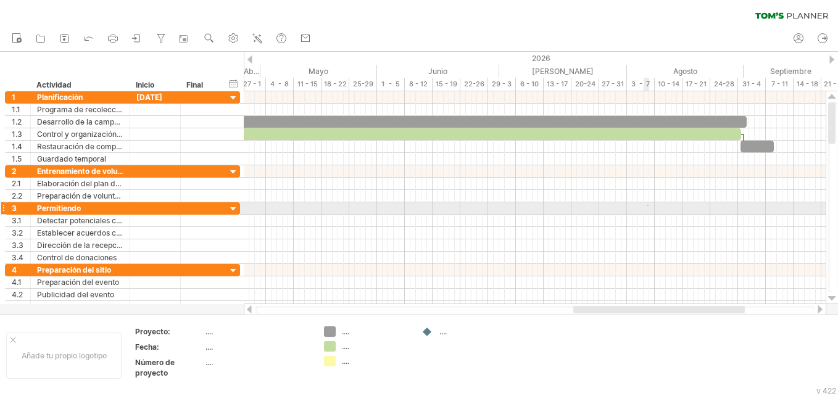
drag, startPoint x: 646, startPoint y: 206, endPoint x: 626, endPoint y: 208, distance: 20.5
click at [640, 207] on div at bounding box center [535, 208] width 582 height 12
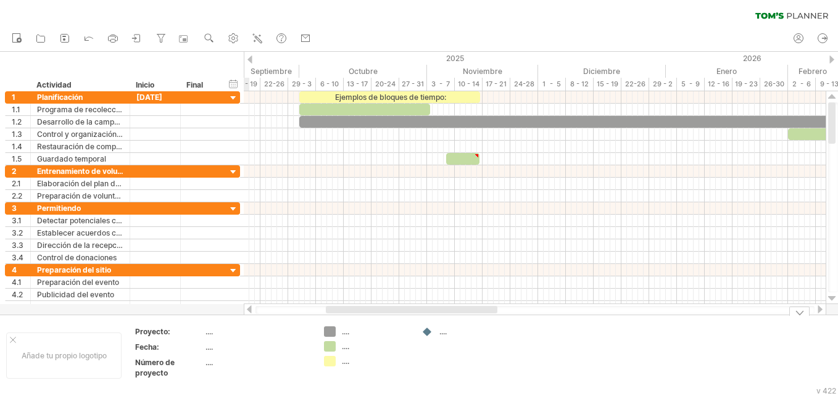
drag, startPoint x: 629, startPoint y: 307, endPoint x: 394, endPoint y: 278, distance: 236.2
click at [382, 313] on div at bounding box center [534, 310] width 559 height 8
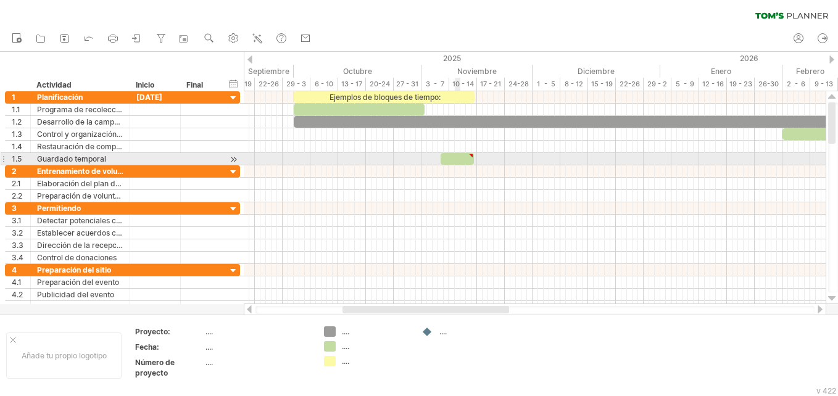
click at [458, 161] on div at bounding box center [456, 159] width 33 height 12
click at [461, 161] on div at bounding box center [456, 159] width 33 height 12
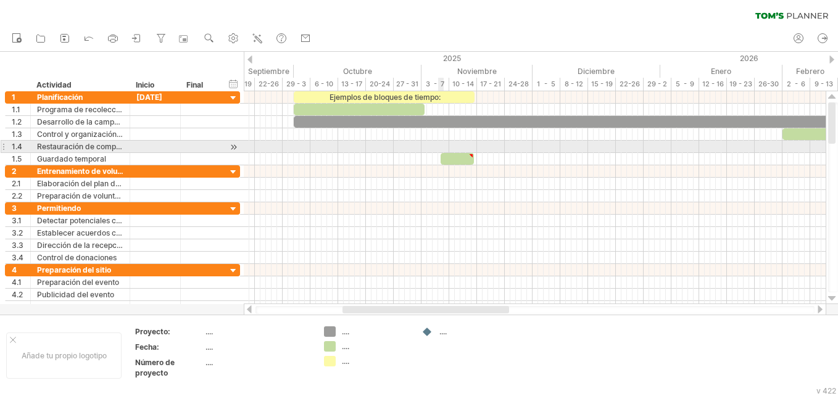
click at [438, 149] on div at bounding box center [535, 147] width 582 height 12
click at [437, 149] on div at bounding box center [535, 147] width 582 height 12
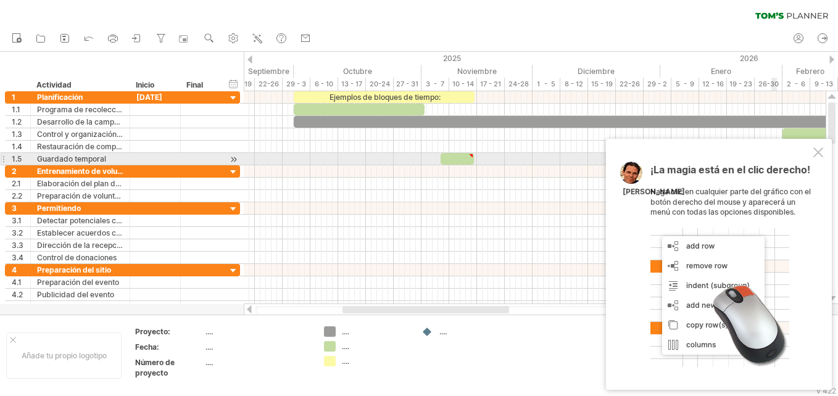
click at [816, 154] on div at bounding box center [818, 152] width 10 height 10
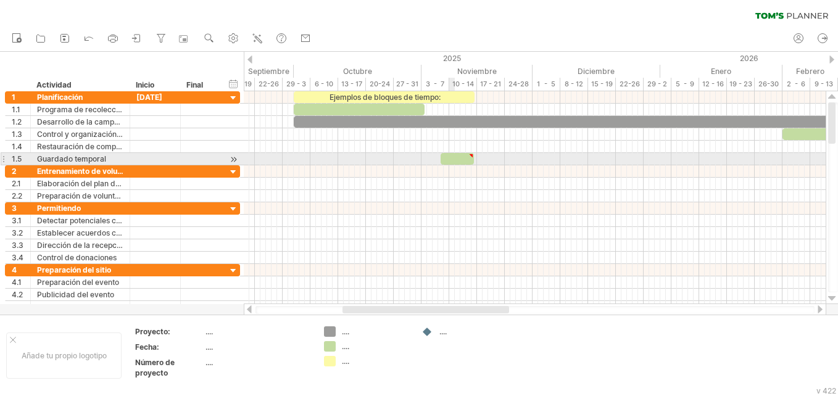
type textarea "**********"
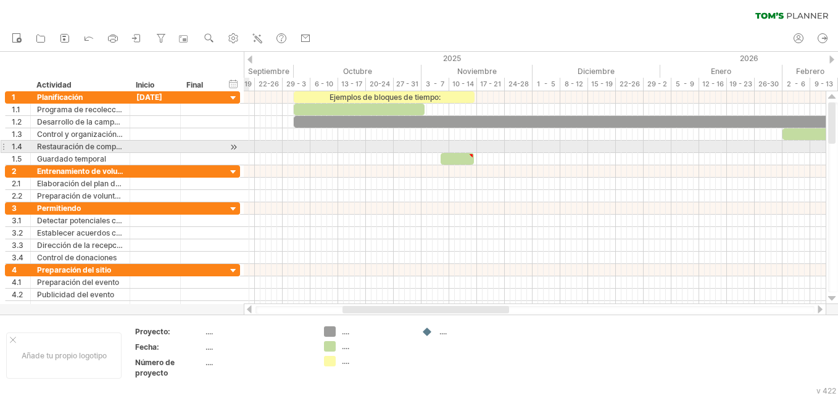
click at [239, 149] on div "**********" at bounding box center [122, 147] width 235 height 12
click at [239, 149] on div at bounding box center [234, 147] width 12 height 13
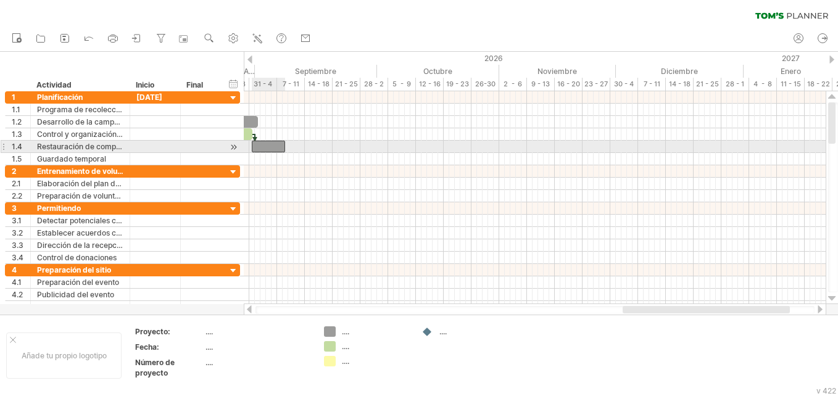
click at [264, 149] on div at bounding box center [268, 147] width 33 height 12
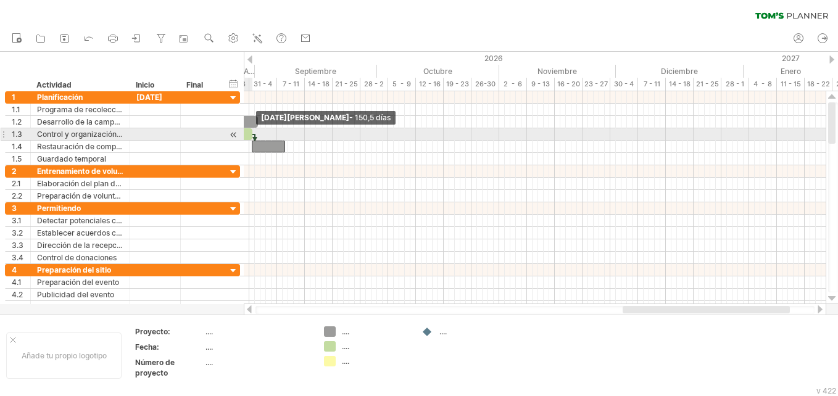
click at [254, 137] on span at bounding box center [252, 134] width 5 height 12
click at [257, 139] on div at bounding box center [535, 134] width 582 height 12
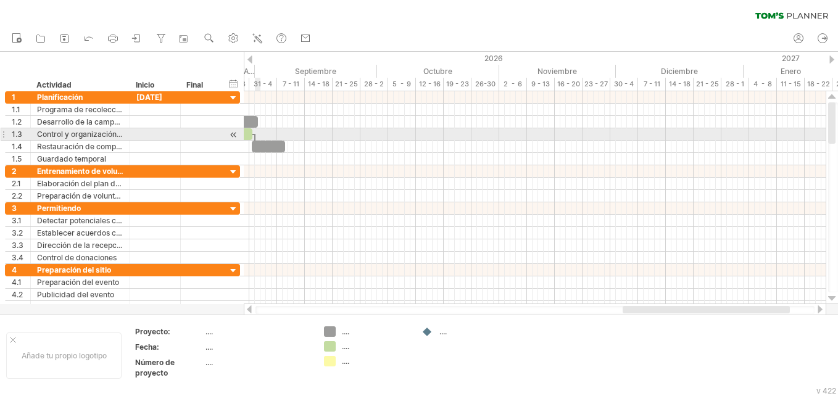
click at [257, 139] on div at bounding box center [535, 134] width 582 height 12
click at [254, 141] on div at bounding box center [268, 147] width 33 height 12
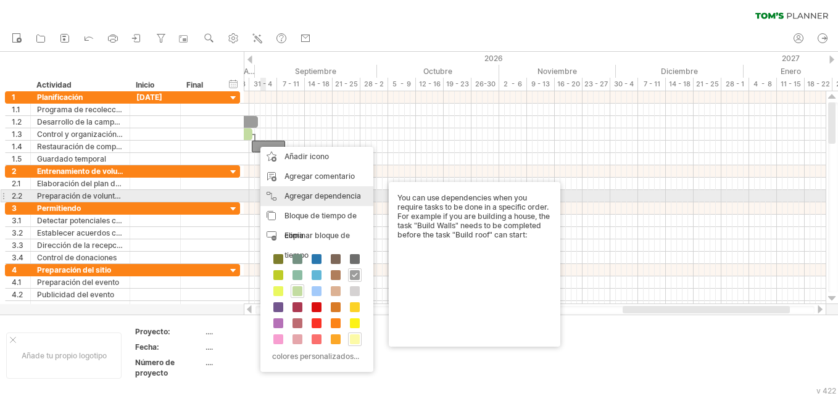
click at [339, 192] on font "Agregar dependencia" at bounding box center [322, 195] width 76 height 9
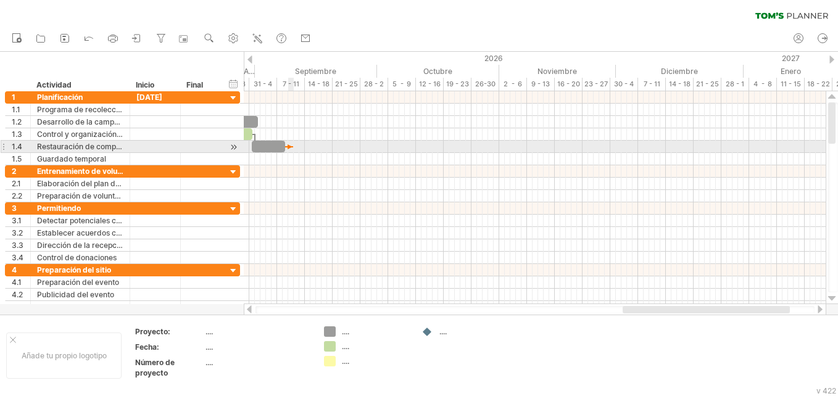
click at [291, 142] on div at bounding box center [535, 147] width 582 height 12
click at [276, 152] on div "Eliminar dependencia" at bounding box center [313, 164] width 105 height 39
drag, startPoint x: 266, startPoint y: 147, endPoint x: 251, endPoint y: 147, distance: 15.4
click at [251, 147] on div at bounding box center [251, 147] width 33 height 12
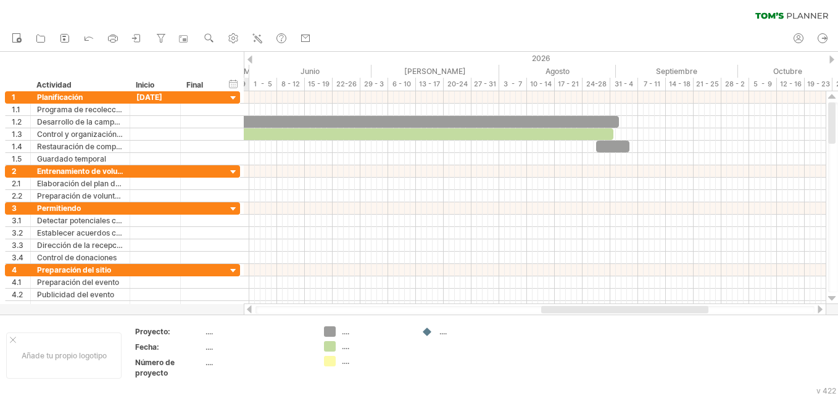
drag, startPoint x: 617, startPoint y: 310, endPoint x: 549, endPoint y: 310, distance: 67.8
click at [549, 310] on div at bounding box center [624, 309] width 167 height 7
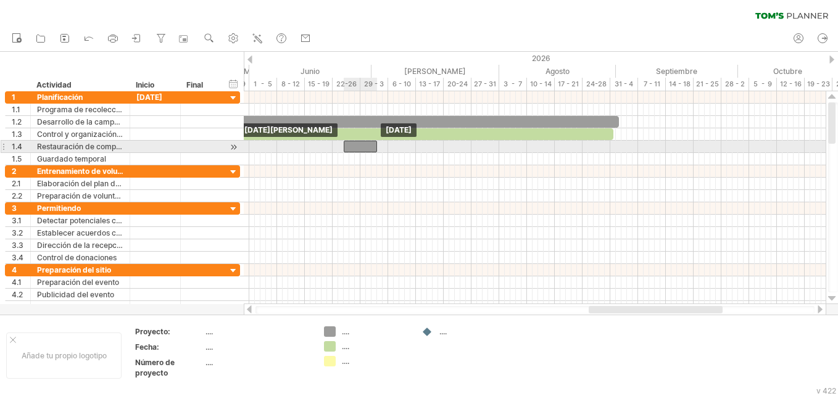
drag, startPoint x: 614, startPoint y: 146, endPoint x: 360, endPoint y: 147, distance: 254.1
click at [360, 147] on div at bounding box center [360, 147] width 33 height 12
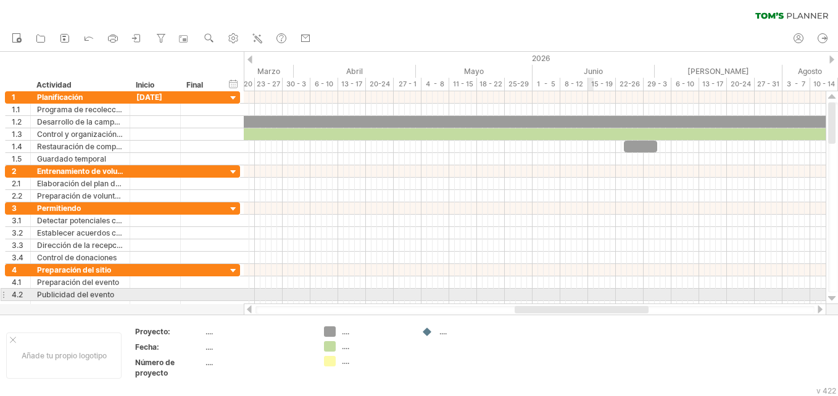
drag, startPoint x: 661, startPoint y: 310, endPoint x: 590, endPoint y: 299, distance: 71.9
click at [590, 299] on div "Trying to reach [DOMAIN_NAME] Connected again... 0% clear filter Nuevo" at bounding box center [419, 198] width 838 height 396
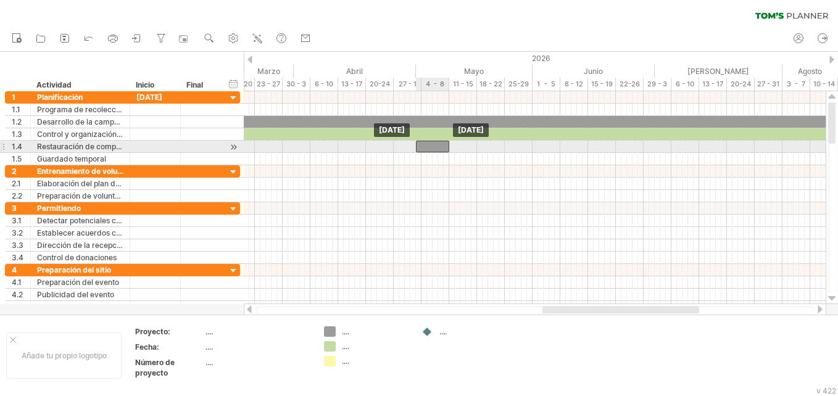
drag, startPoint x: 639, startPoint y: 146, endPoint x: 431, endPoint y: 147, distance: 208.5
click at [431, 147] on div at bounding box center [432, 147] width 33 height 12
click at [450, 142] on span at bounding box center [449, 147] width 5 height 12
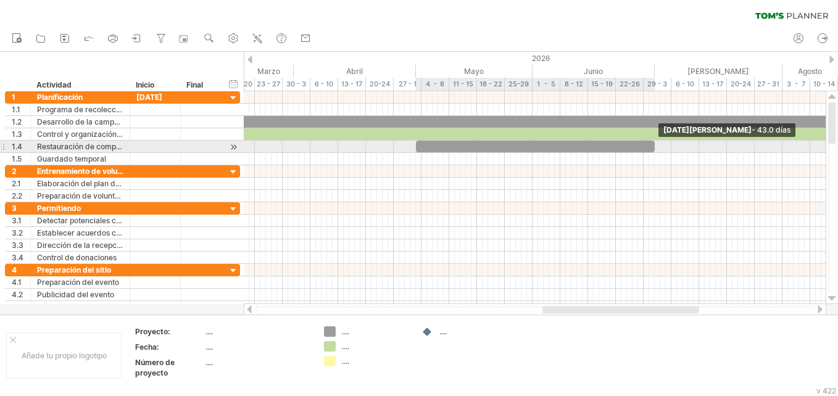
drag, startPoint x: 449, startPoint y: 146, endPoint x: 654, endPoint y: 143, distance: 204.8
click at [654, 143] on span at bounding box center [654, 147] width 5 height 12
click at [653, 143] on span at bounding box center [654, 147] width 5 height 12
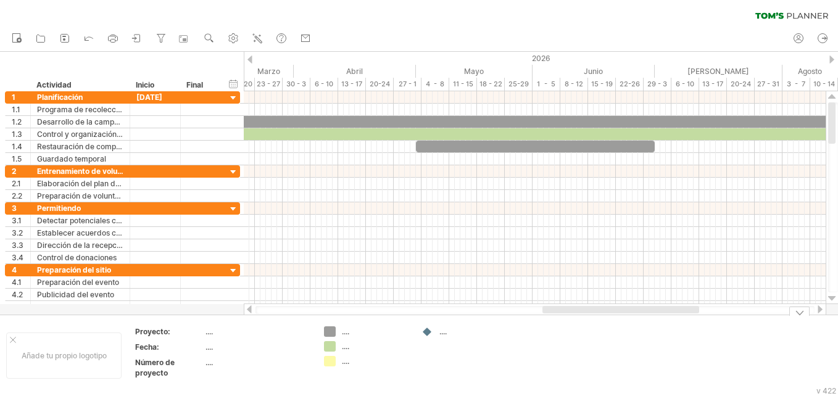
click at [331, 336] on div "Trying to reach [DOMAIN_NAME] Connected again... 0% clear filter Nuevo" at bounding box center [419, 198] width 838 height 396
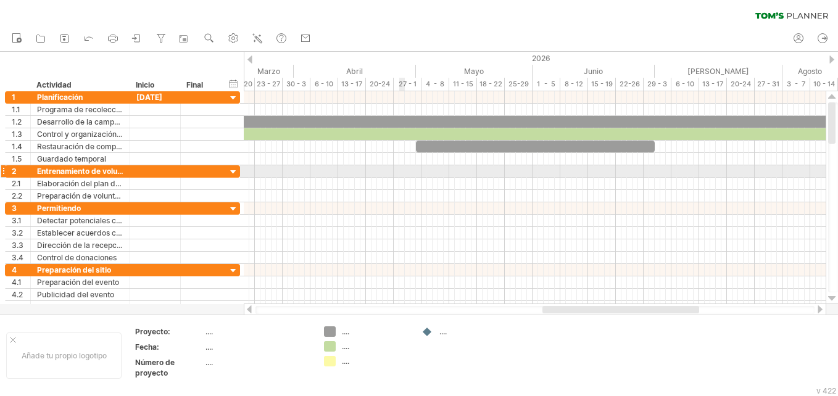
click at [400, 173] on div at bounding box center [535, 171] width 582 height 12
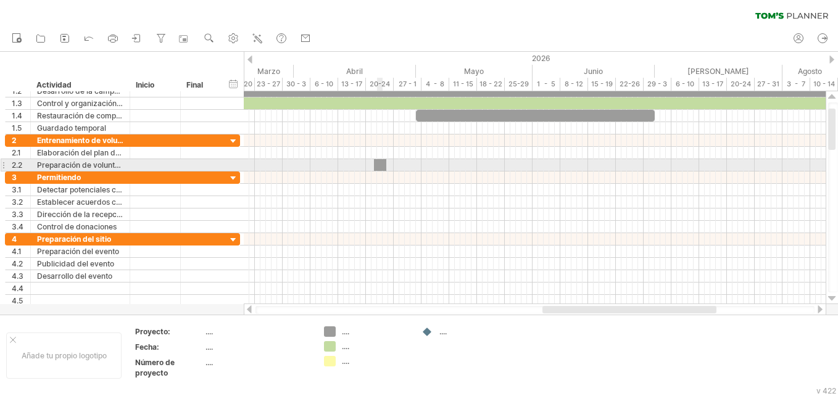
drag, startPoint x: 333, startPoint y: 324, endPoint x: 378, endPoint y: 166, distance: 164.8
click at [378, 166] on div "Trying to reach [DOMAIN_NAME] Connected again... 0% clear filter Nuevo" at bounding box center [419, 198] width 838 height 396
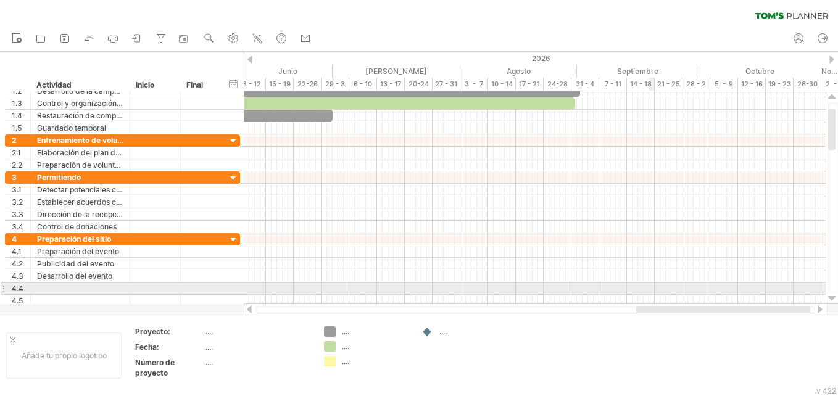
drag, startPoint x: 555, startPoint y: 309, endPoint x: 649, endPoint y: 292, distance: 95.2
click at [649, 292] on div "Trying to reach [DOMAIN_NAME] Connected again... 0% clear filter Nuevo" at bounding box center [419, 198] width 838 height 396
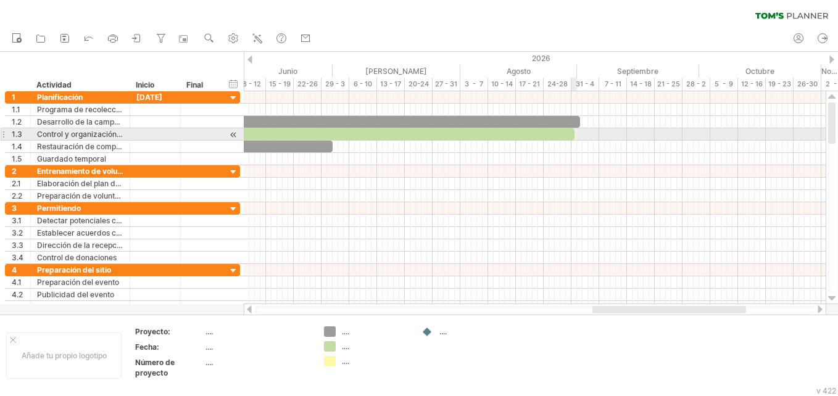
click at [572, 135] on span at bounding box center [574, 134] width 5 height 12
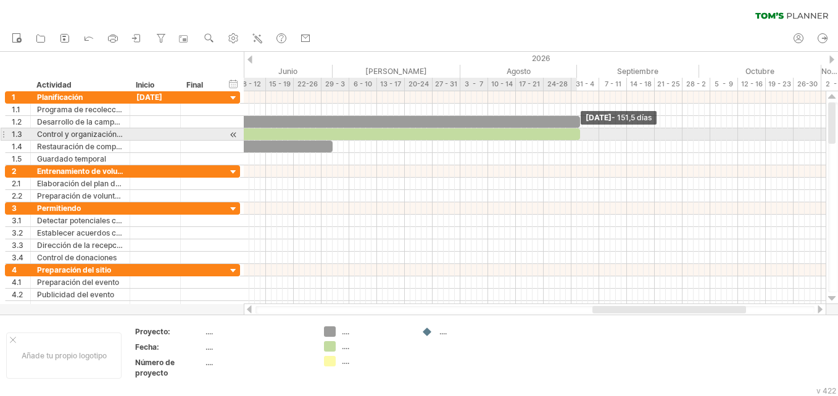
click at [576, 135] on div at bounding box center [158, 134] width 841 height 12
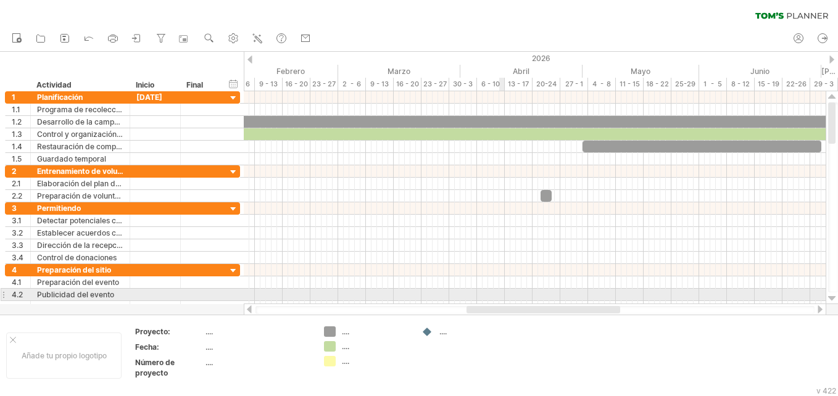
drag, startPoint x: 626, startPoint y: 308, endPoint x: 500, endPoint y: 300, distance: 126.1
click at [500, 300] on div "Trying to reach [DOMAIN_NAME] Connected again... 0% clear filter Nuevo" at bounding box center [419, 198] width 838 height 396
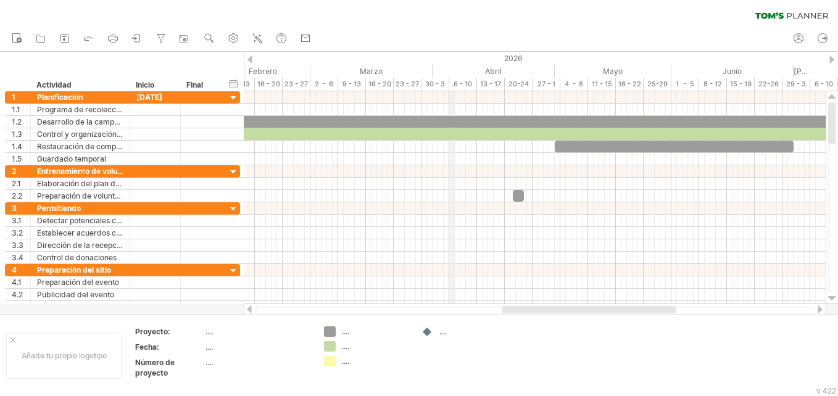
drag, startPoint x: 477, startPoint y: 78, endPoint x: 453, endPoint y: 73, distance: 24.6
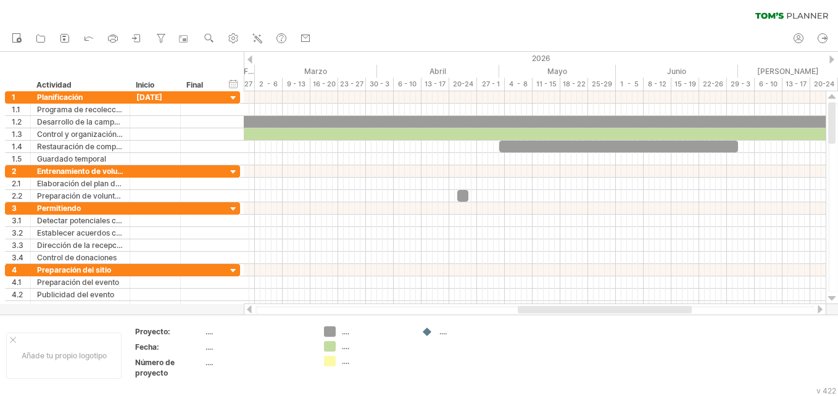
drag, startPoint x: 594, startPoint y: 308, endPoint x: 599, endPoint y: 313, distance: 7.0
click at [599, 313] on div at bounding box center [534, 310] width 559 height 8
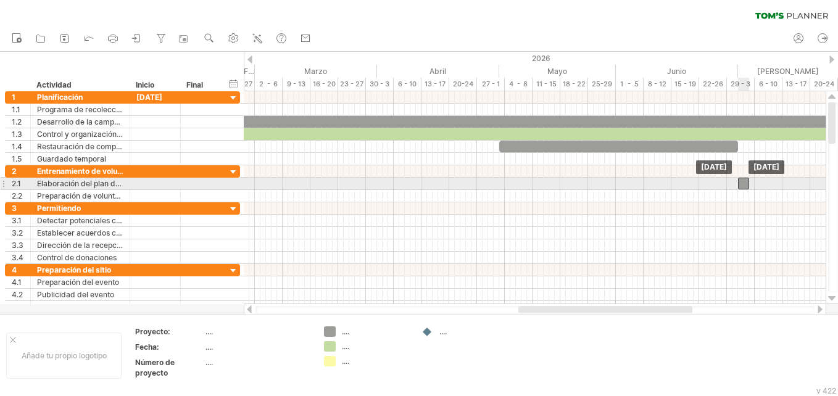
drag, startPoint x: 461, startPoint y: 197, endPoint x: 741, endPoint y: 181, distance: 280.5
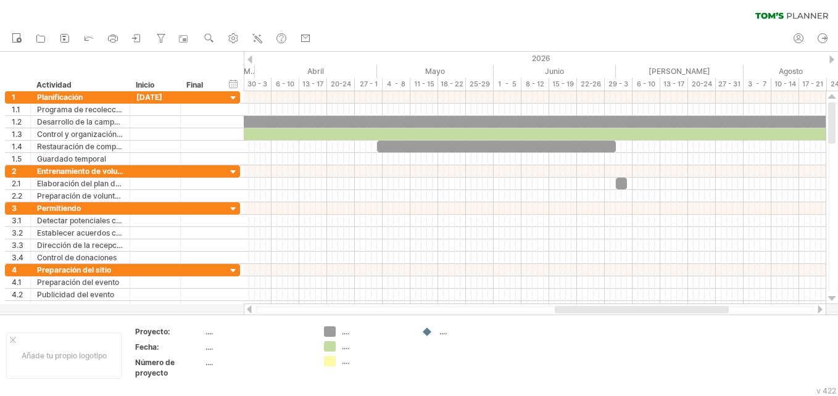
drag, startPoint x: 666, startPoint y: 311, endPoint x: 703, endPoint y: 304, distance: 37.0
click at [703, 304] on div at bounding box center [535, 309] width 582 height 12
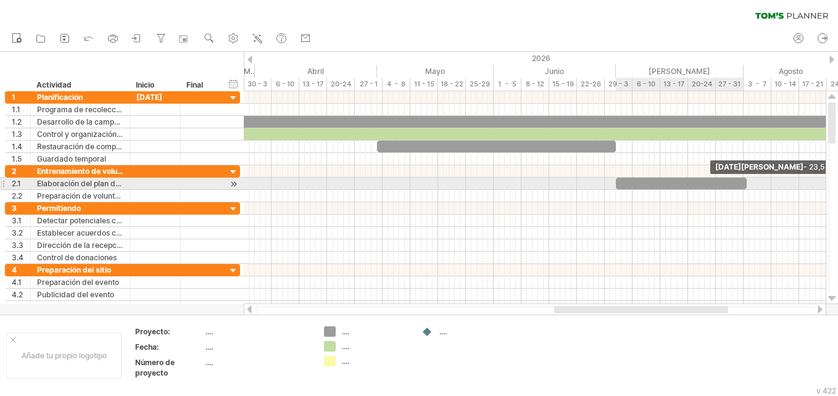
drag, startPoint x: 626, startPoint y: 182, endPoint x: 744, endPoint y: 183, distance: 118.4
click at [744, 183] on span at bounding box center [746, 184] width 5 height 12
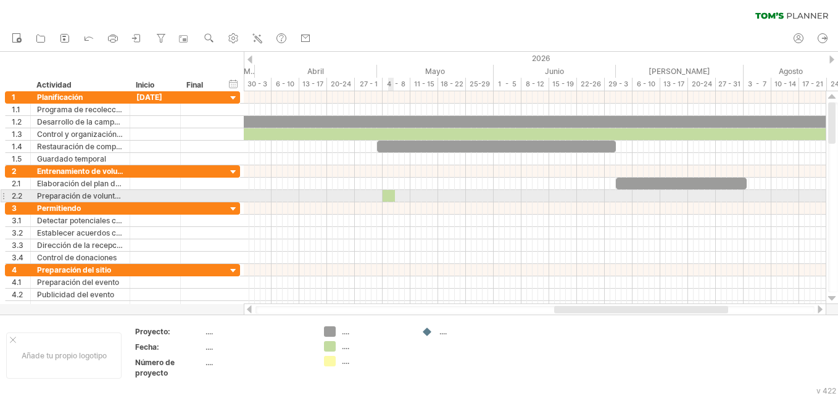
drag, startPoint x: 333, startPoint y: 342, endPoint x: 386, endPoint y: 192, distance: 159.4
click at [386, 192] on div "Trying to reach [DOMAIN_NAME] Connected again... 0% clear filter Nuevo" at bounding box center [419, 198] width 838 height 396
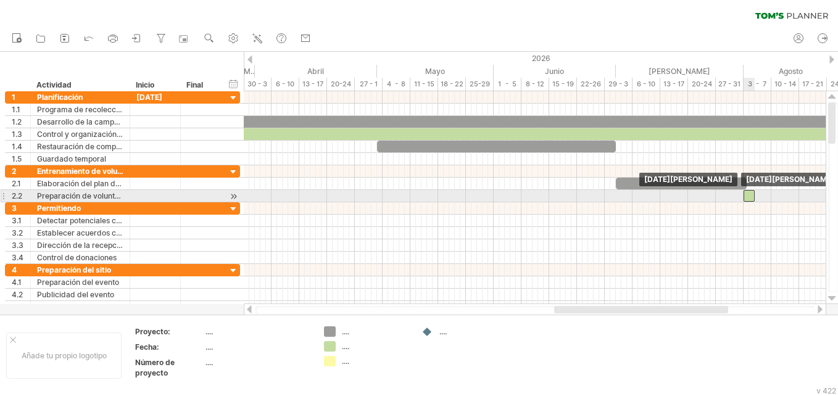
drag, startPoint x: 386, startPoint y: 197, endPoint x: 746, endPoint y: 200, distance: 359.6
click at [746, 200] on div at bounding box center [748, 196] width 11 height 12
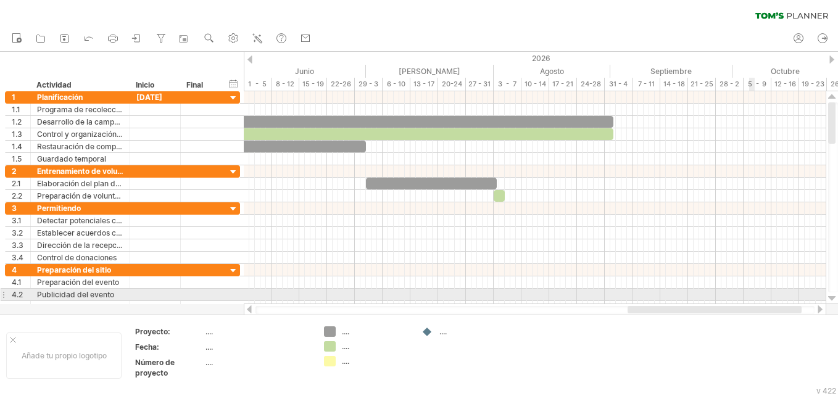
drag, startPoint x: 679, startPoint y: 308, endPoint x: 756, endPoint y: 295, distance: 78.1
click at [756, 295] on div "Trying to reach [DOMAIN_NAME] Connected again... 0% clear filter Nuevo" at bounding box center [419, 198] width 838 height 396
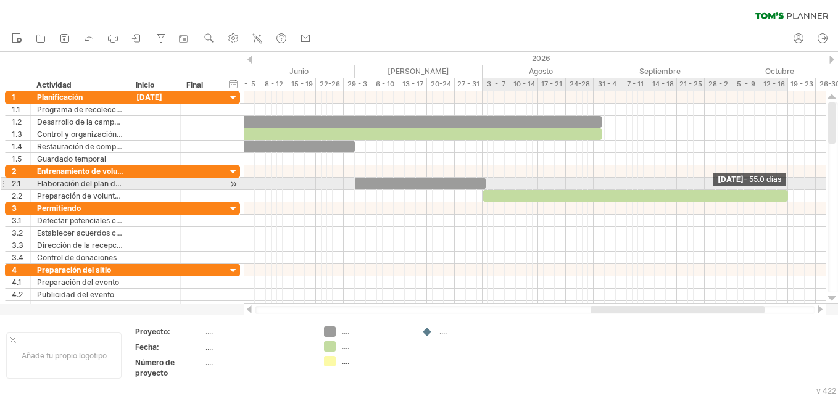
drag, startPoint x: 492, startPoint y: 196, endPoint x: 775, endPoint y: 180, distance: 283.5
click at [787, 180] on div "Ejemplos de bloques de tiempo: [DATE] - 55.0 días [DATE][PERSON_NAME]" at bounding box center [535, 197] width 582 height 213
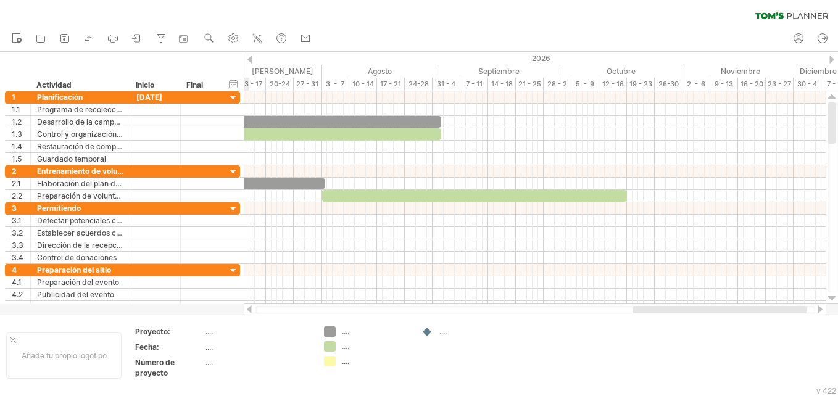
drag, startPoint x: 693, startPoint y: 311, endPoint x: 735, endPoint y: 310, distance: 42.0
click at [735, 310] on div at bounding box center [719, 309] width 174 height 7
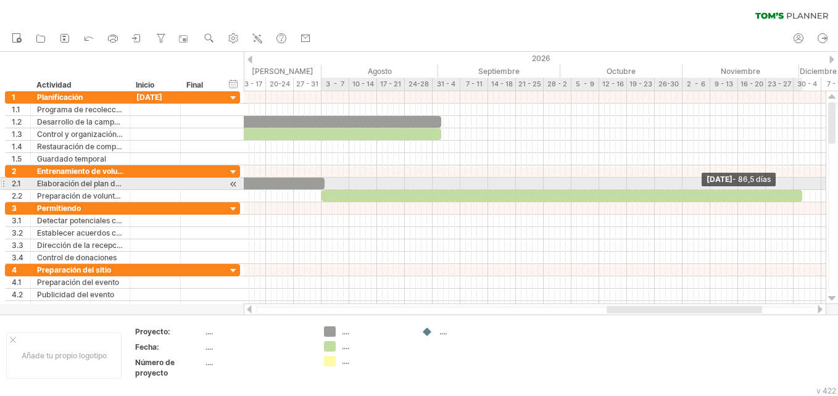
drag, startPoint x: 625, startPoint y: 192, endPoint x: 800, endPoint y: 189, distance: 174.6
click at [800, 189] on div "Ejemplos de bloques de tiempo: [DATE] - 86,5 días [DATE][PERSON_NAME]" at bounding box center [535, 197] width 582 height 213
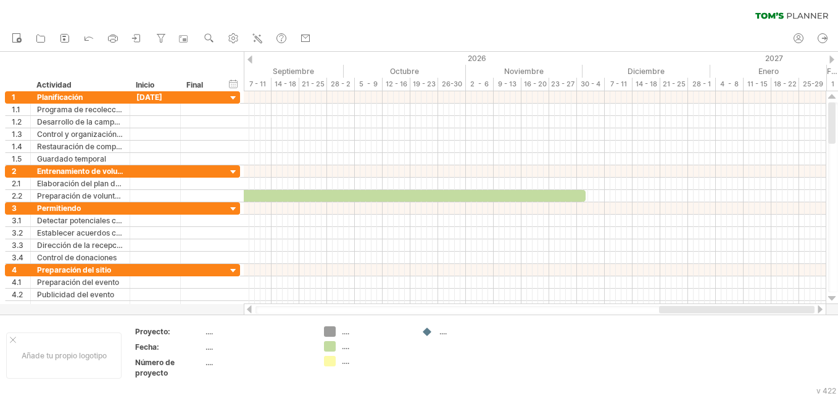
drag, startPoint x: 662, startPoint y: 311, endPoint x: 728, endPoint y: 309, distance: 66.0
click at [728, 309] on div at bounding box center [736, 309] width 155 height 7
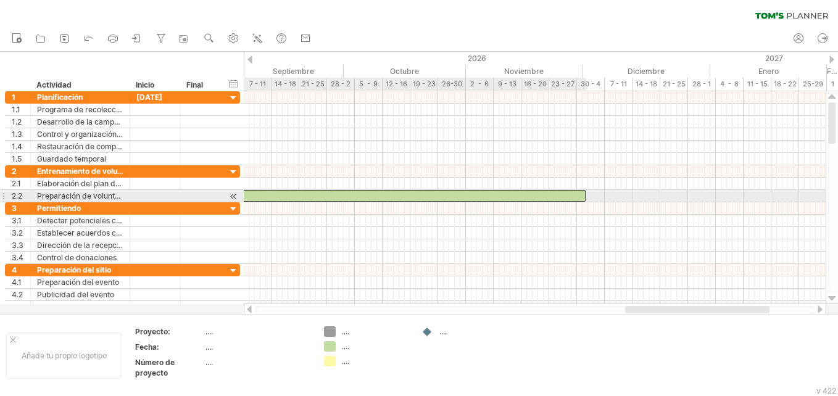
click at [582, 197] on div at bounding box center [345, 196] width 481 height 12
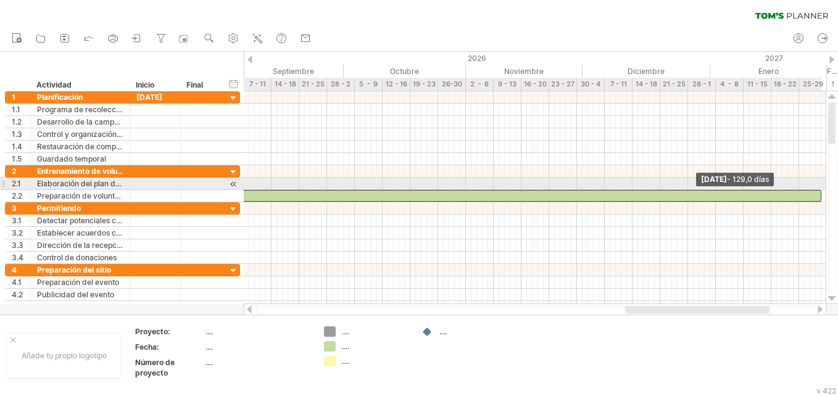
drag, startPoint x: 585, startPoint y: 197, endPoint x: 818, endPoint y: 179, distance: 233.8
click at [820, 179] on div "Ejemplos de bloques de tiempo: [DATE] - 129,0 días [DATE][PERSON_NAME]" at bounding box center [535, 197] width 582 height 213
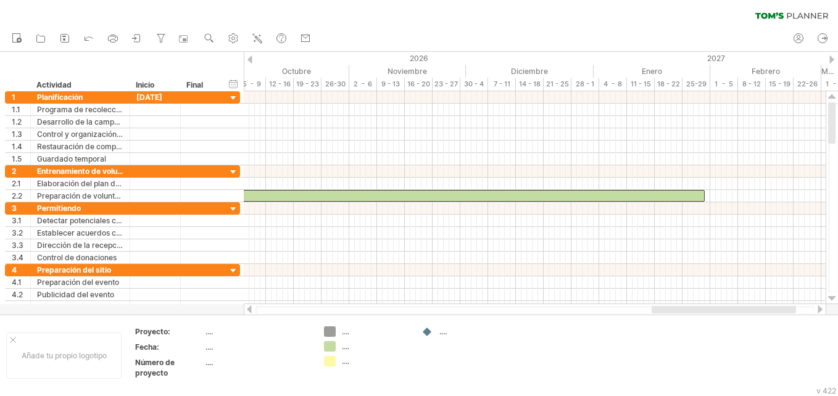
drag, startPoint x: 707, startPoint y: 311, endPoint x: 733, endPoint y: 307, distance: 26.9
click at [733, 307] on div at bounding box center [723, 309] width 144 height 7
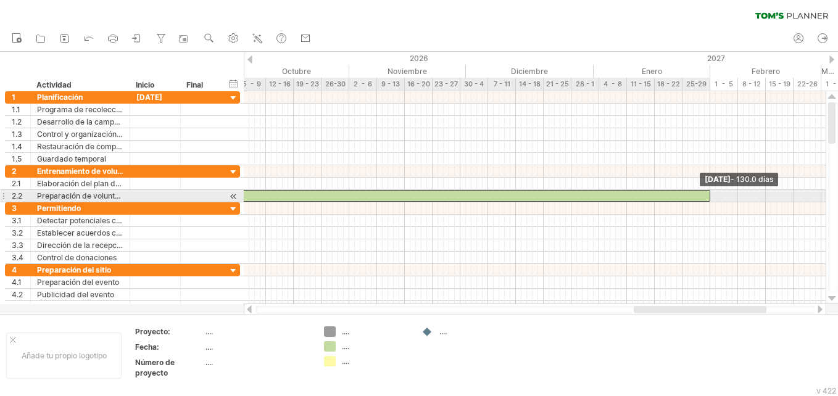
click at [709, 195] on span at bounding box center [709, 196] width 5 height 12
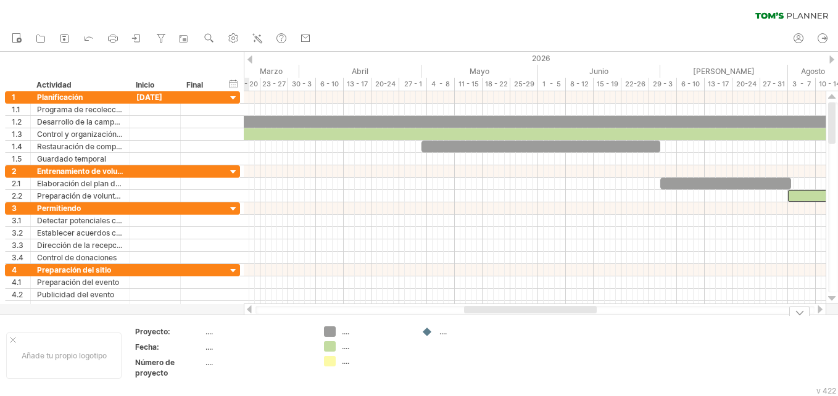
drag, startPoint x: 709, startPoint y: 308, endPoint x: 539, endPoint y: 329, distance: 170.8
click at [539, 329] on div "Trying to reach [DOMAIN_NAME] Connected again... 0% clear filter Nuevo" at bounding box center [419, 198] width 838 height 396
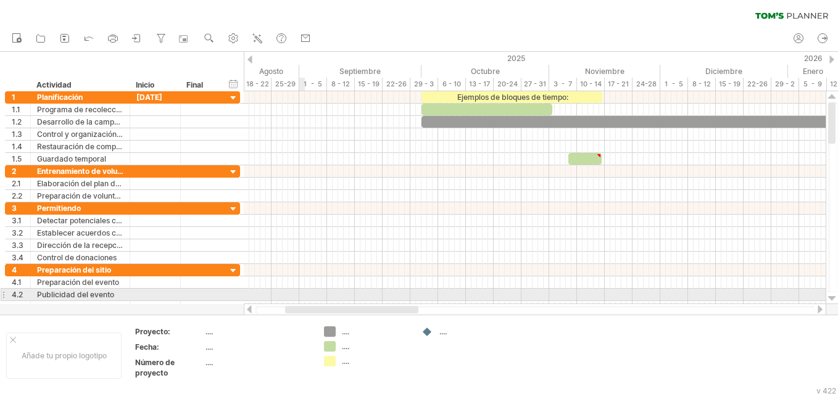
drag, startPoint x: 489, startPoint y: 312, endPoint x: 297, endPoint y: 292, distance: 192.8
click at [297, 292] on div "Trying to reach [DOMAIN_NAME] Connected again... 0% clear filter Nuevo" at bounding box center [419, 198] width 838 height 396
